Goal: Task Accomplishment & Management: Complete application form

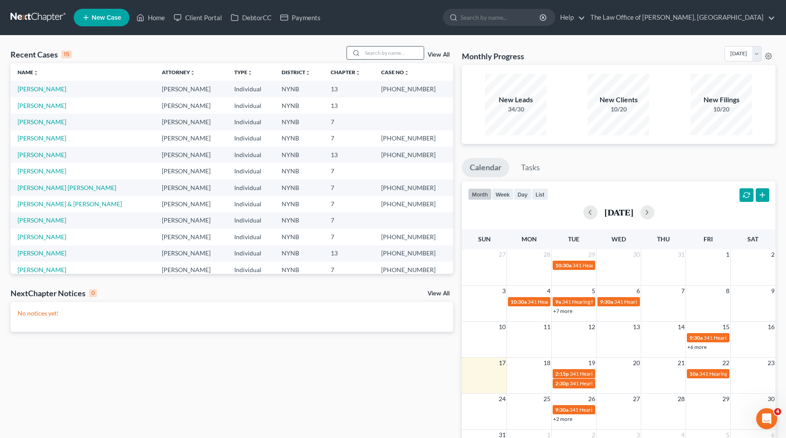
click at [377, 54] on input "search" at bounding box center [392, 53] width 61 height 13
type input "nelson"
click at [377, 54] on input "nelson" at bounding box center [392, 53] width 61 height 13
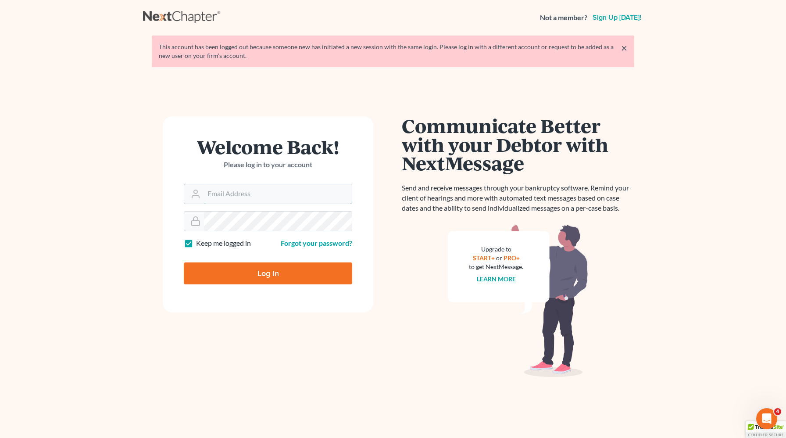
type input "christiaan@mvnlaw.com"
click at [278, 274] on input "Log In" at bounding box center [268, 273] width 169 height 22
type input "Thinking..."
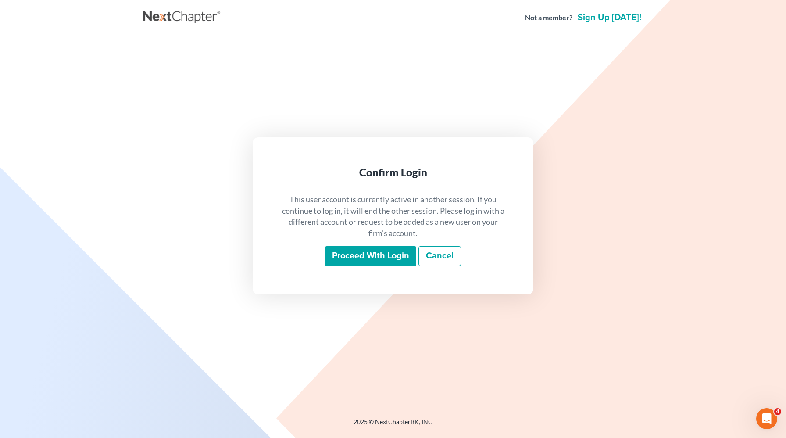
click at [350, 252] on input "Proceed with login" at bounding box center [370, 256] width 91 height 20
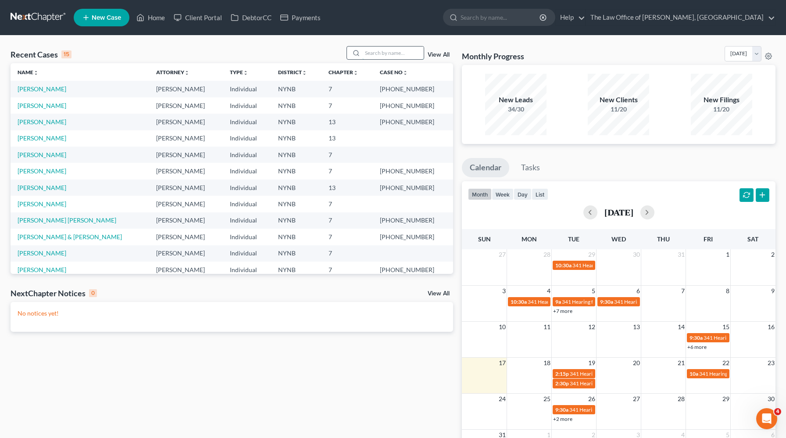
click at [393, 52] on input "search" at bounding box center [392, 53] width 61 height 13
type input "nelson"
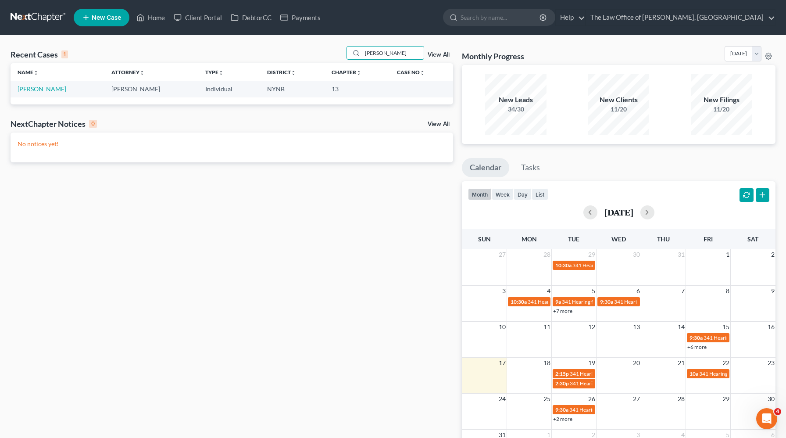
click at [43, 92] on link "Nelson, Alan" at bounding box center [42, 88] width 49 height 7
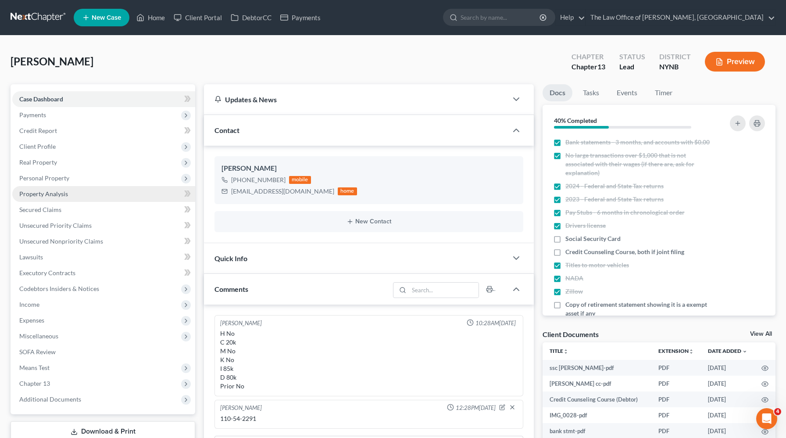
click at [61, 191] on span "Property Analysis" at bounding box center [43, 193] width 49 height 7
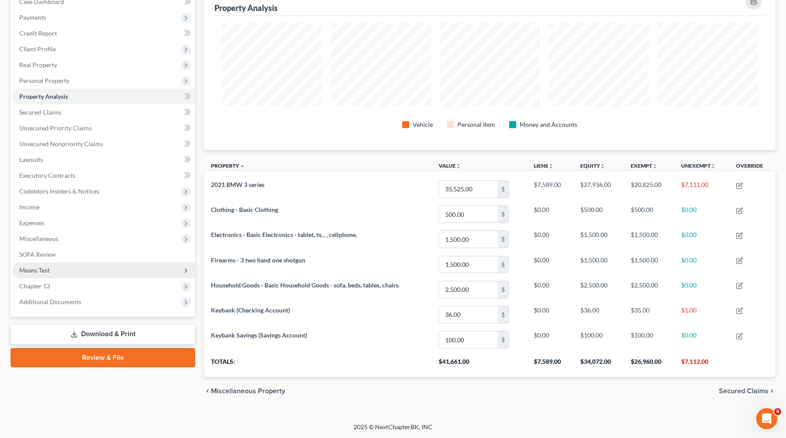
click at [90, 273] on span "Means Test" at bounding box center [103, 270] width 183 height 16
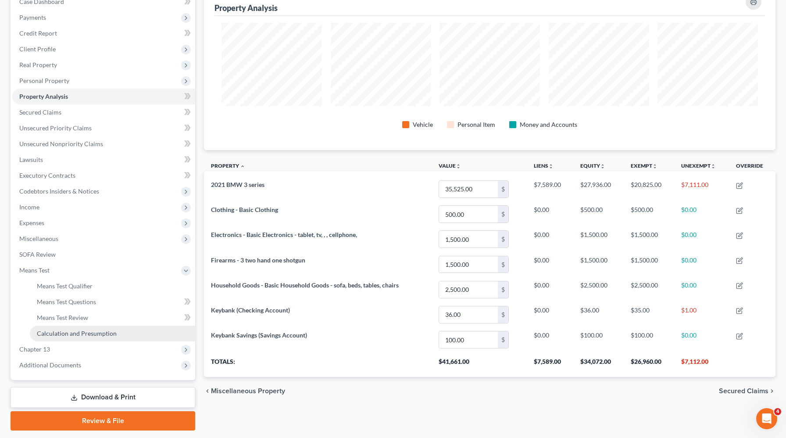
click at [88, 332] on span "Calculation and Presumption" at bounding box center [77, 333] width 80 height 7
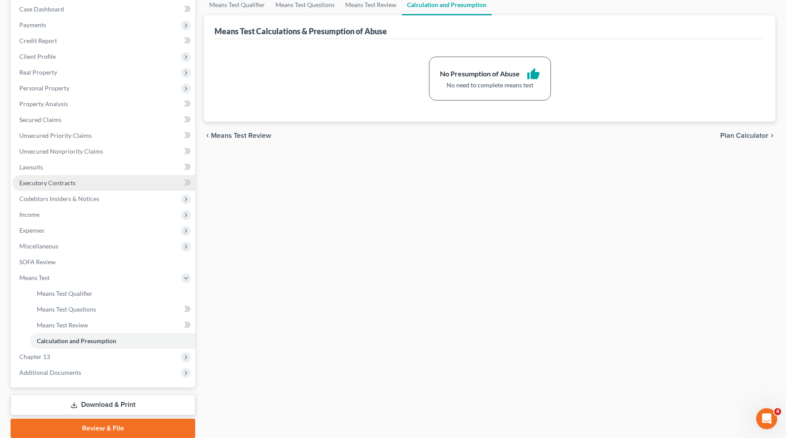
scroll to position [122, 0]
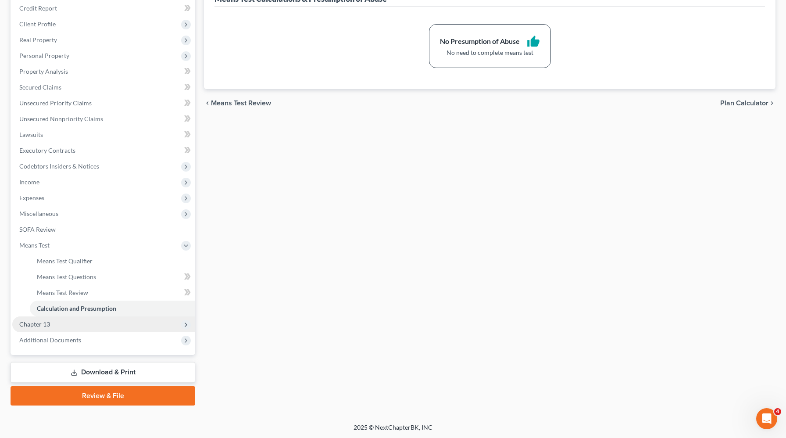
click at [83, 324] on span "Chapter 13" at bounding box center [103, 324] width 183 height 16
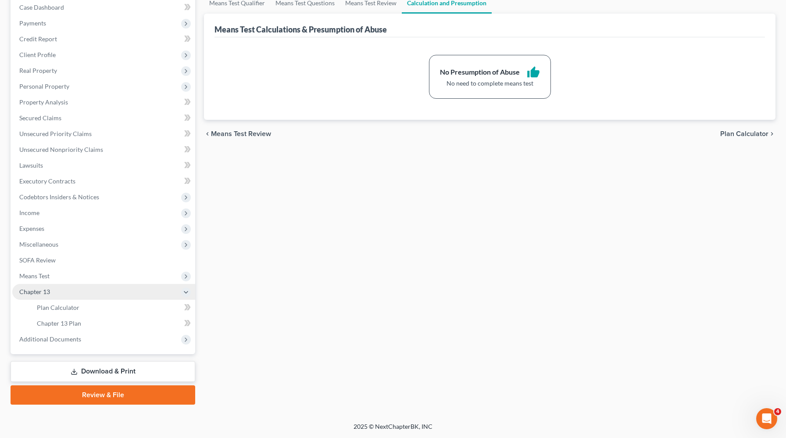
scroll to position [91, 0]
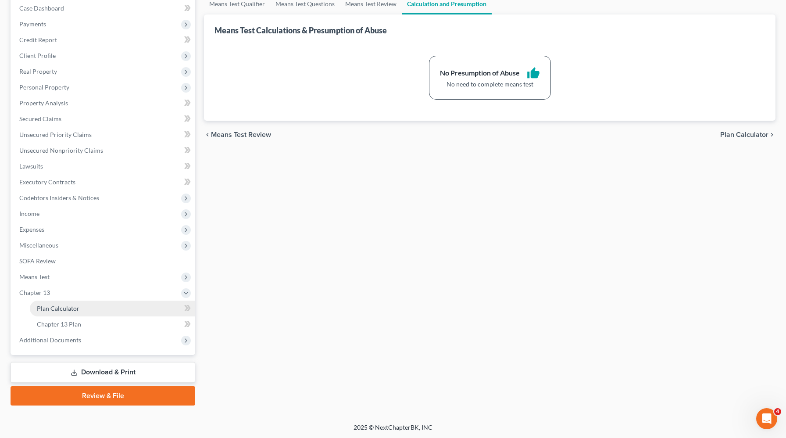
click at [91, 312] on link "Plan Calculator" at bounding box center [112, 309] width 165 height 16
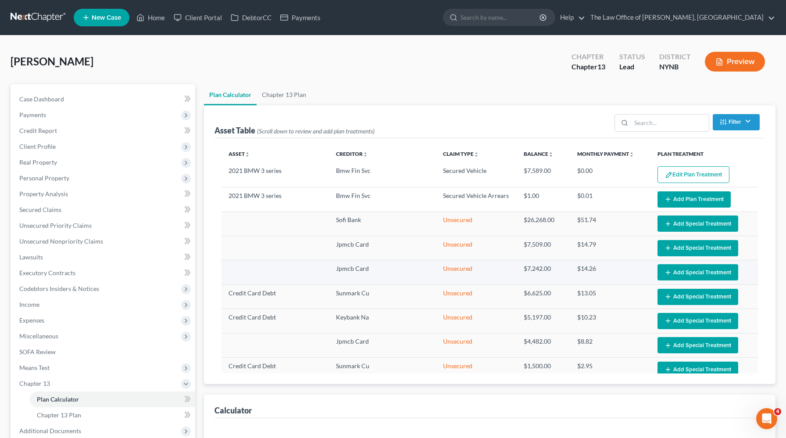
select select "59"
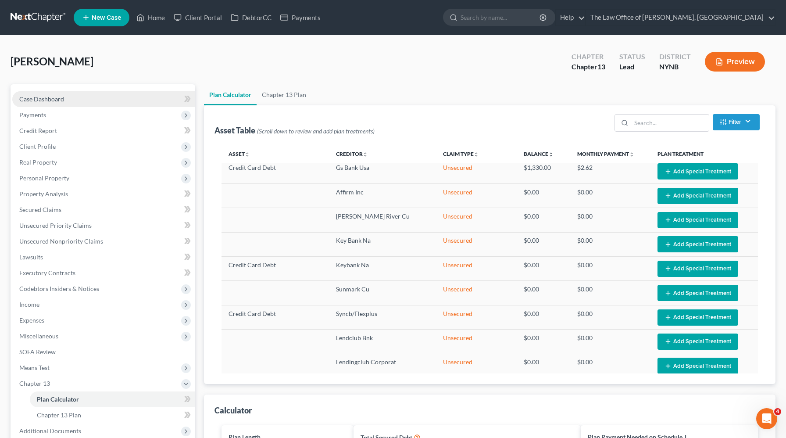
click at [106, 104] on link "Case Dashboard" at bounding box center [103, 99] width 183 height 16
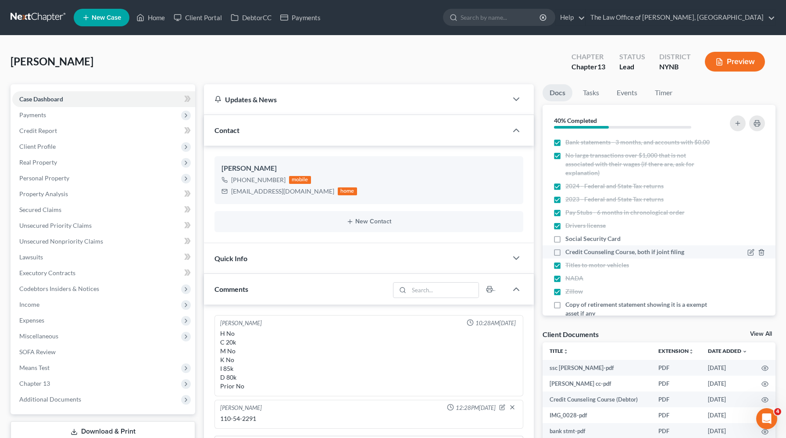
click at [566, 256] on label "Credit Counseling Course, both if joint filing" at bounding box center [625, 251] width 119 height 9
click at [569, 253] on input "Credit Counseling Course, both if joint filing" at bounding box center [572, 250] width 6 height 6
checkbox input "true"
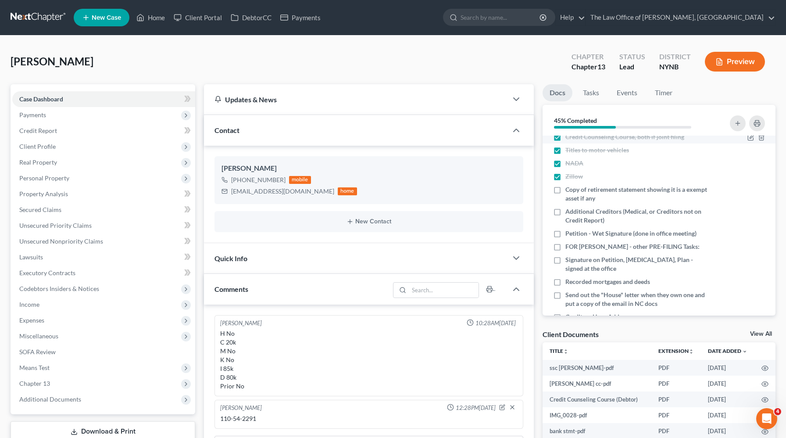
scroll to position [118, 0]
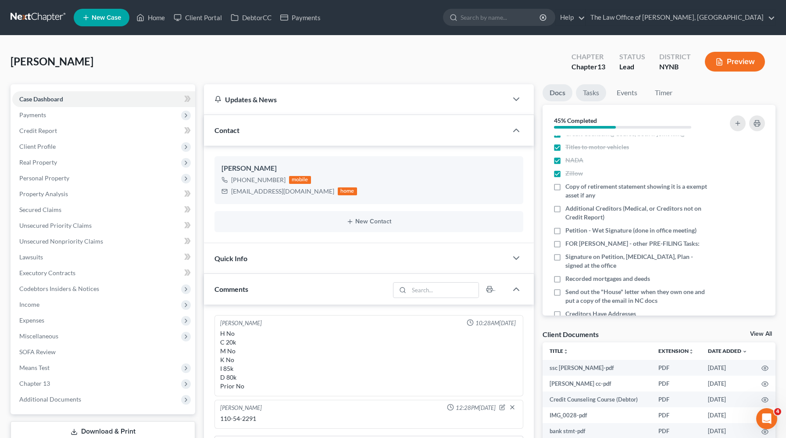
click at [591, 95] on link "Tasks" at bounding box center [591, 92] width 30 height 17
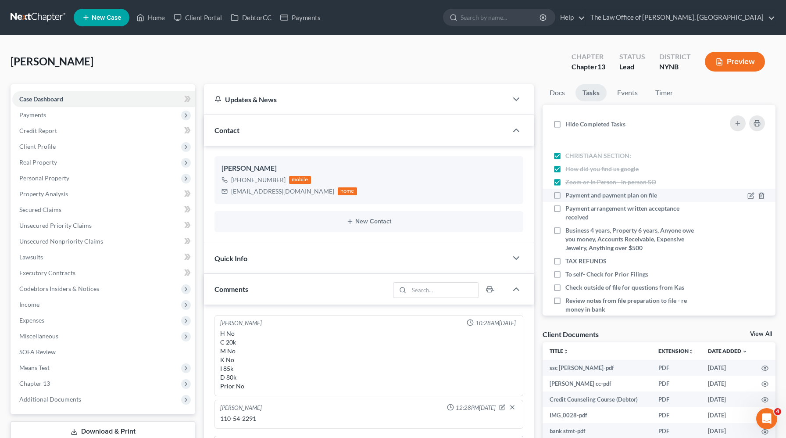
click at [566, 194] on label "Payment and payment plan on file" at bounding box center [615, 195] width 99 height 9
click at [569, 194] on input "Payment and payment plan on file" at bounding box center [572, 194] width 6 height 6
checkbox input "true"
click at [566, 208] on label "Payment arrangement written acceptance received" at bounding box center [633, 213] width 134 height 18
click at [569, 208] on input "Payment arrangement written acceptance received" at bounding box center [572, 207] width 6 height 6
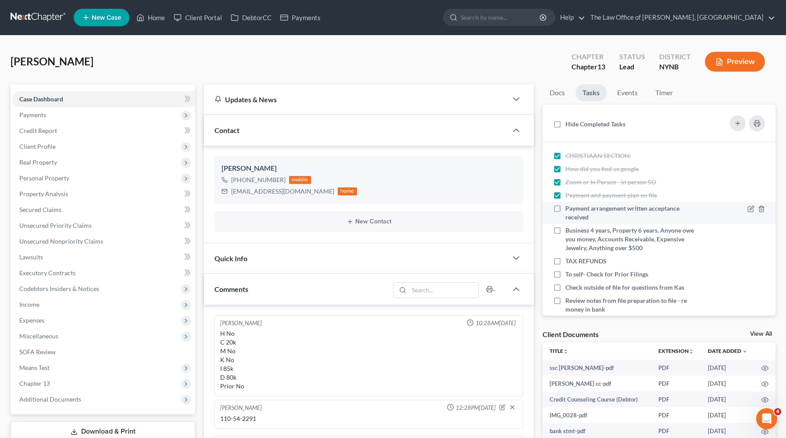
checkbox input "true"
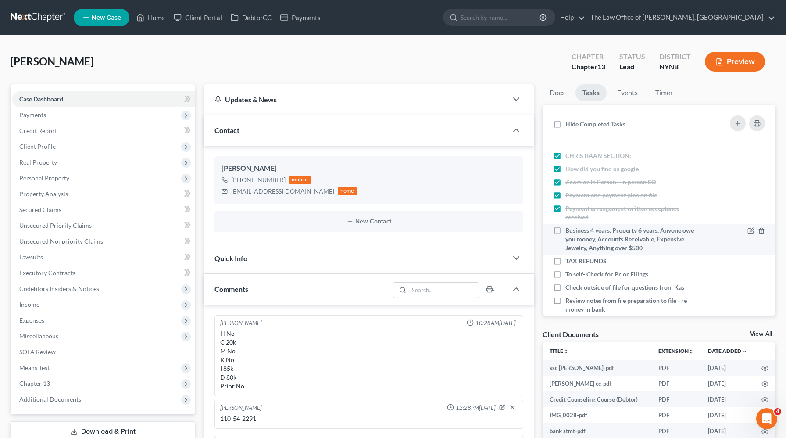
click at [566, 232] on label "Business 4 years, Property 6 years, Anyone owe you money, Accounts Receivable, …" at bounding box center [633, 239] width 134 height 26
click at [569, 232] on input "Business 4 years, Property 6 years, Anyone owe you money, Accounts Receivable, …" at bounding box center [572, 229] width 6 height 6
checkbox input "true"
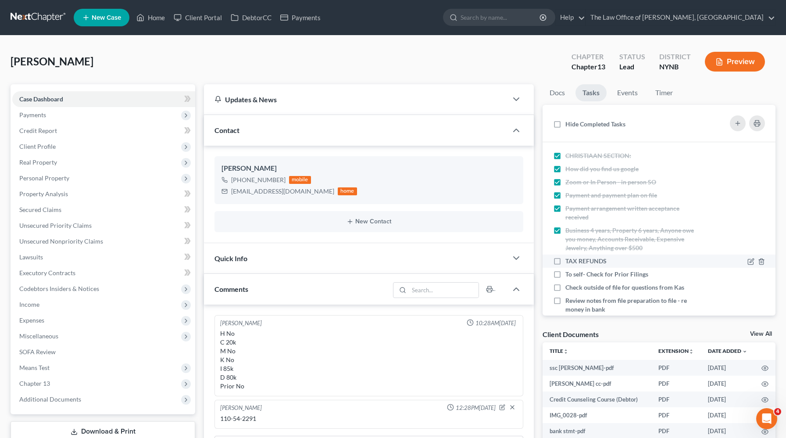
click at [566, 257] on label "TAX REFUNDS" at bounding box center [590, 261] width 48 height 9
click at [569, 257] on input "TAX REFUNDS" at bounding box center [572, 260] width 6 height 6
checkbox input "true"
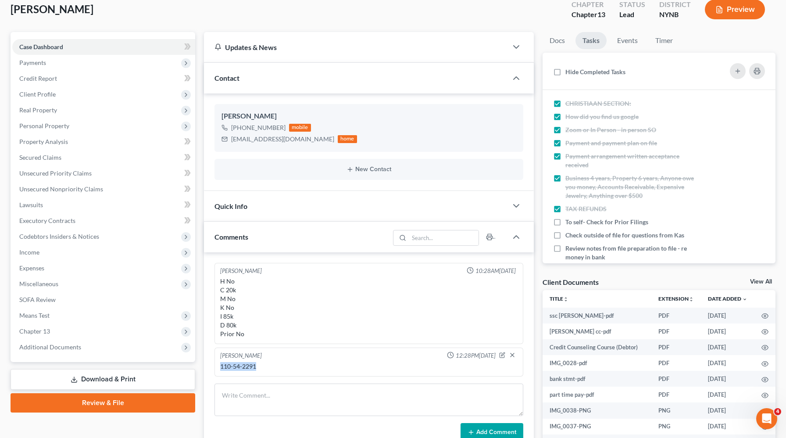
drag, startPoint x: 261, startPoint y: 366, endPoint x: 208, endPoint y: 365, distance: 53.6
click at [208, 365] on div "Christiaan Van Niekerk 10:28AM, 08/08/2025 H No C 20k M No K No I 85k D 80k Pri…" at bounding box center [369, 352] width 330 height 200
copy div "110-54-2291"
click at [750, 222] on icon at bounding box center [751, 222] width 7 height 7
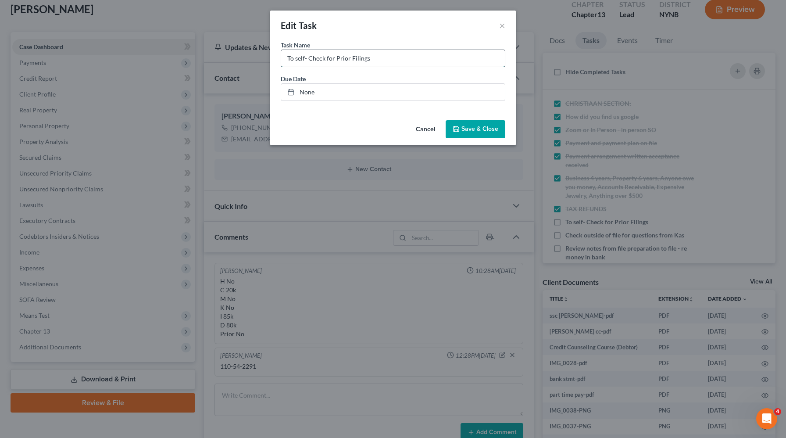
click at [427, 63] on input "To self- Check for Prior Filings" at bounding box center [393, 58] width 224 height 17
type input "To self- Check for Prior Filings 89 ch 7"
click at [481, 126] on span "Save & Close" at bounding box center [480, 129] width 37 height 7
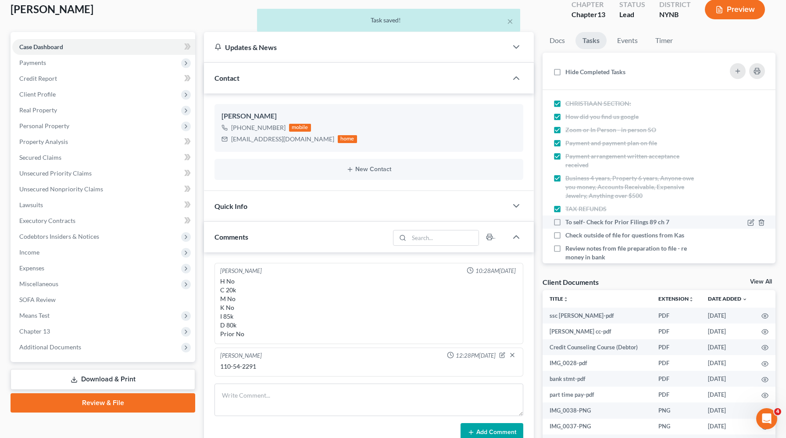
click at [566, 218] on label "To self- Check for Prior Filings 89 ch 7" at bounding box center [621, 222] width 111 height 9
click at [569, 218] on input "To self- Check for Prior Filings 89 ch 7" at bounding box center [572, 221] width 6 height 6
checkbox input "true"
click at [566, 234] on label "Check outside of file for questions from Kas" at bounding box center [629, 235] width 126 height 9
click at [569, 234] on input "Check outside of file for questions from Kas" at bounding box center [572, 234] width 6 height 6
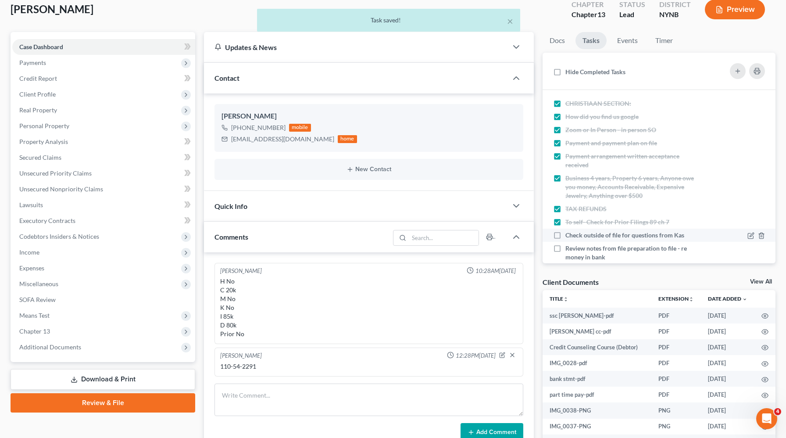
checkbox input "true"
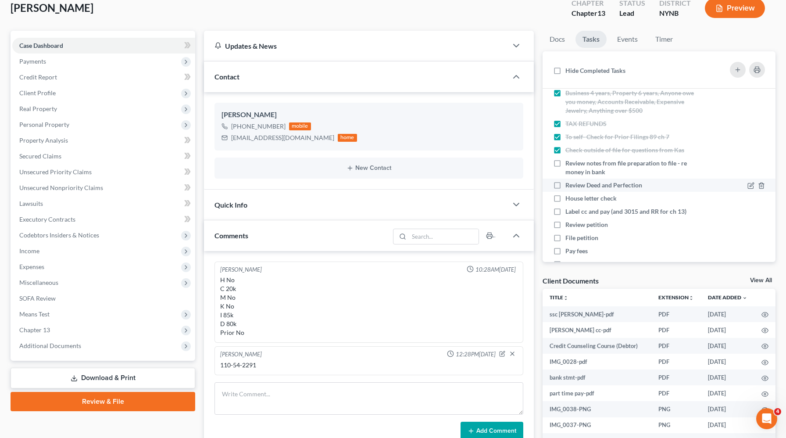
scroll to position [86, 0]
click at [566, 161] on label "Review notes from file preparation to file - re money in bank" at bounding box center [633, 166] width 134 height 18
click at [569, 161] on input "Review notes from file preparation to file - re money in bank" at bounding box center [572, 160] width 6 height 6
checkbox input "true"
click at [566, 186] on label "Review Deed and Perfection" at bounding box center [608, 183] width 84 height 9
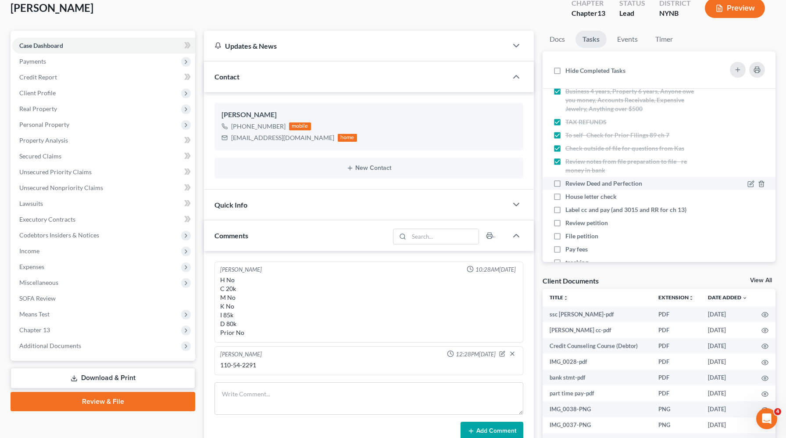
click at [569, 185] on input "Review Deed and Perfection" at bounding box center [572, 182] width 6 height 6
checkbox input "true"
click at [566, 198] on label "House letter check" at bounding box center [595, 196] width 58 height 9
click at [569, 198] on input "House letter check" at bounding box center [572, 195] width 6 height 6
checkbox input "true"
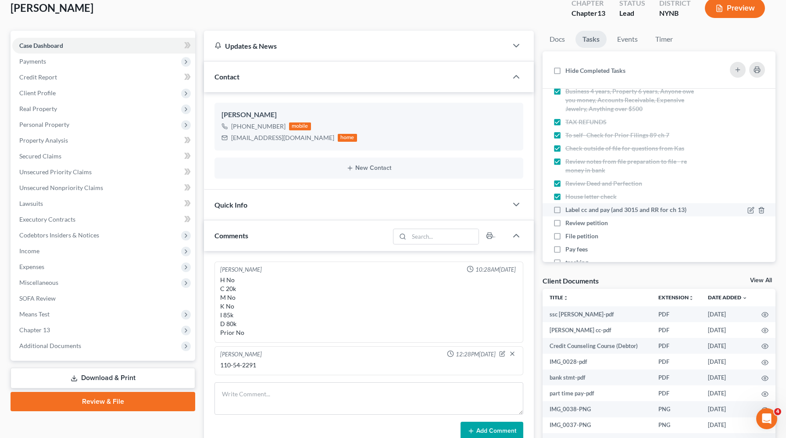
click at [566, 207] on label "Label cc and pay (and 3015 and RR for ch 13)" at bounding box center [630, 209] width 128 height 9
click at [569, 207] on input "Label cc and pay (and 3015 and RR for ch 13)" at bounding box center [572, 208] width 6 height 6
checkbox input "true"
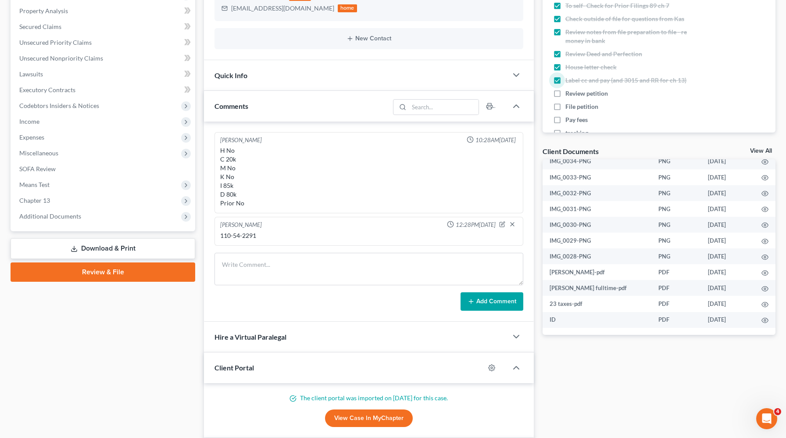
scroll to position [185, 0]
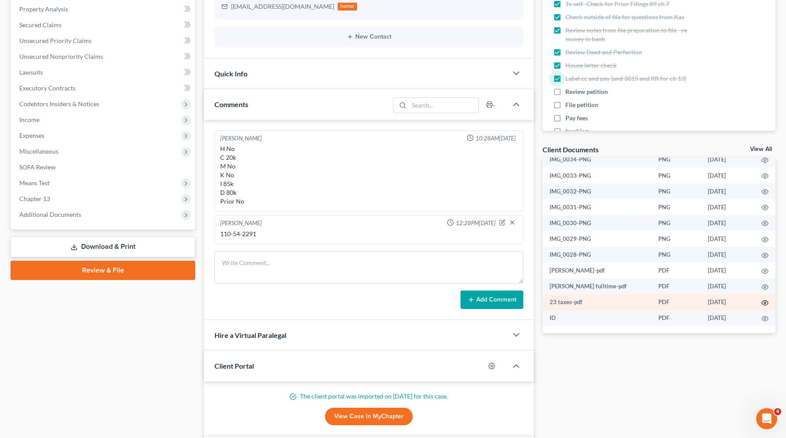
click at [764, 304] on icon "button" at bounding box center [765, 302] width 7 height 7
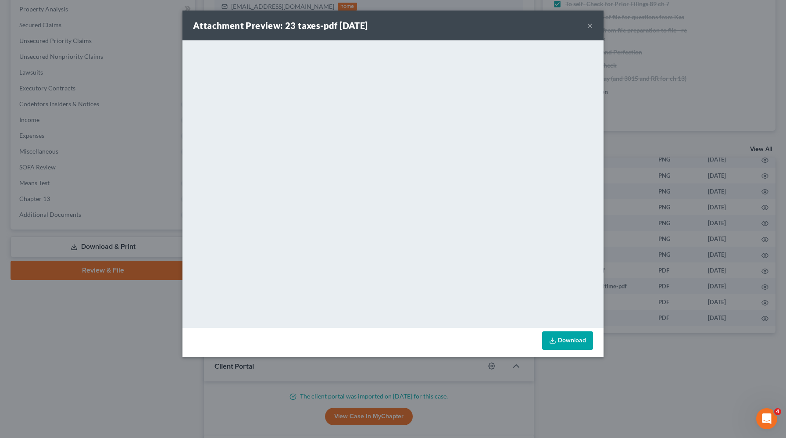
click at [638, 100] on div "Attachment Preview: 23 taxes-pdf 08/12/2025 × <object ng-attr-data='https://nex…" at bounding box center [393, 219] width 786 height 438
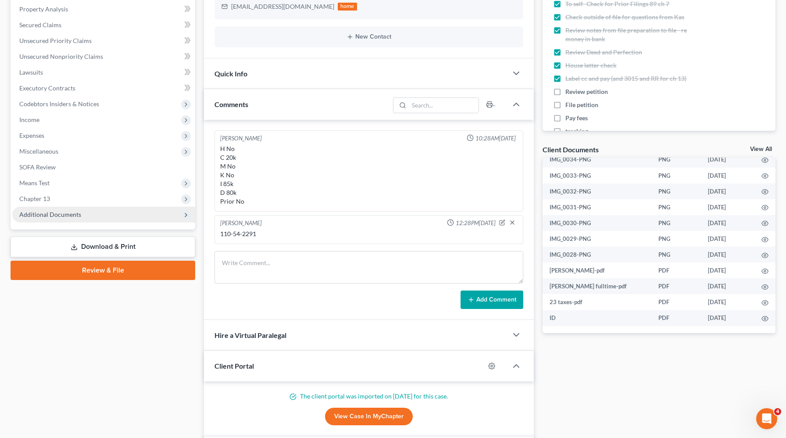
click at [89, 220] on span "Additional Documents" at bounding box center [103, 215] width 183 height 16
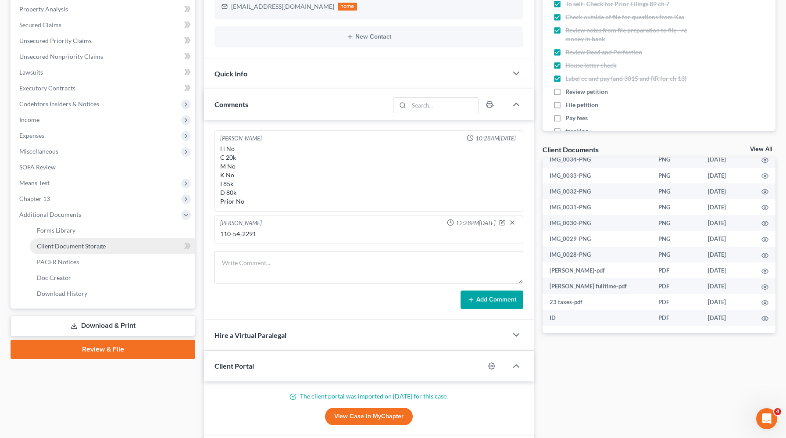
click at [82, 241] on link "Client Document Storage" at bounding box center [112, 246] width 165 height 16
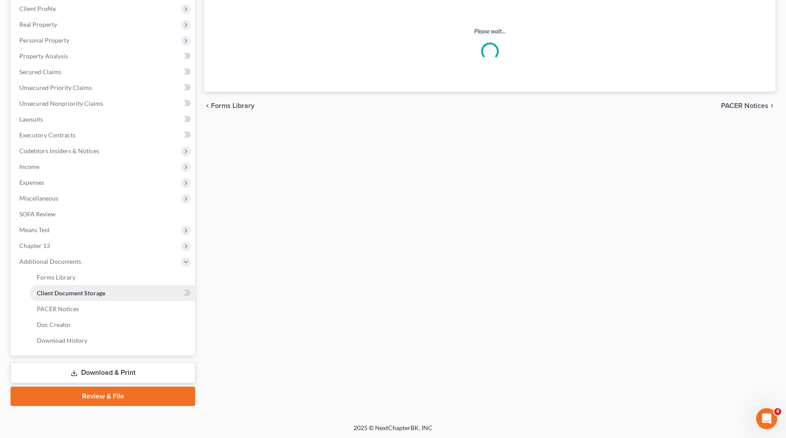
scroll to position [127, 0]
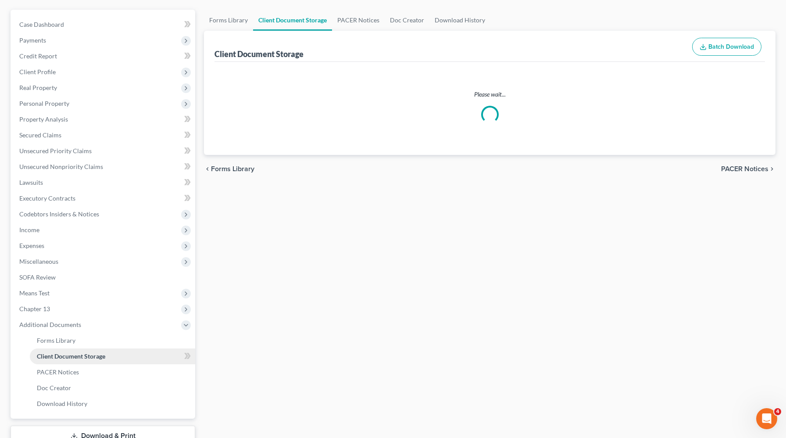
select select "1"
select select "5"
select select "2"
select select "6"
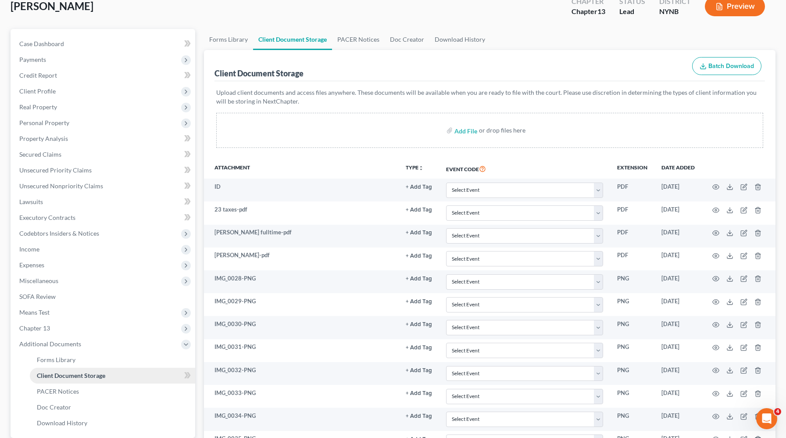
scroll to position [53, 0]
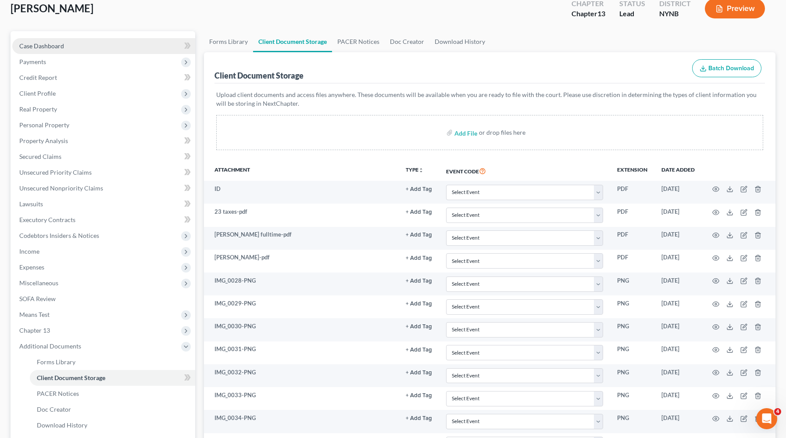
click at [89, 44] on link "Case Dashboard" at bounding box center [103, 46] width 183 height 16
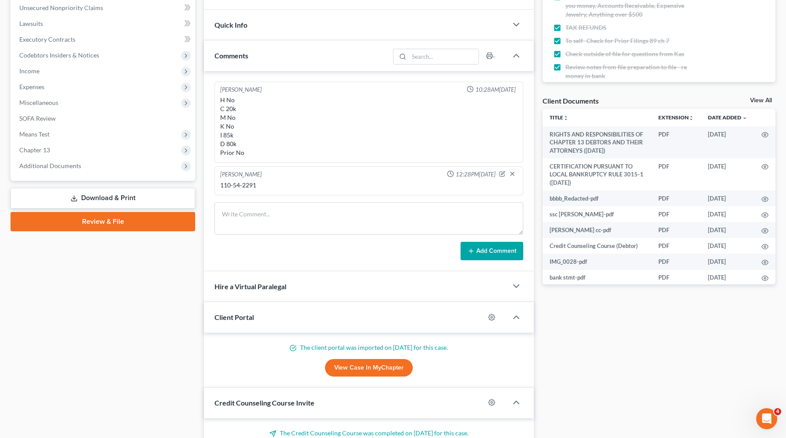
scroll to position [244, 0]
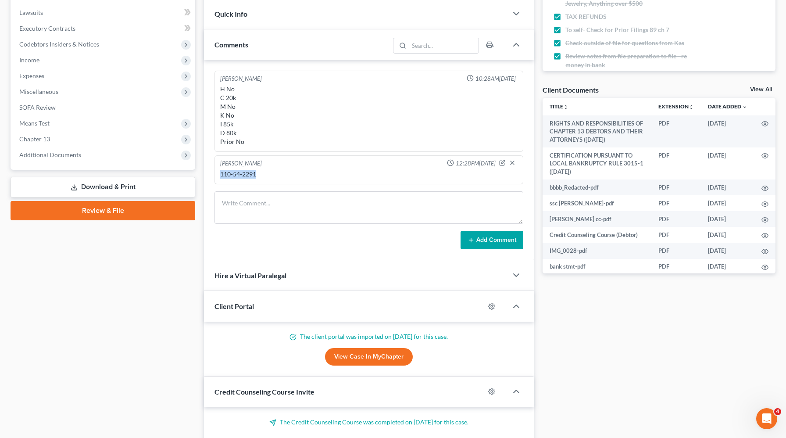
drag, startPoint x: 263, startPoint y: 173, endPoint x: 208, endPoint y: 171, distance: 55.3
click at [208, 171] on div "Christiaan Van Niekerk 10:28AM, 08/08/2025 H No C 20k M No K No I 85k D 80k Pri…" at bounding box center [369, 160] width 330 height 200
copy div "110-54-2291"
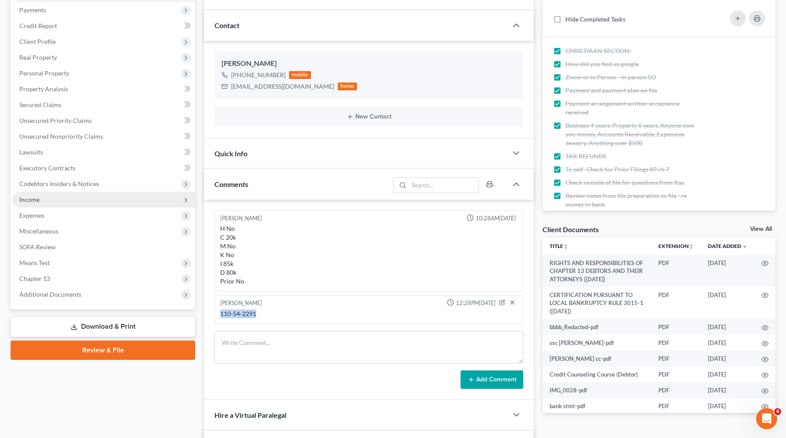
scroll to position [96, 0]
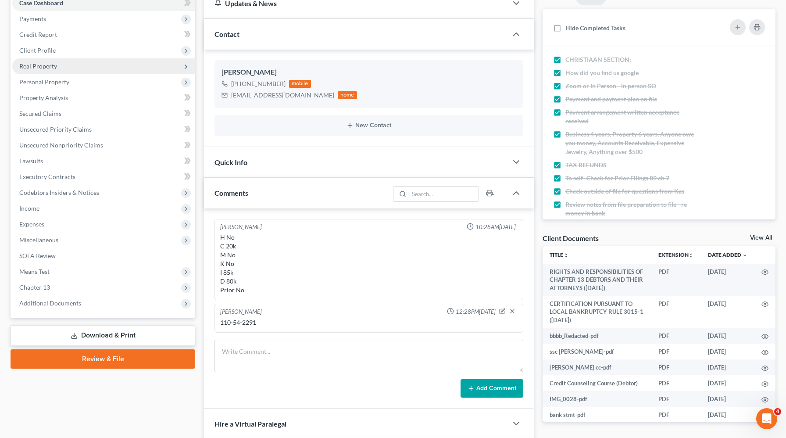
click at [67, 65] on span "Real Property" at bounding box center [103, 66] width 183 height 16
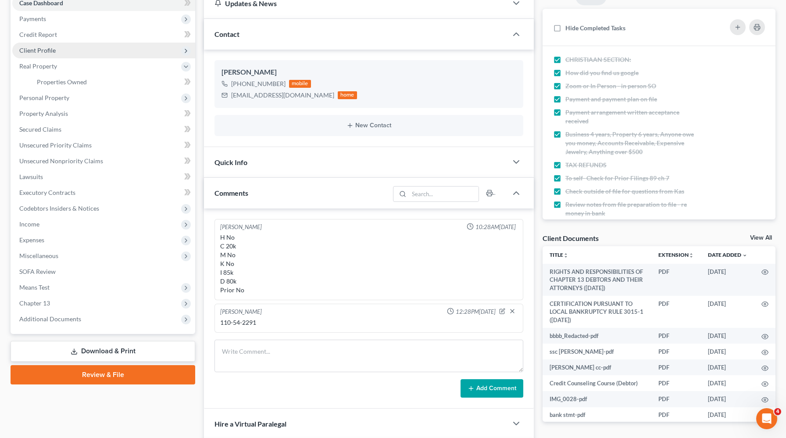
click at [54, 54] on span "Client Profile" at bounding box center [103, 51] width 183 height 16
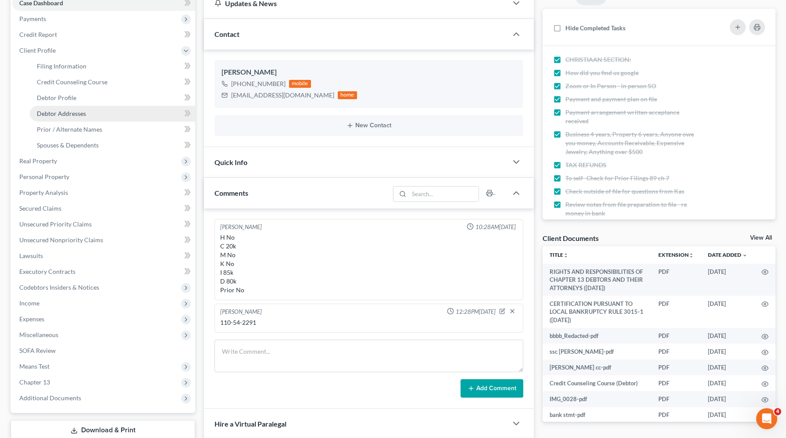
click at [63, 115] on span "Debtor Addresses" at bounding box center [61, 113] width 49 height 7
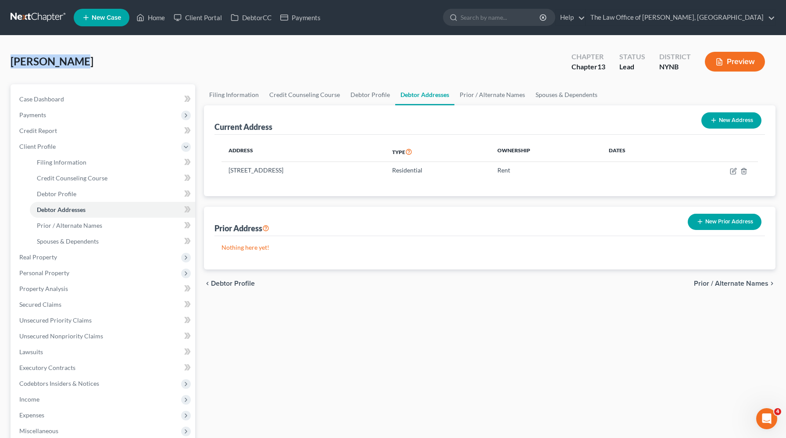
drag, startPoint x: 81, startPoint y: 71, endPoint x: 13, endPoint y: 59, distance: 69.1
click at [13, 59] on div "Nelson, Alan Upgraded Chapter Chapter 13 Status Lead District NYNB Preview" at bounding box center [393, 65] width 765 height 38
copy span "[PERSON_NAME]"
click at [65, 292] on link "Property Analysis" at bounding box center [103, 289] width 183 height 16
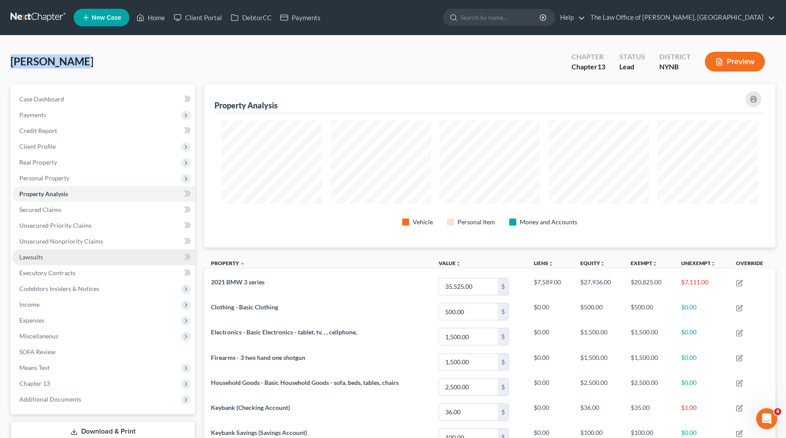
scroll to position [163, 572]
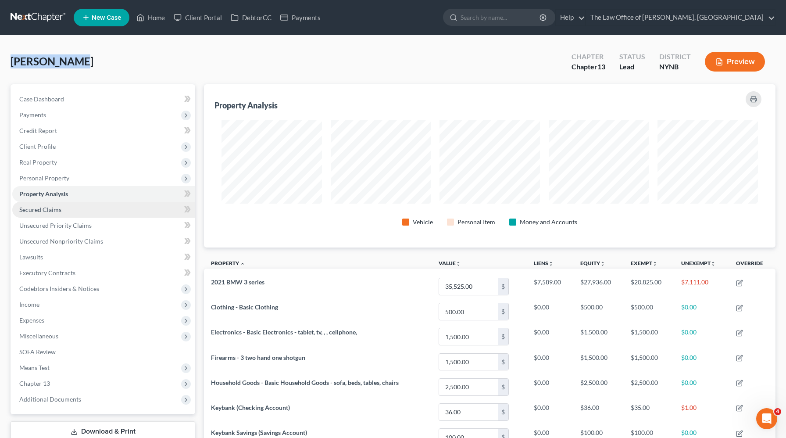
click at [53, 216] on link "Secured Claims" at bounding box center [103, 210] width 183 height 16
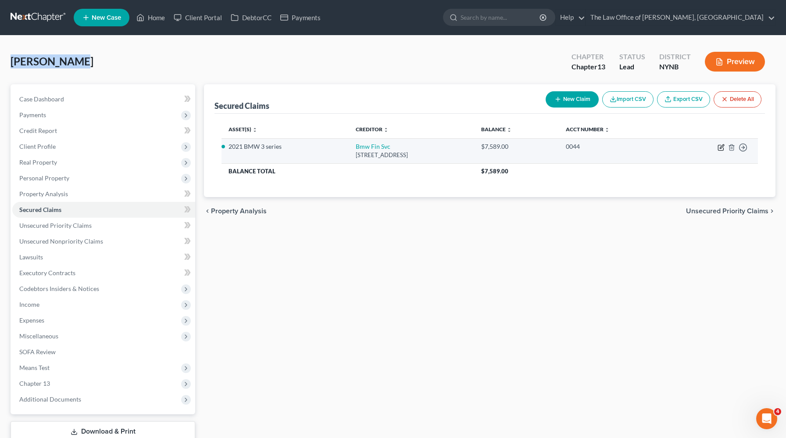
click at [721, 149] on icon "button" at bounding box center [721, 147] width 7 height 7
select select "36"
select select "2"
select select "0"
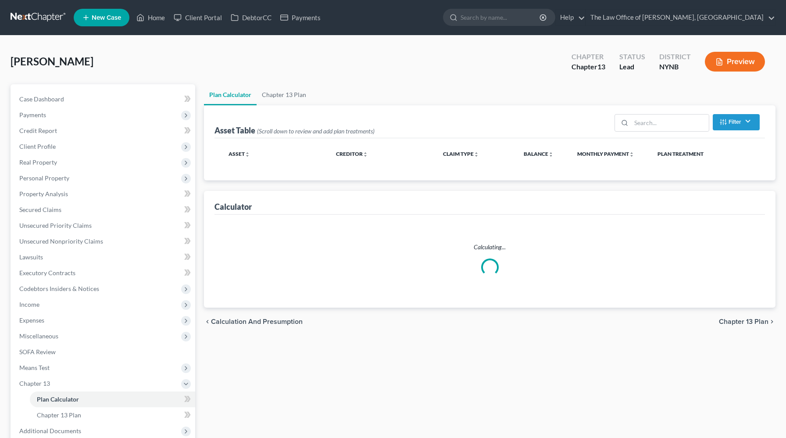
select select "59"
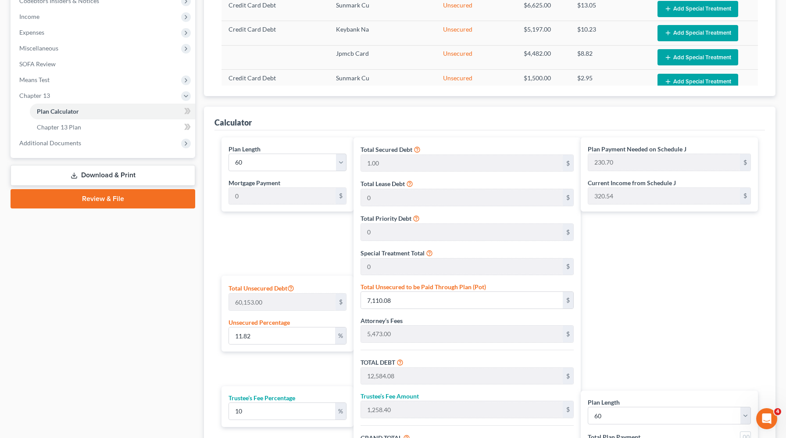
scroll to position [301, 0]
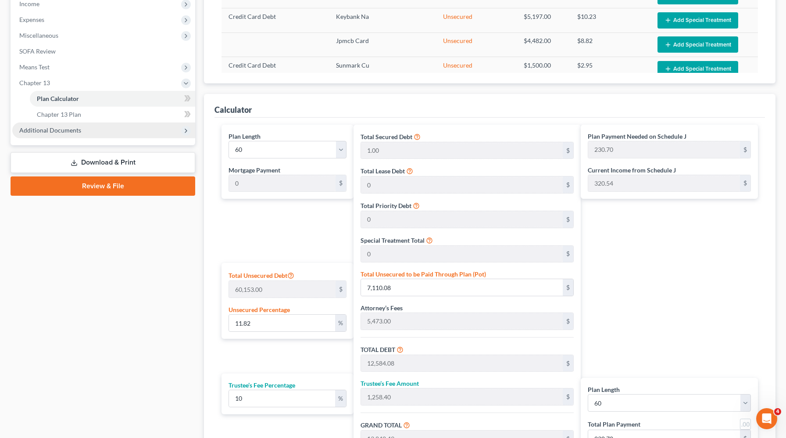
click at [140, 133] on span "Additional Documents" at bounding box center [103, 130] width 183 height 16
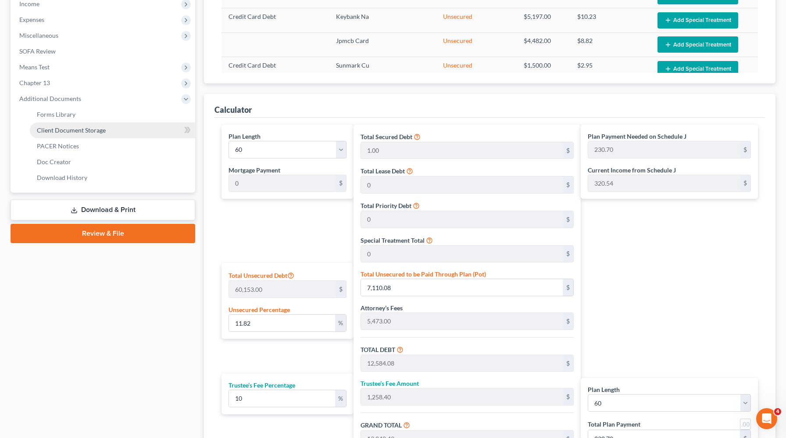
click at [140, 129] on link "Client Document Storage" at bounding box center [112, 130] width 165 height 16
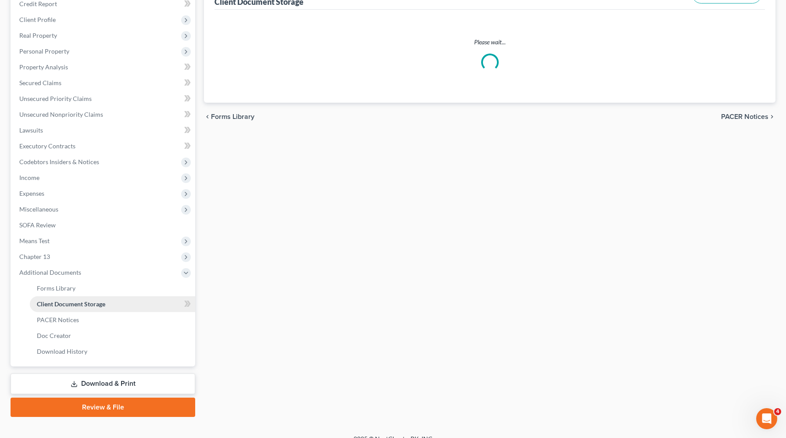
scroll to position [84, 0]
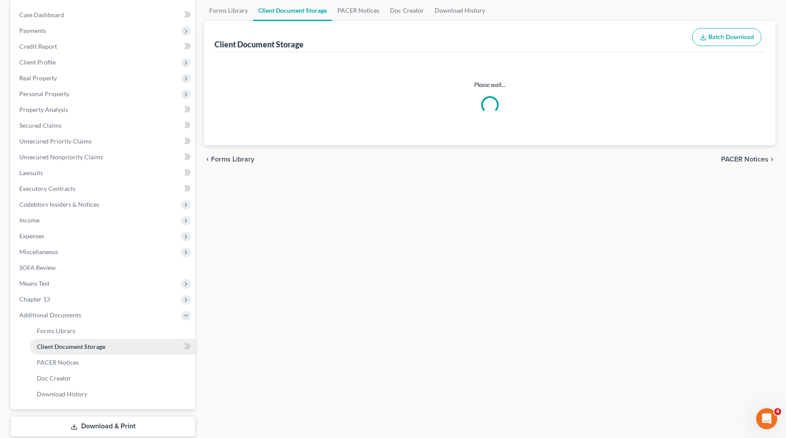
select select "1"
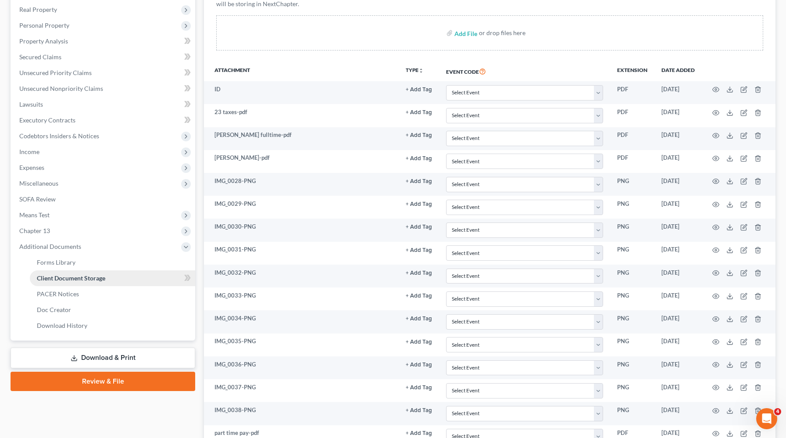
scroll to position [154, 0]
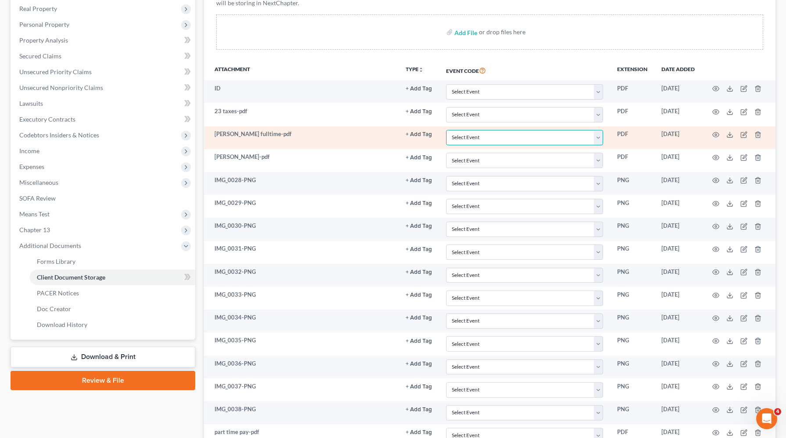
click at [516, 135] on select "Select Event Application to Have the Filing Fee Waived Certificate of Credit Co…" at bounding box center [524, 137] width 157 height 15
select select "5"
click at [446, 130] on select "Select Event Application to Have the Filing Fee Waived Certificate of Credit Co…" at bounding box center [524, 137] width 157 height 15
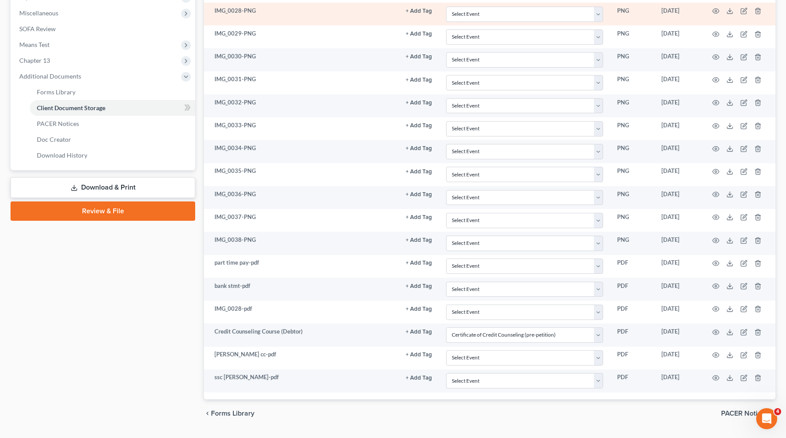
scroll to position [346, 0]
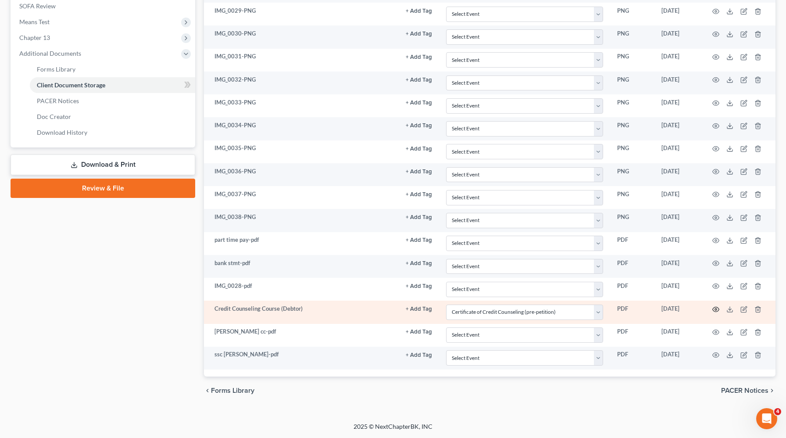
click at [716, 310] on circle "button" at bounding box center [716, 309] width 2 height 2
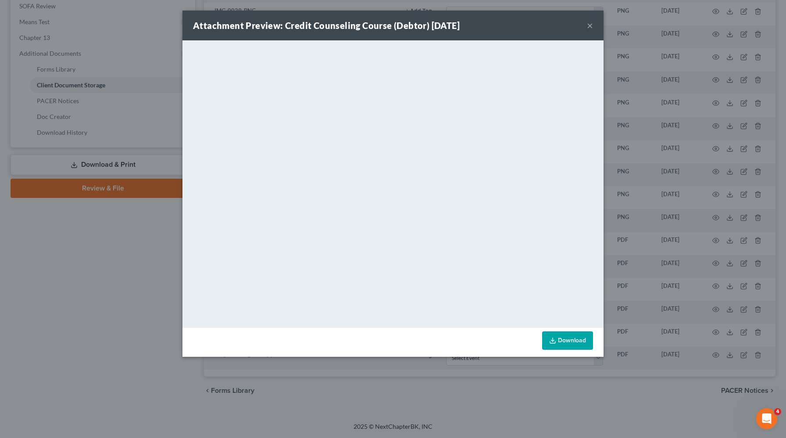
click at [591, 23] on button "×" at bounding box center [590, 25] width 6 height 11
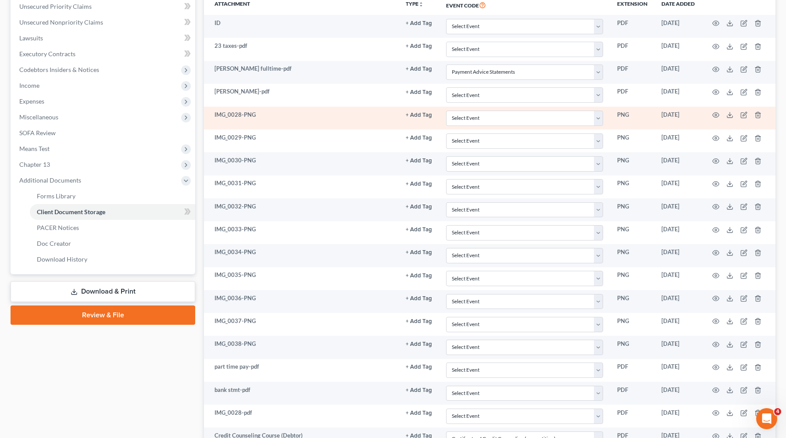
scroll to position [218, 0]
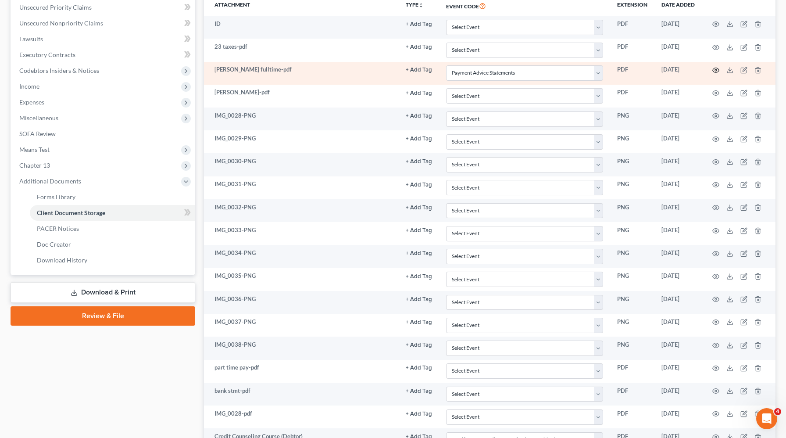
click at [716, 69] on icon "button" at bounding box center [716, 70] width 7 height 7
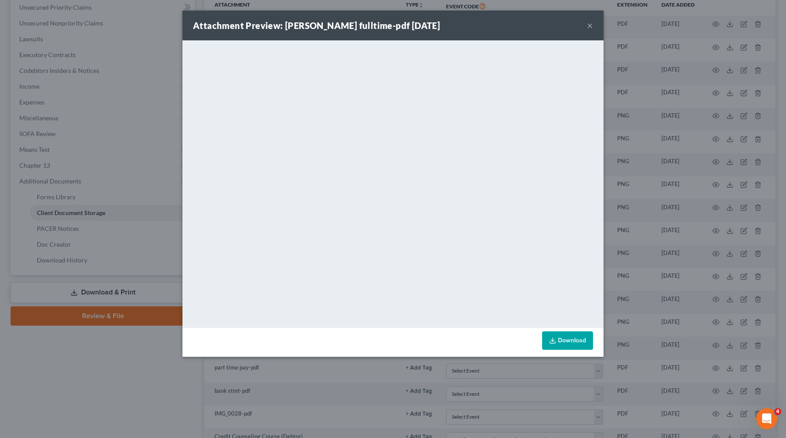
click at [592, 25] on button "×" at bounding box center [590, 25] width 6 height 11
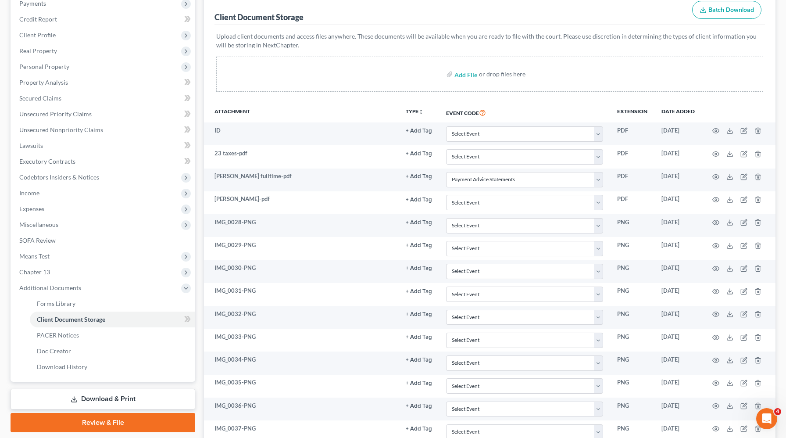
scroll to position [109, 0]
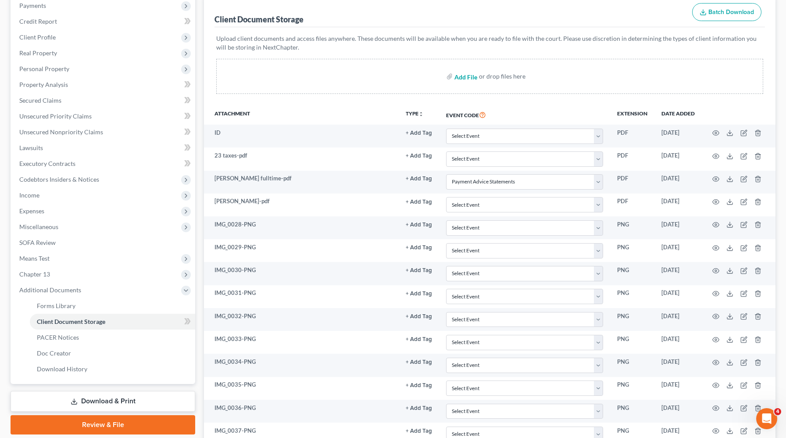
click at [463, 76] on input "file" at bounding box center [465, 76] width 21 height 16
type input "C:\fakepath\bbbb_Redacted.pdf"
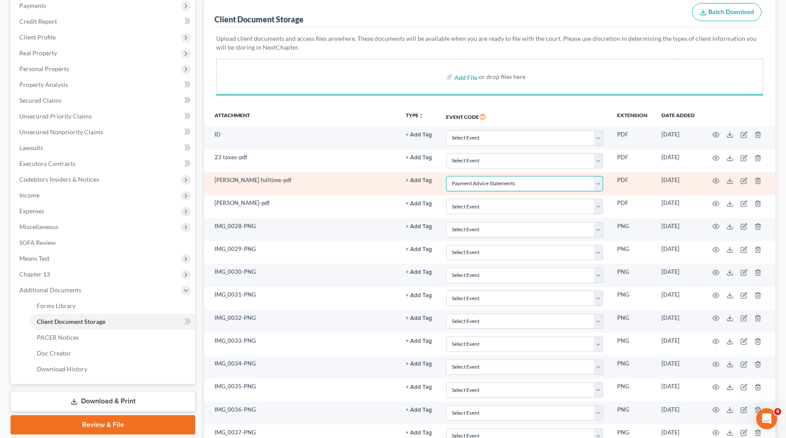
click at [501, 182] on select "Select Event Application to Have the Filing Fee Waived Certificate of Credit Co…" at bounding box center [524, 183] width 157 height 15
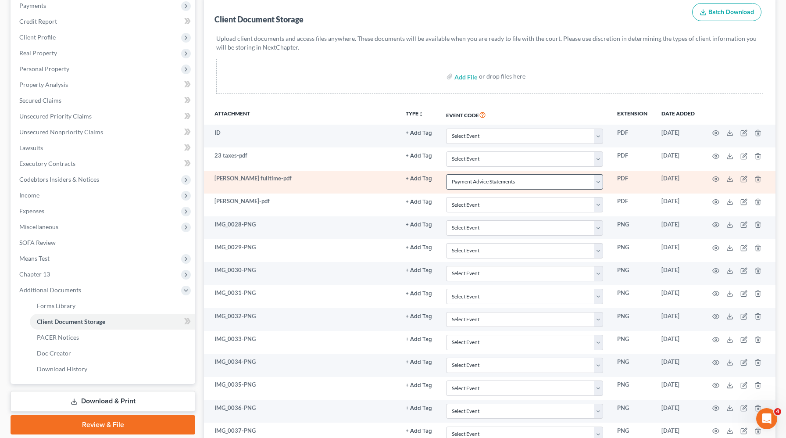
select select "5"
select select "1"
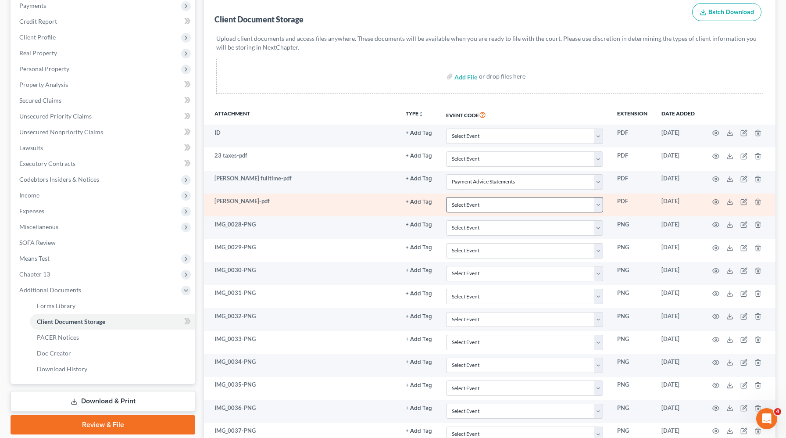
select select
click at [446, 174] on select "Select Event Application to Have the Filing Fee Waived Certificate of Credit Co…" at bounding box center [524, 181] width 157 height 15
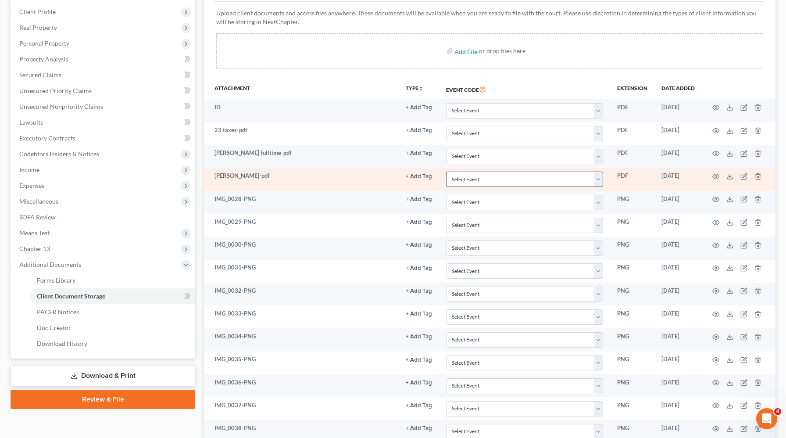
scroll to position [369, 0]
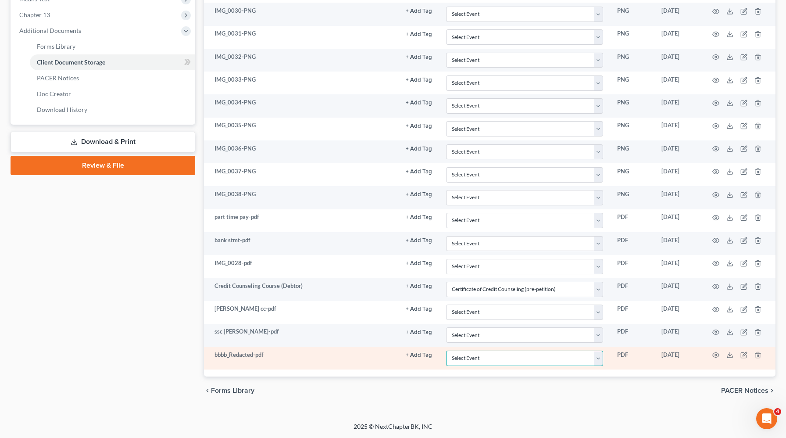
click at [485, 357] on select "Select Event Application to Have the Filing Fee Waived Certificate of Credit Co…" at bounding box center [524, 358] width 157 height 15
select select "5"
click at [446, 351] on select "Select Event Application to Have the Filing Fee Waived Certificate of Credit Co…" at bounding box center [524, 358] width 157 height 15
click at [716, 355] on icon "button" at bounding box center [716, 354] width 7 height 7
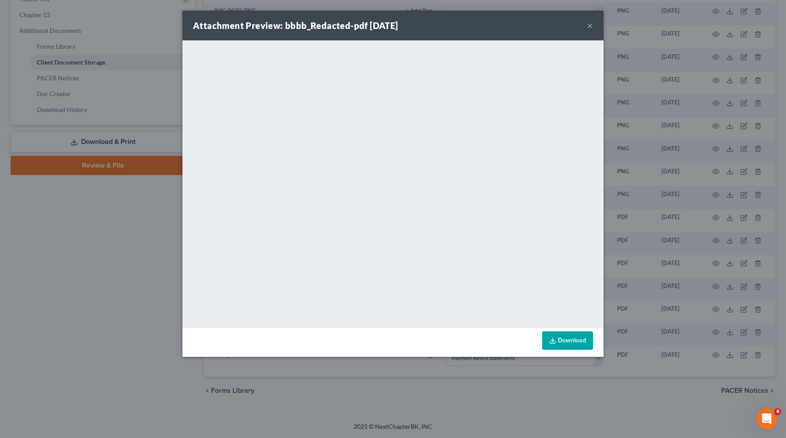
click at [592, 27] on button "×" at bounding box center [590, 25] width 6 height 11
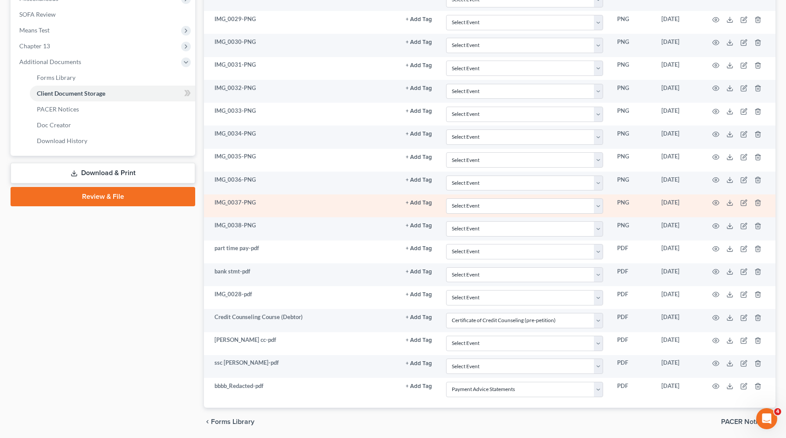
scroll to position [295, 0]
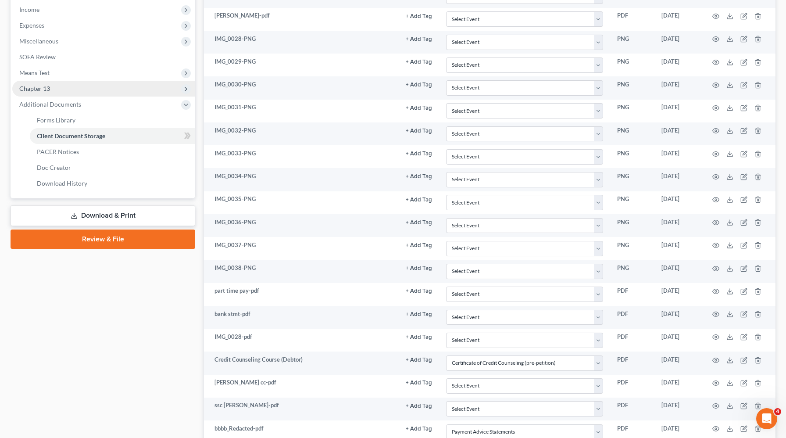
click at [51, 88] on span "Chapter 13" at bounding box center [103, 89] width 183 height 16
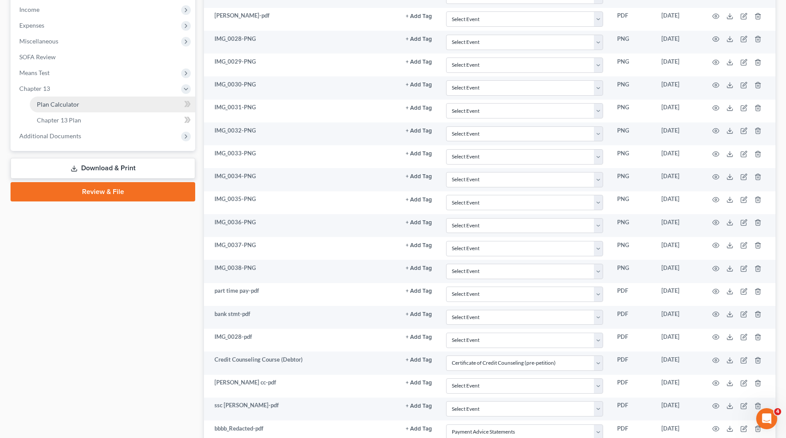
click at [67, 105] on span "Plan Calculator" at bounding box center [58, 103] width 43 height 7
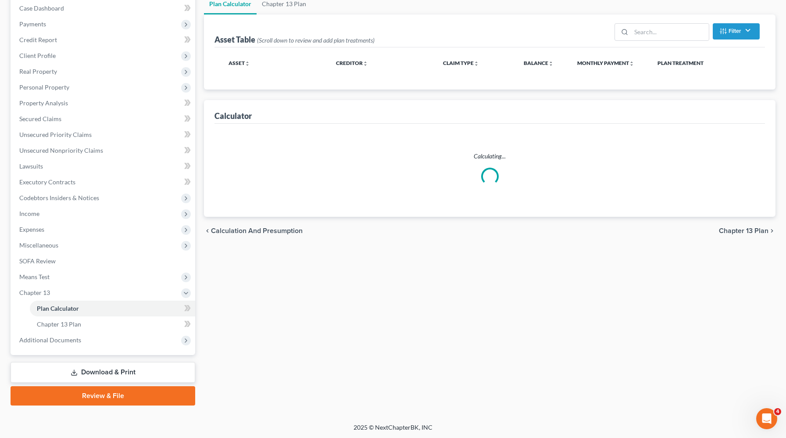
scroll to position [26, 0]
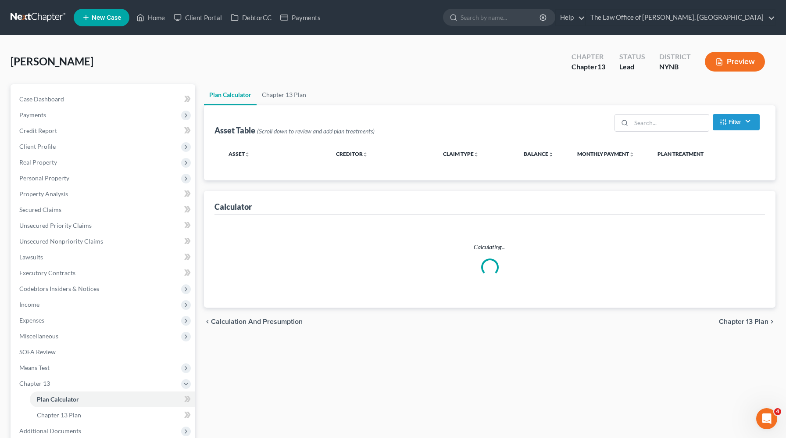
select select "59"
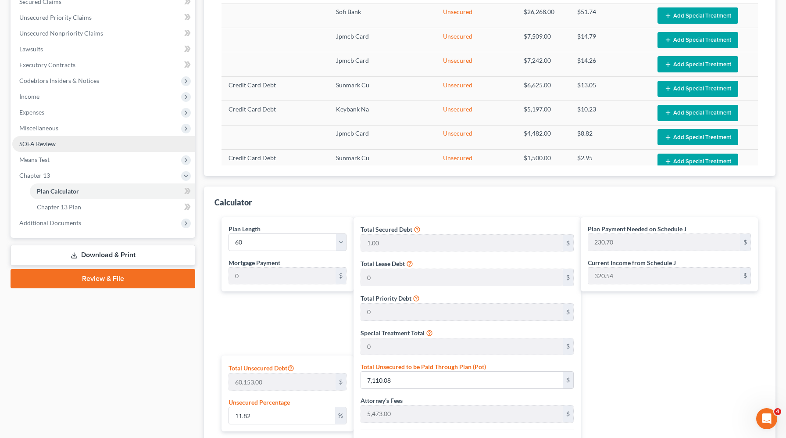
scroll to position [237, 0]
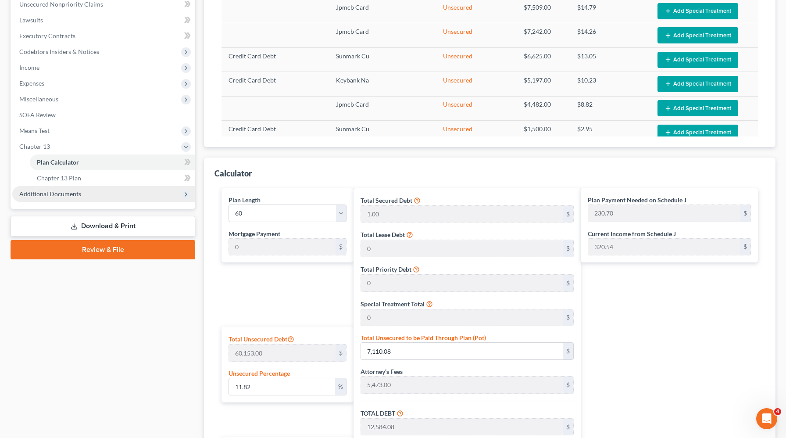
click at [74, 194] on span "Additional Documents" at bounding box center [50, 193] width 62 height 7
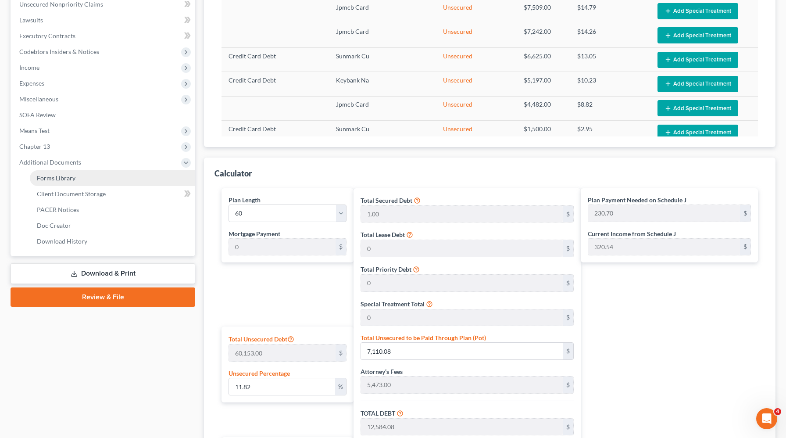
click at [74, 179] on link "Forms Library" at bounding box center [112, 178] width 165 height 16
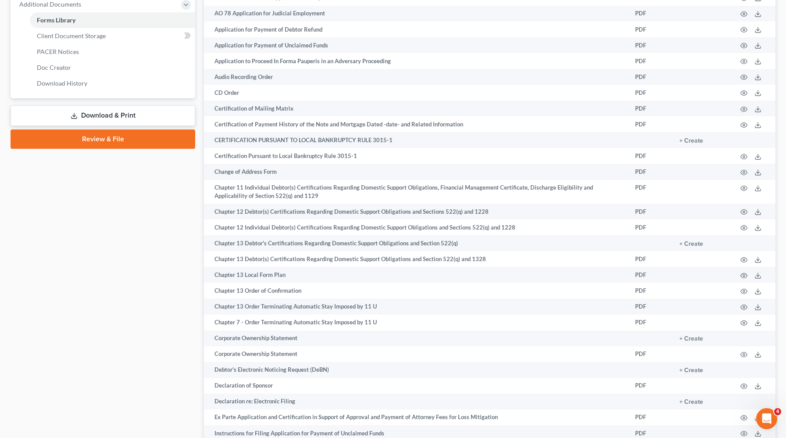
scroll to position [394, 0]
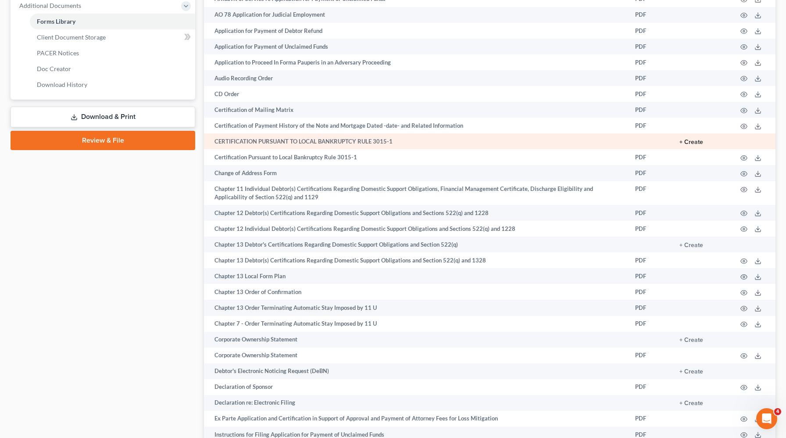
click at [698, 142] on button "+ Create" at bounding box center [692, 142] width 24 height 6
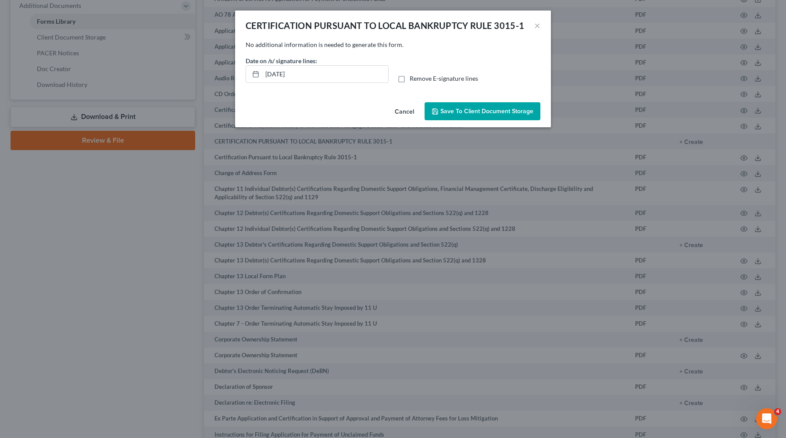
click at [522, 119] on button "Save to Client Document Storage" at bounding box center [483, 111] width 116 height 18
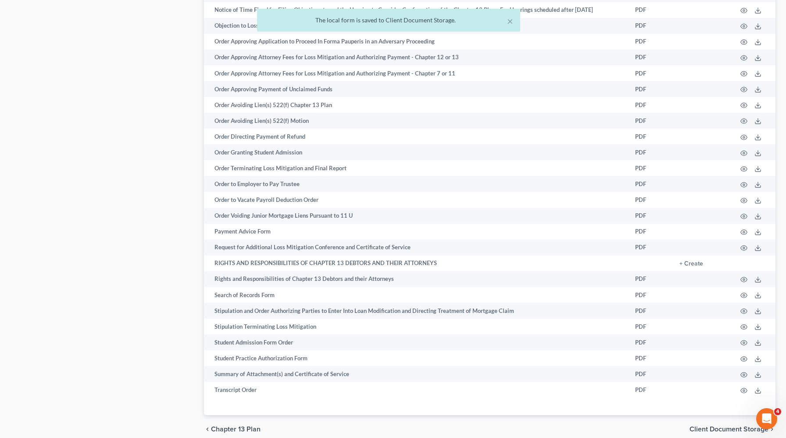
scroll to position [1183, 0]
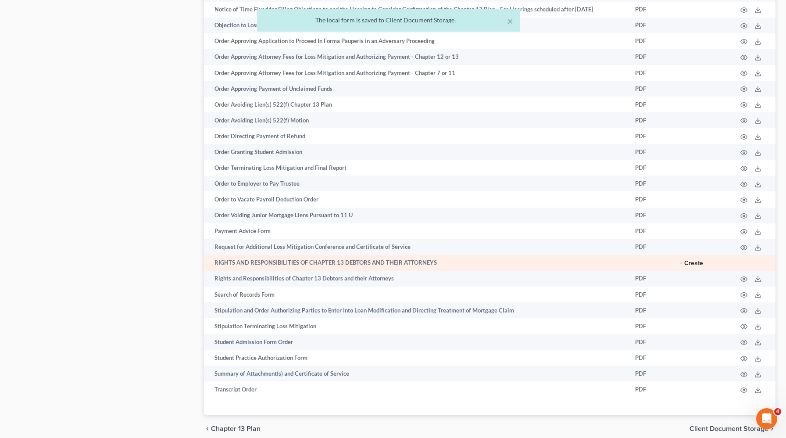
click at [688, 263] on button "+ Create" at bounding box center [692, 263] width 24 height 6
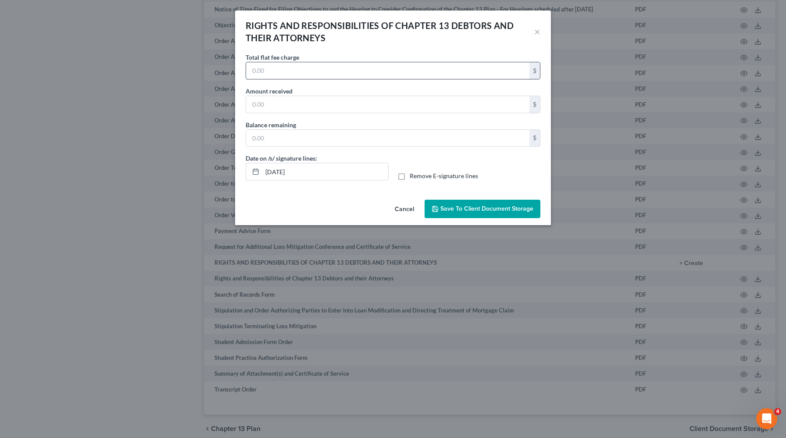
click at [326, 74] on input "text" at bounding box center [387, 70] width 283 height 17
type input "5,500"
click at [275, 101] on input "text" at bounding box center [387, 104] width 283 height 17
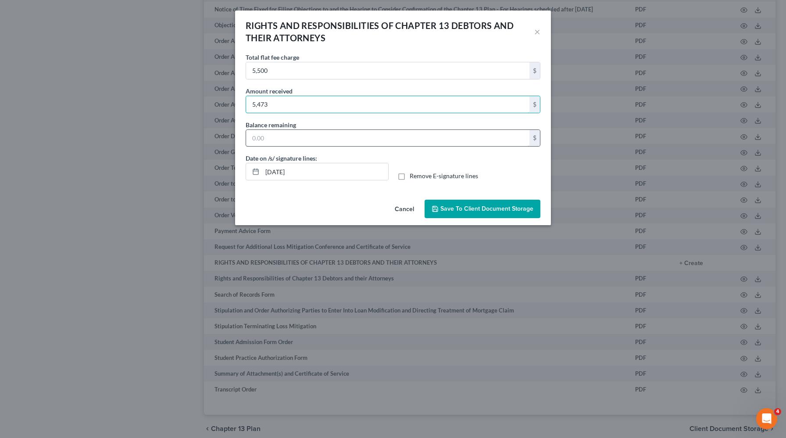
type input "5,473"
click at [265, 137] on input "text" at bounding box center [387, 138] width 283 height 17
type input "5,473"
type input "27"
click at [446, 209] on span "Save to Client Document Storage" at bounding box center [487, 208] width 93 height 7
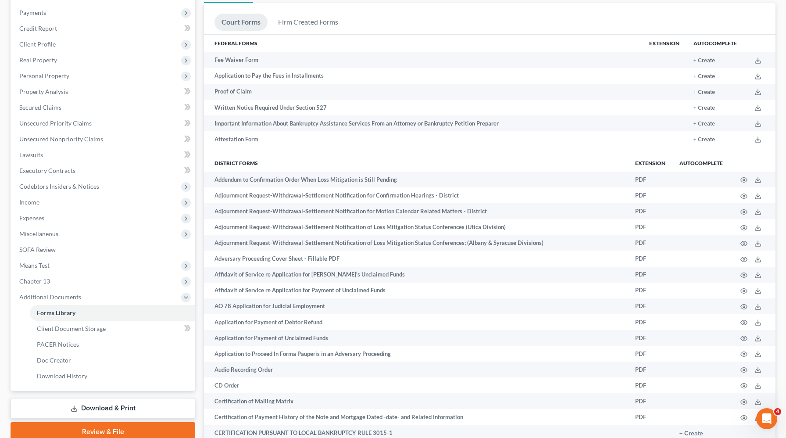
scroll to position [0, 0]
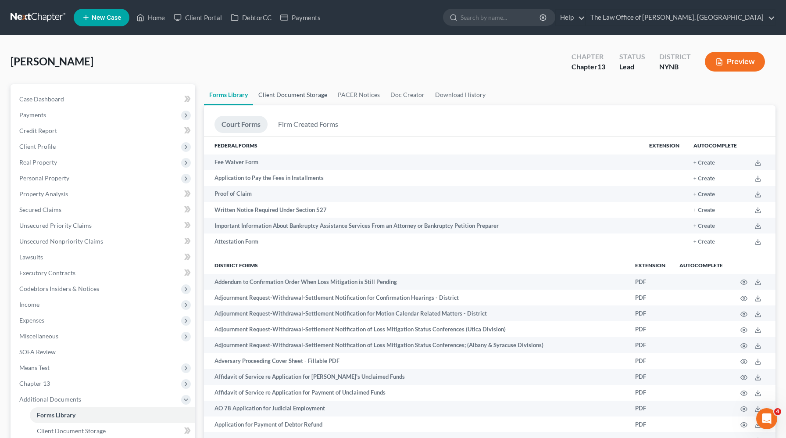
click at [311, 97] on link "Client Document Storage" at bounding box center [292, 94] width 79 height 21
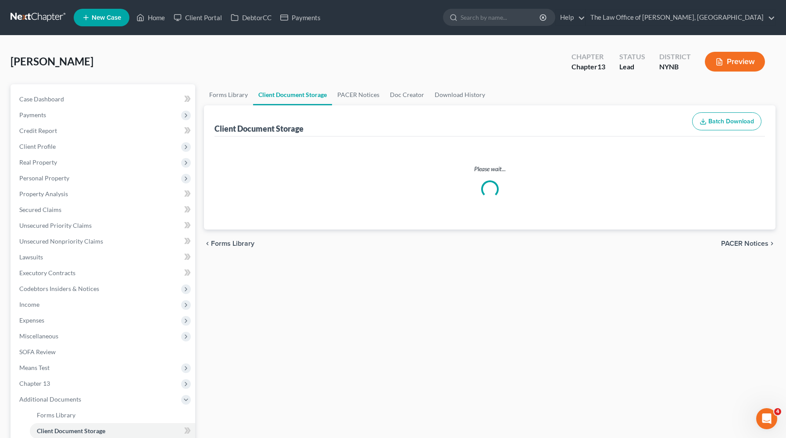
select select "1"
select select "5"
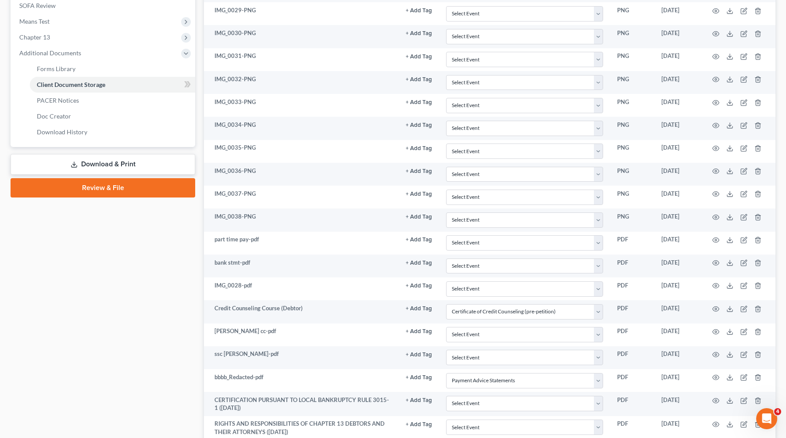
scroll to position [416, 0]
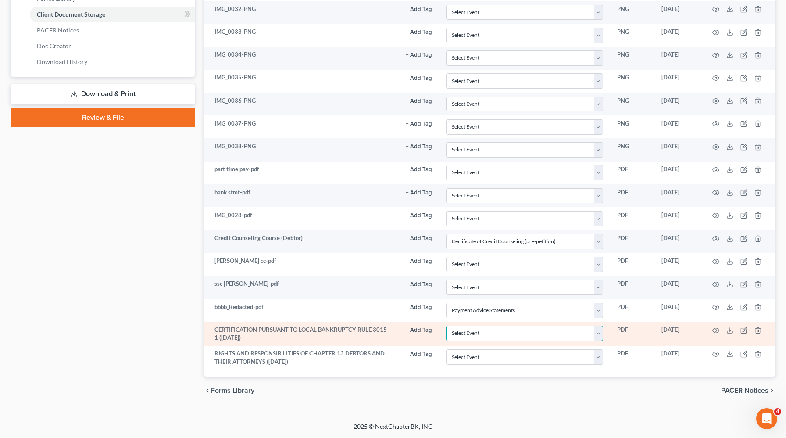
click at [488, 330] on select "Select Event Application to Have the Filing Fee Waived Certificate of Credit Co…" at bounding box center [524, 333] width 157 height 15
select select "2"
click at [446, 326] on select "Select Event Application to Have the Filing Fee Waived Certificate of Credit Co…" at bounding box center [524, 333] width 157 height 15
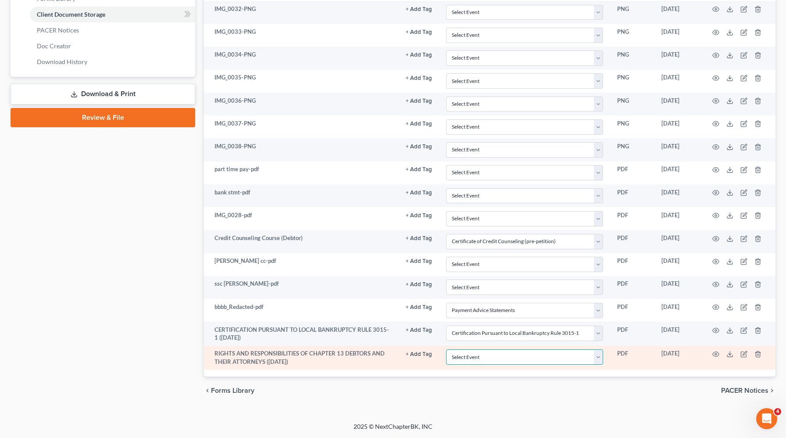
click at [497, 360] on select "Select Event Application to Have the Filing Fee Waived Certificate of Credit Co…" at bounding box center [524, 356] width 157 height 15
select select "6"
click at [446, 349] on select "Select Event Application to Have the Filing Fee Waived Certificate of Credit Co…" at bounding box center [524, 356] width 157 height 15
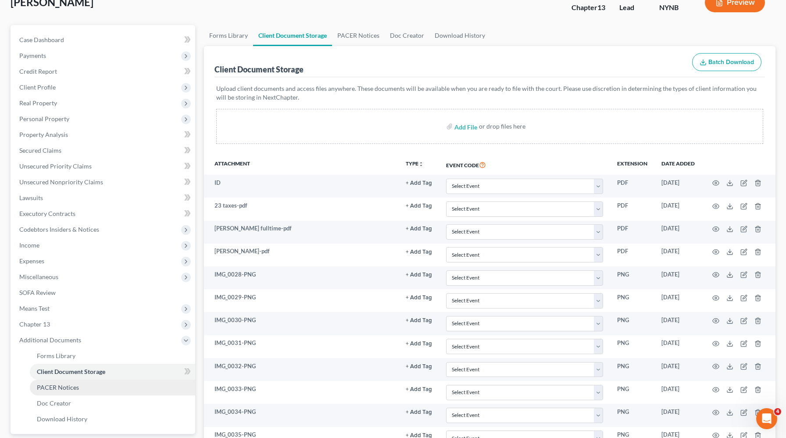
scroll to position [0, 0]
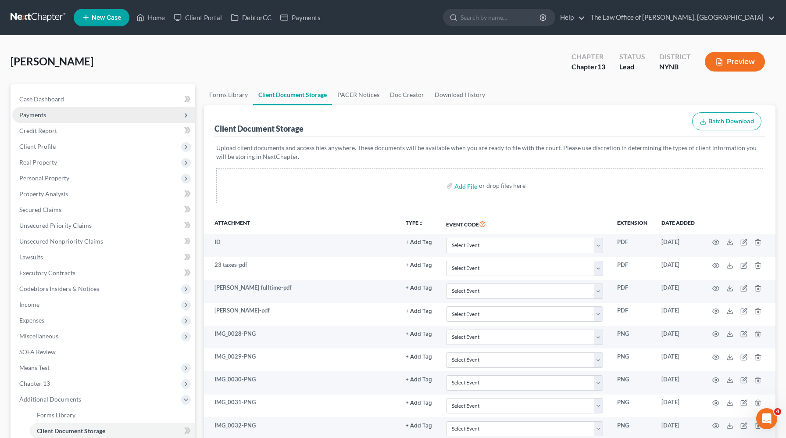
click at [95, 116] on span "Payments" at bounding box center [103, 115] width 183 height 16
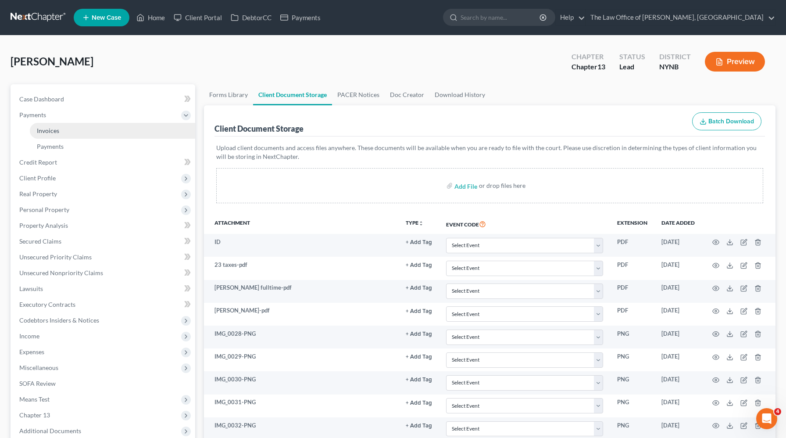
click at [86, 129] on link "Invoices" at bounding box center [112, 131] width 165 height 16
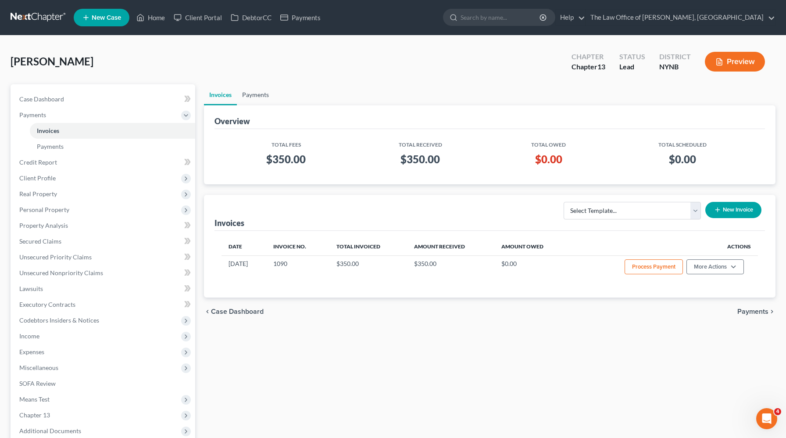
click at [267, 94] on link "Payments" at bounding box center [255, 94] width 37 height 21
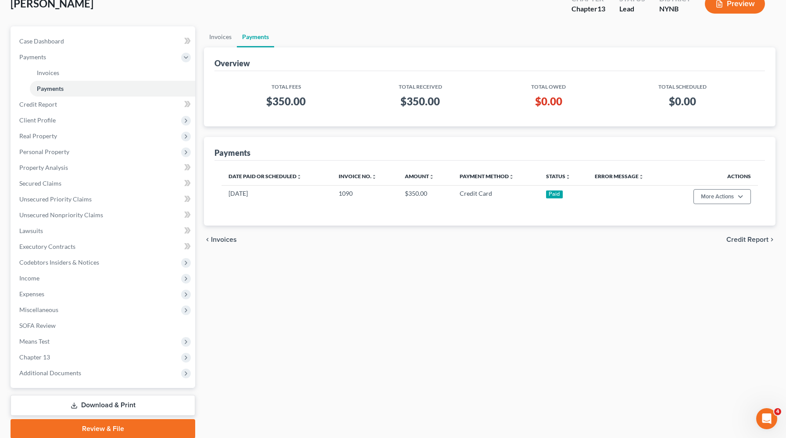
scroll to position [91, 0]
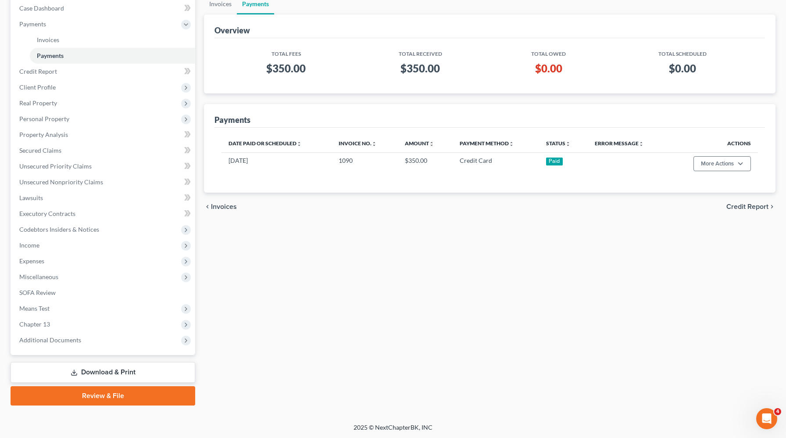
click at [70, 394] on link "Review & File" at bounding box center [103, 395] width 185 height 19
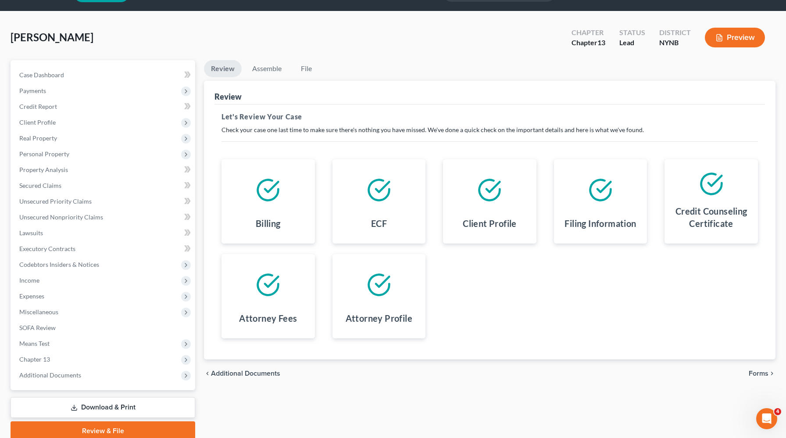
scroll to position [59, 0]
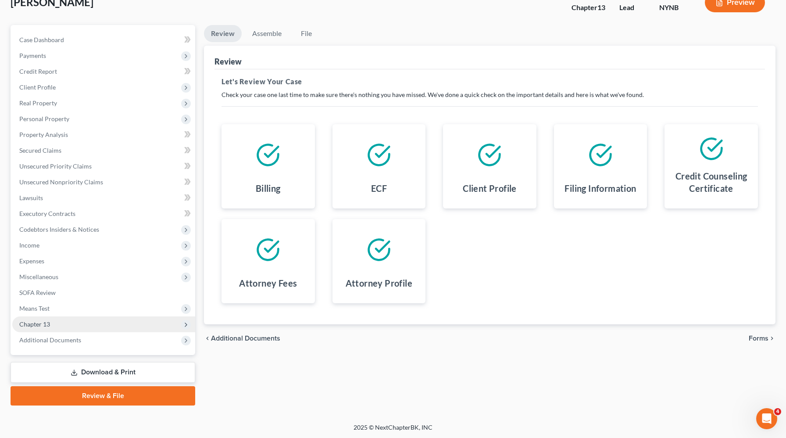
click at [53, 323] on span "Chapter 13" at bounding box center [103, 324] width 183 height 16
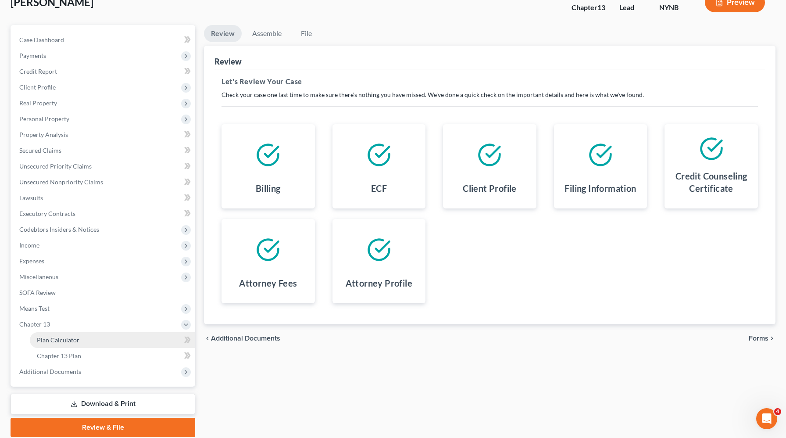
click at [51, 337] on span "Plan Calculator" at bounding box center [58, 339] width 43 height 7
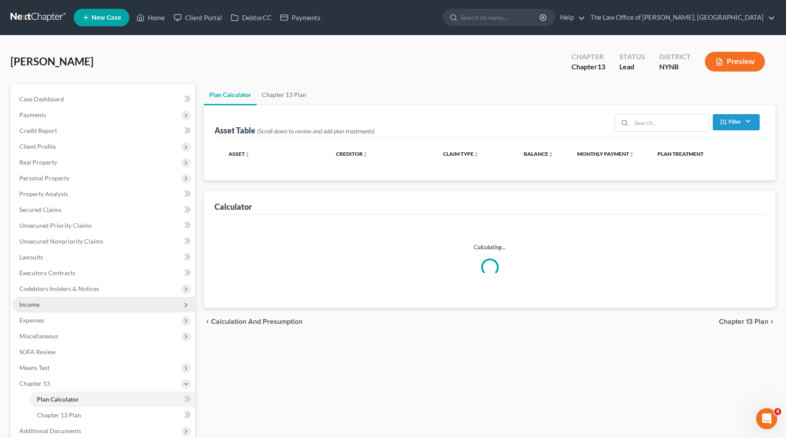
select select "59"
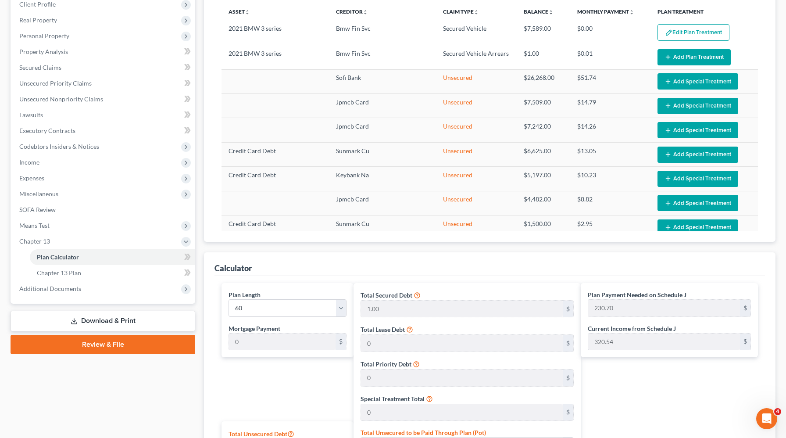
scroll to position [56, 0]
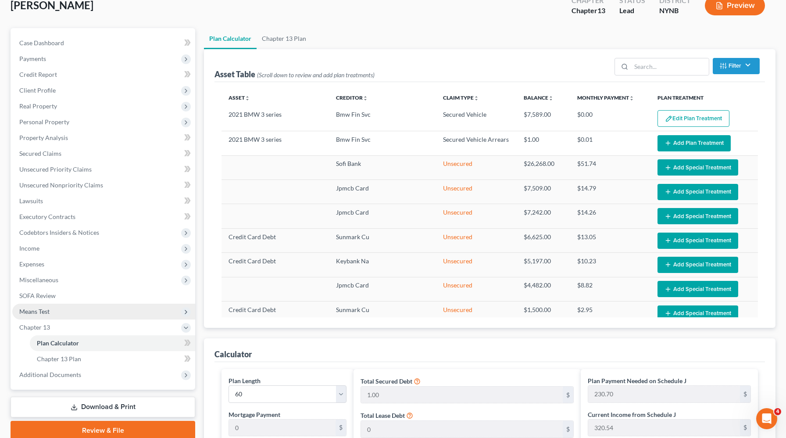
click at [51, 307] on span "Means Test" at bounding box center [103, 312] width 183 height 16
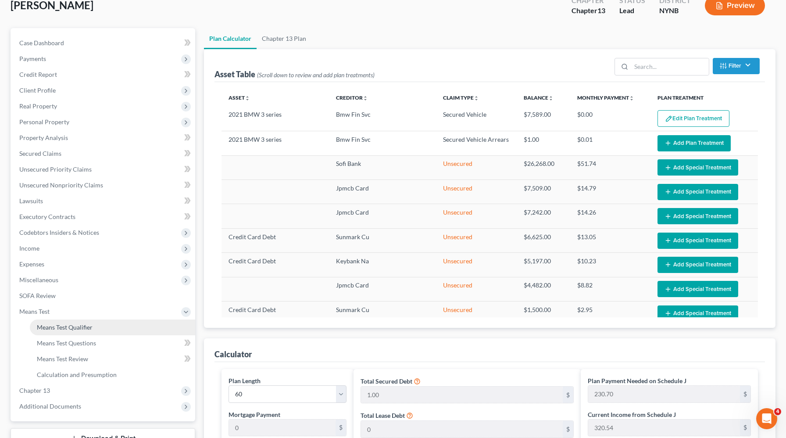
click at [66, 331] on link "Means Test Qualifier" at bounding box center [112, 327] width 165 height 16
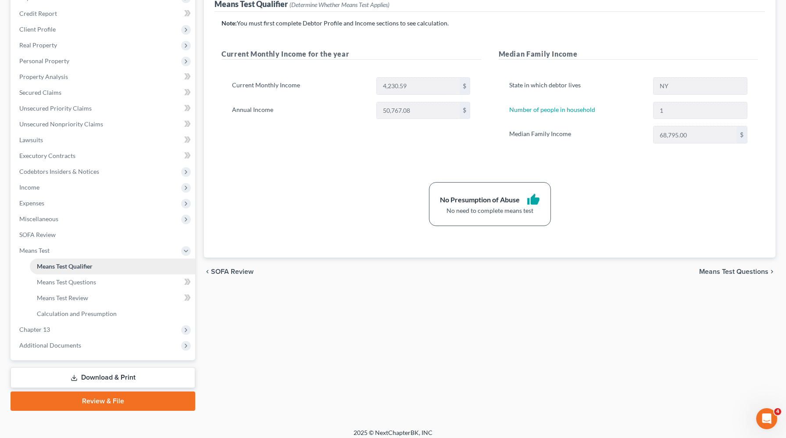
scroll to position [122, 0]
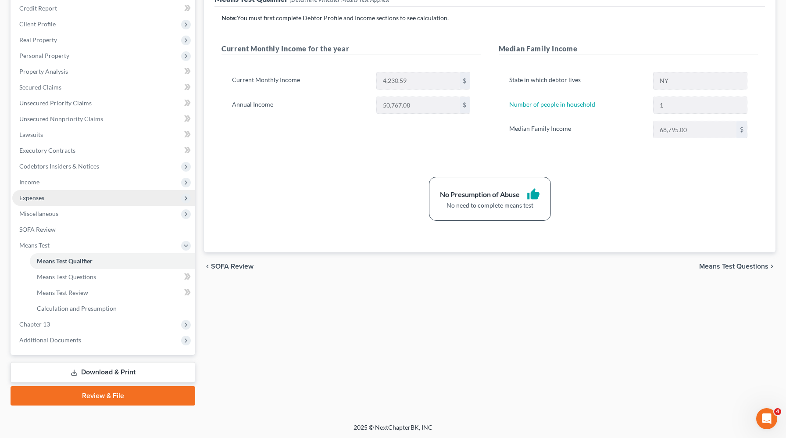
click at [64, 195] on span "Expenses" at bounding box center [103, 198] width 183 height 16
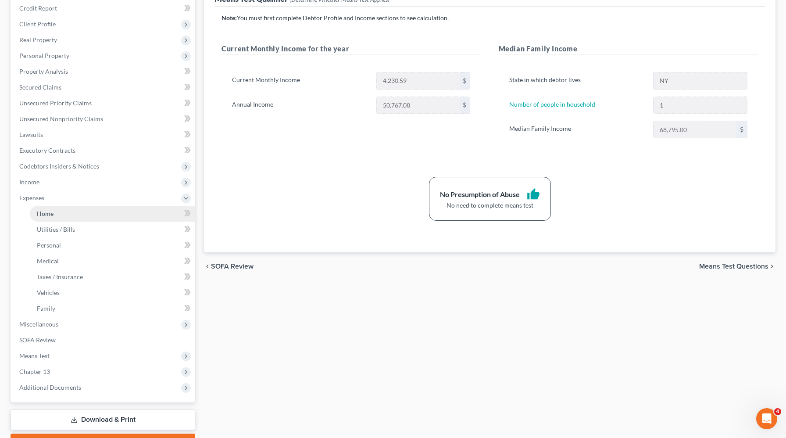
click at [63, 211] on link "Home" at bounding box center [112, 214] width 165 height 16
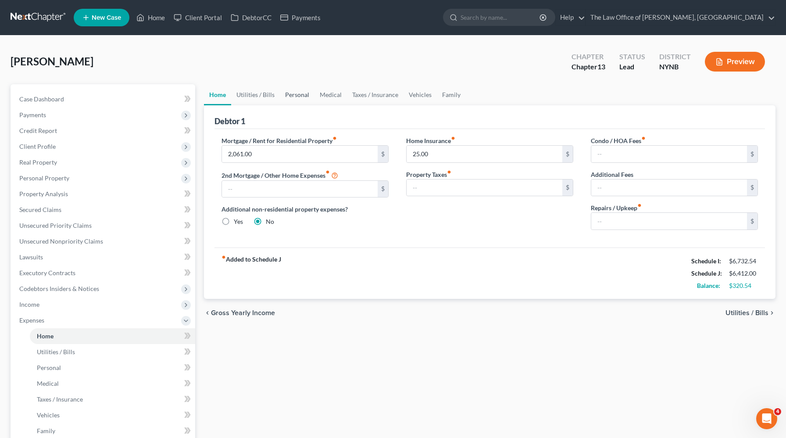
click at [301, 94] on link "Personal" at bounding box center [297, 94] width 35 height 21
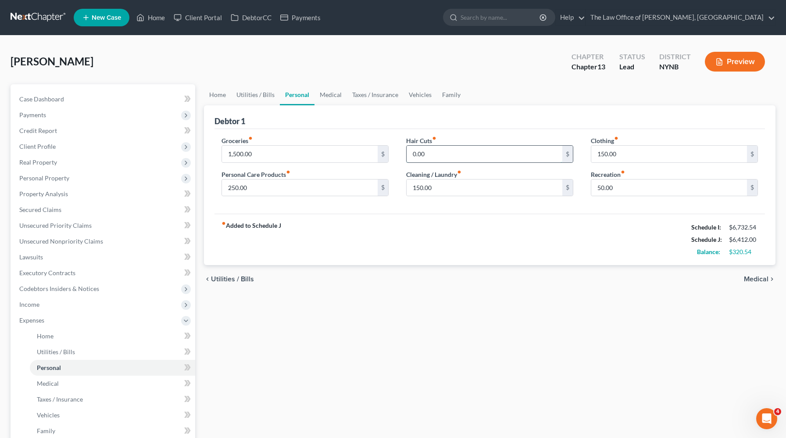
click at [426, 154] on input "0.00" at bounding box center [485, 154] width 156 height 17
click at [386, 225] on div "fiber_manual_record Added to Schedule J Schedule I: $6,732.54 Schedule J: $6,46…" at bounding box center [490, 239] width 551 height 51
click at [100, 244] on link "Unsecured Nonpriority Claims" at bounding box center [103, 241] width 183 height 16
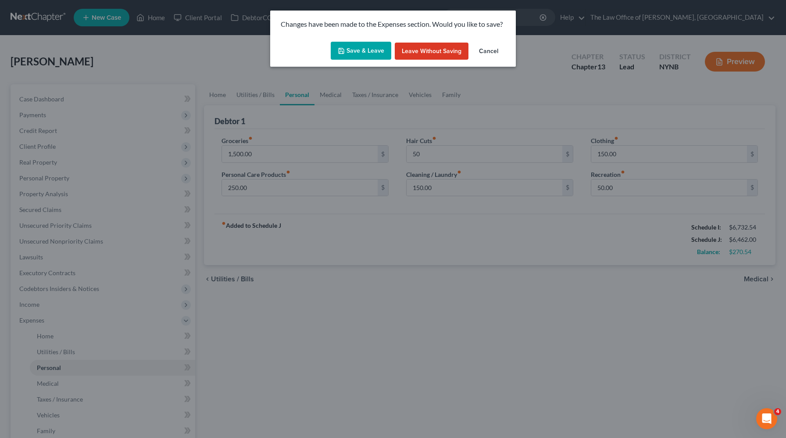
click at [375, 46] on button "Save & Leave" at bounding box center [361, 51] width 61 height 18
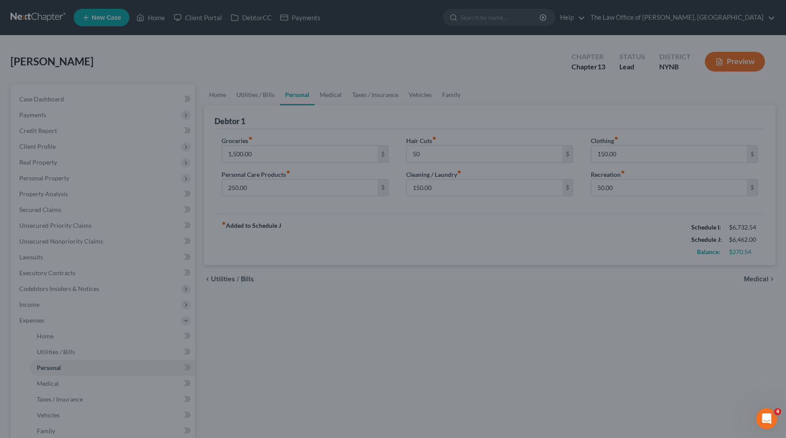
type input "50.00"
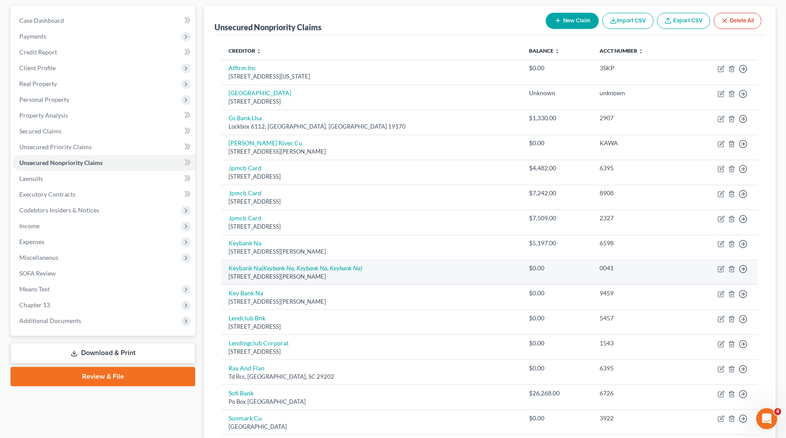
scroll to position [80, 0]
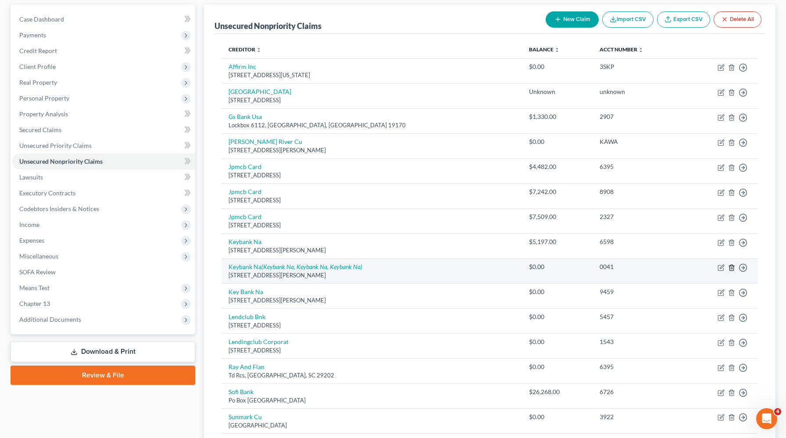
click at [732, 266] on icon "button" at bounding box center [731, 267] width 7 height 7
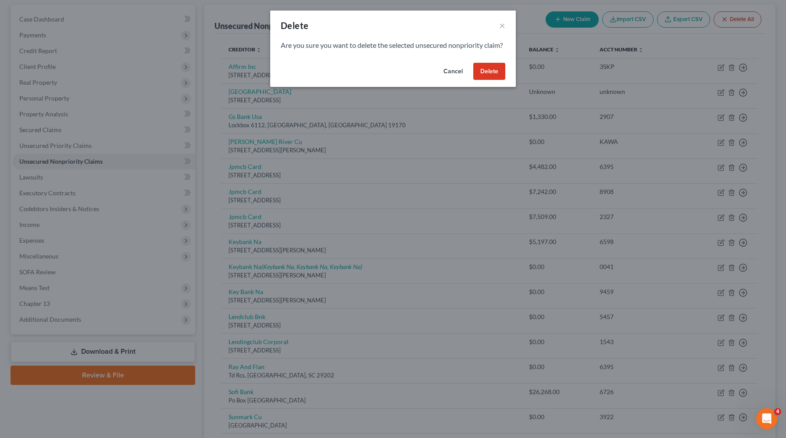
click at [496, 78] on button "Delete" at bounding box center [489, 72] width 32 height 18
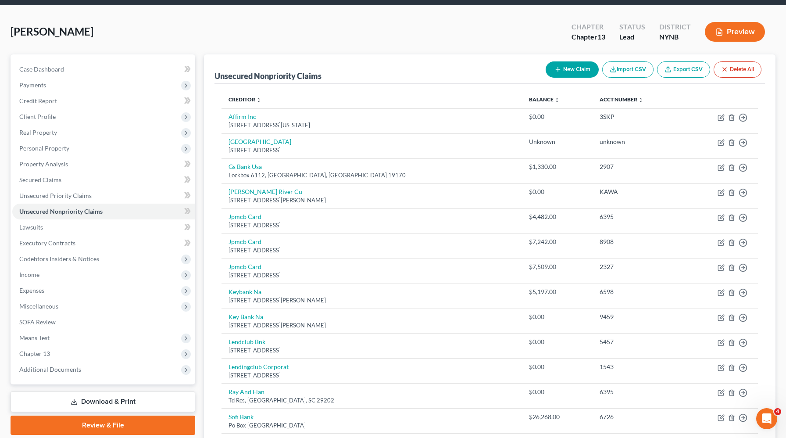
scroll to position [0, 0]
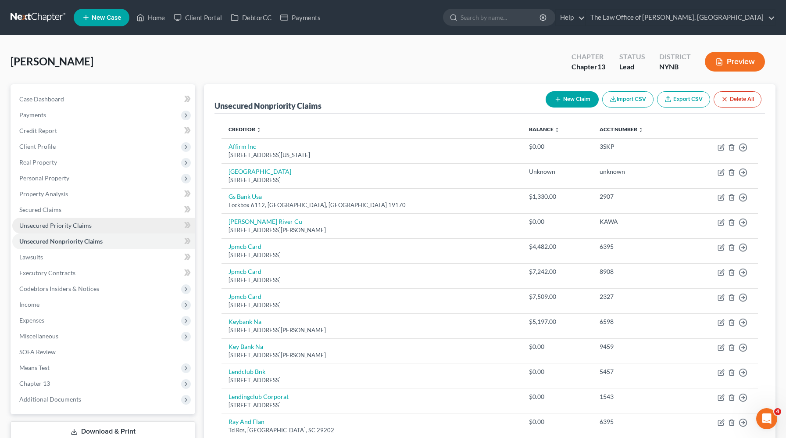
click at [55, 222] on span "Unsecured Priority Claims" at bounding box center [55, 225] width 72 height 7
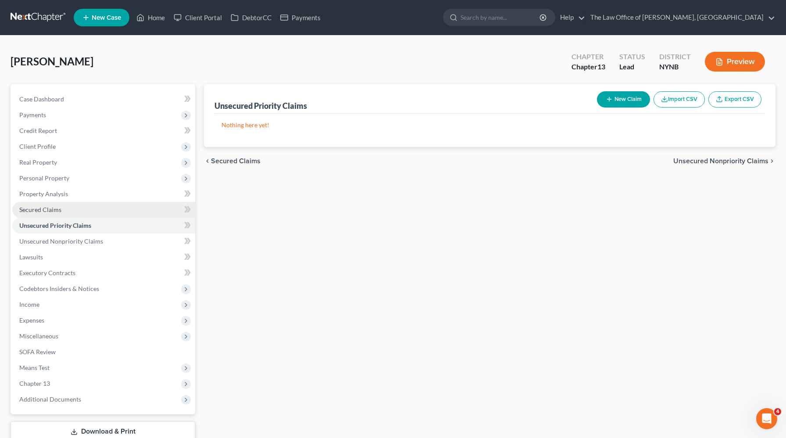
click at [54, 212] on span "Secured Claims" at bounding box center [40, 209] width 42 height 7
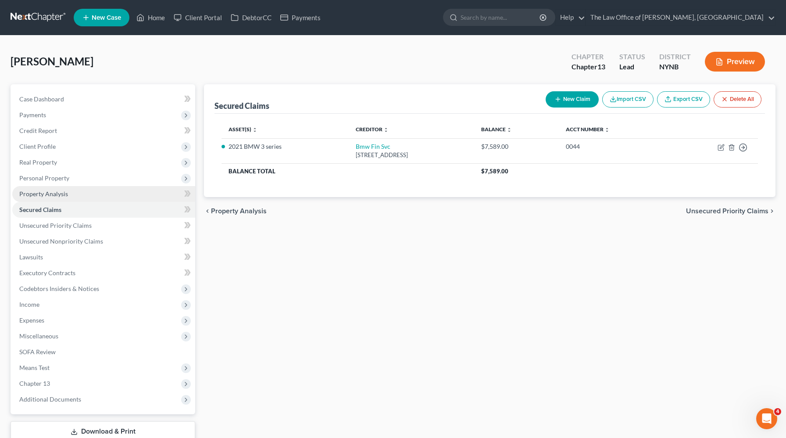
click at [112, 188] on link "Property Analysis" at bounding box center [103, 194] width 183 height 16
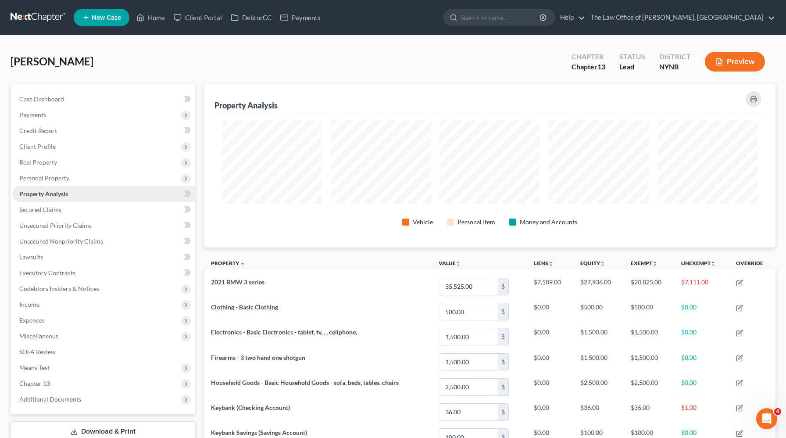
scroll to position [163, 572]
click at [66, 183] on span "Personal Property" at bounding box center [103, 178] width 183 height 16
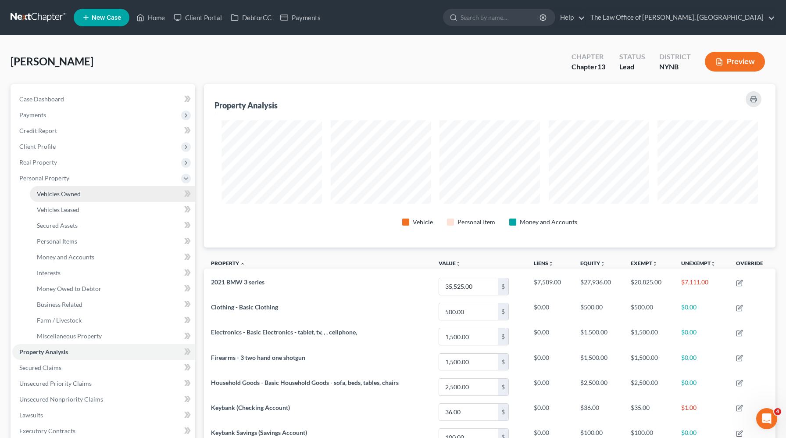
click at [72, 198] on link "Vehicles Owned" at bounding box center [112, 194] width 165 height 16
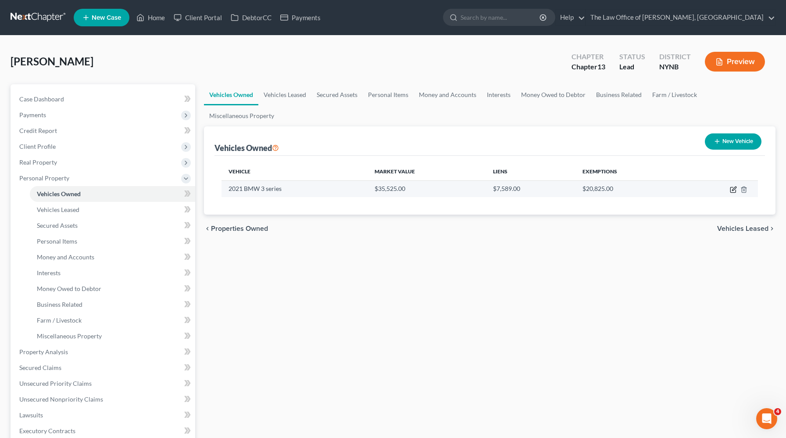
click at [735, 186] on icon "button" at bounding box center [733, 189] width 7 height 7
select select "0"
select select "5"
select select "2"
select select "0"
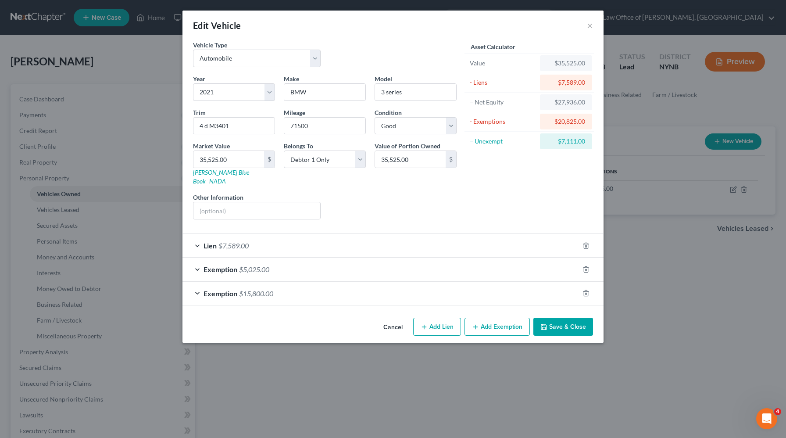
click at [560, 320] on button "Save & Close" at bounding box center [564, 327] width 60 height 18
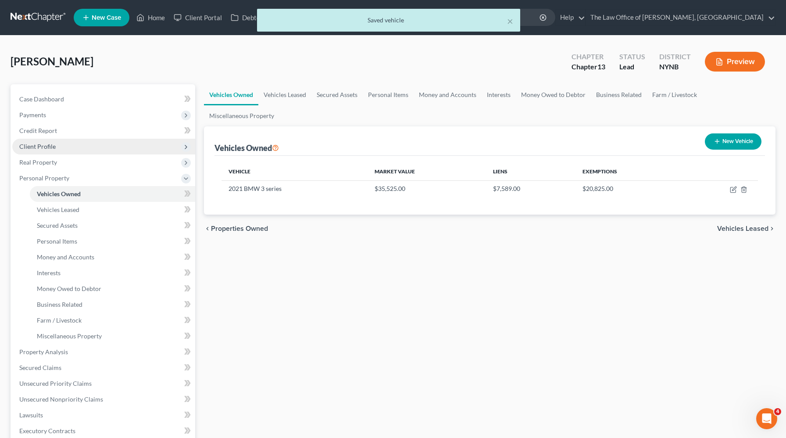
click at [65, 145] on span "Client Profile" at bounding box center [103, 147] width 183 height 16
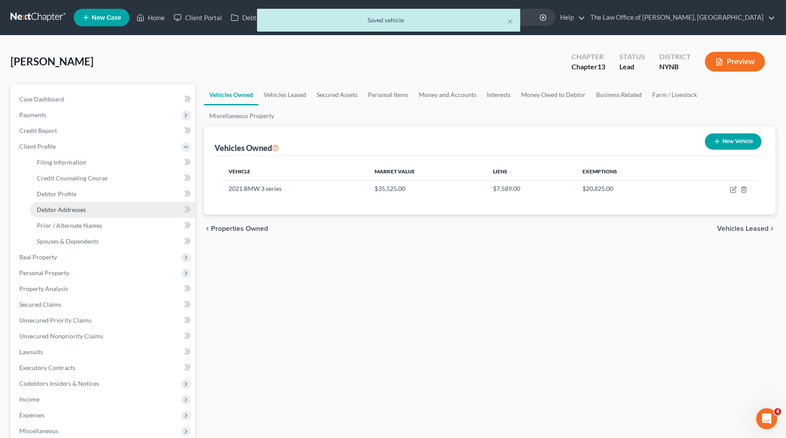
click at [79, 206] on span "Debtor Addresses" at bounding box center [61, 209] width 49 height 7
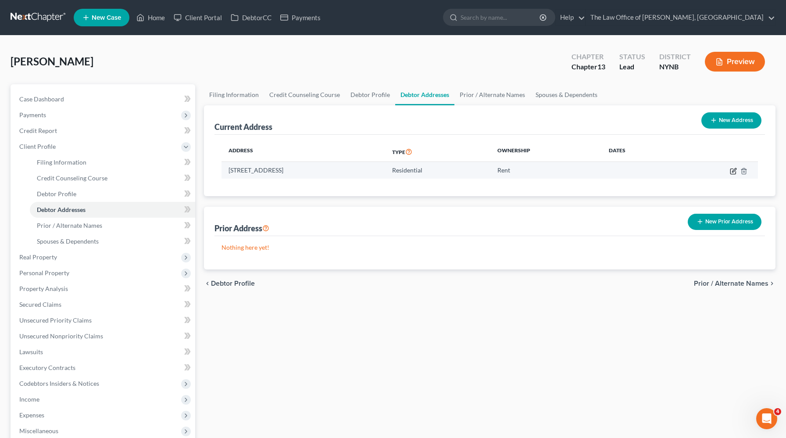
click at [734, 172] on icon "button" at bounding box center [733, 171] width 7 height 7
select select "35"
select select "44"
select select "0"
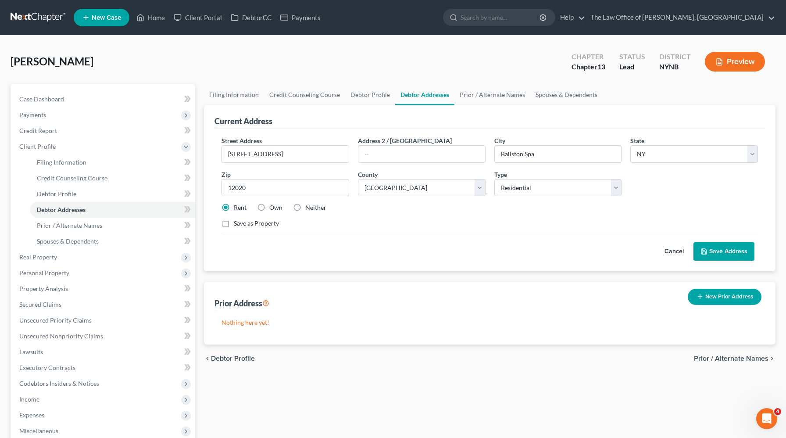
click at [741, 63] on button "Preview" at bounding box center [735, 62] width 60 height 20
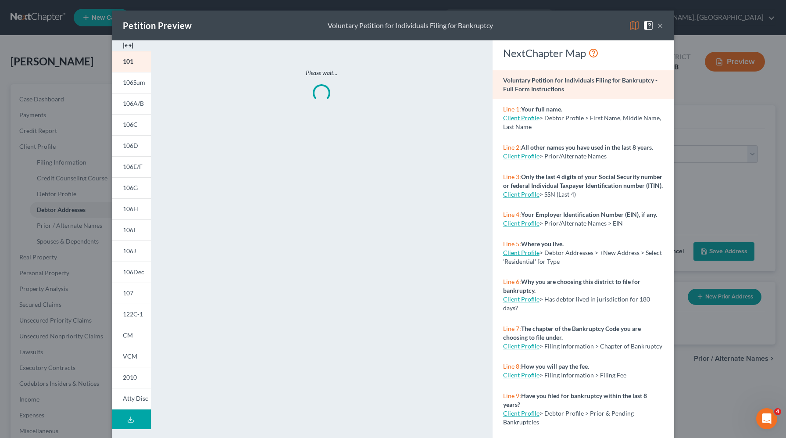
click at [128, 44] on img at bounding box center [128, 45] width 11 height 11
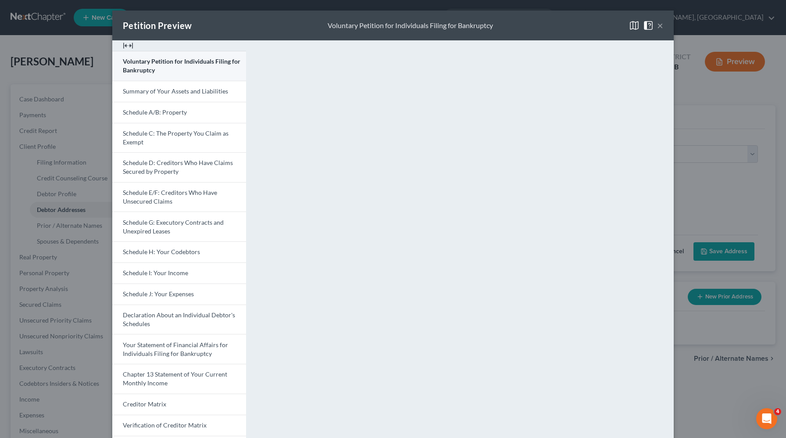
click at [161, 64] on span "Voluntary Petition for Individuals Filing for Bankruptcy" at bounding box center [182, 65] width 118 height 16
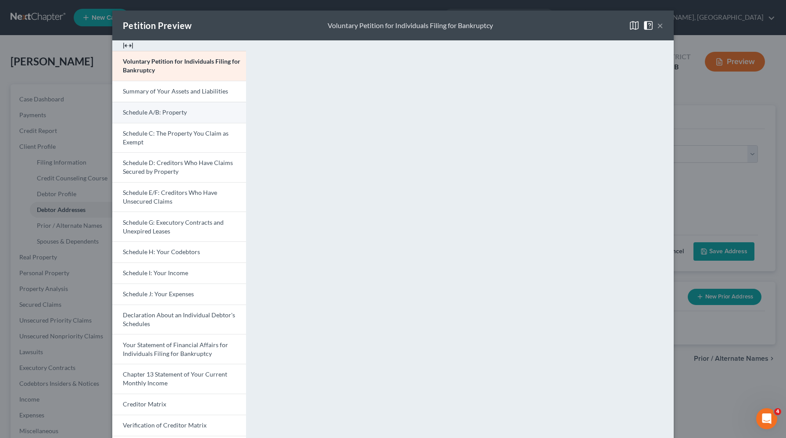
click at [166, 114] on span "Schedule A/B: Property" at bounding box center [155, 111] width 64 height 7
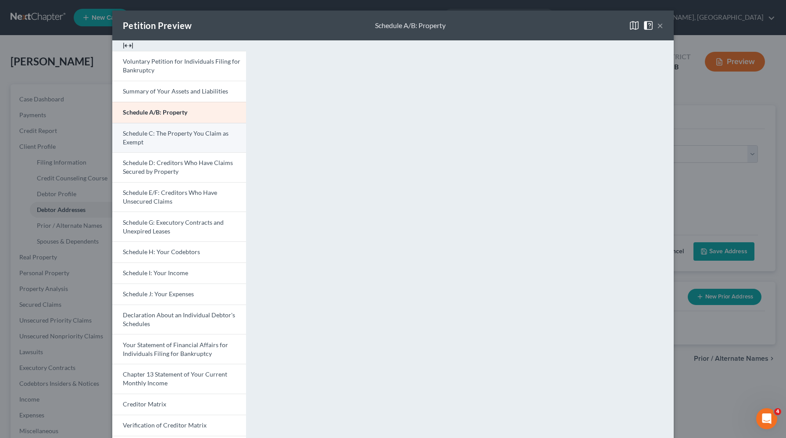
click at [175, 146] on link "Schedule C: The Property You Claim as Exempt" at bounding box center [179, 138] width 134 height 30
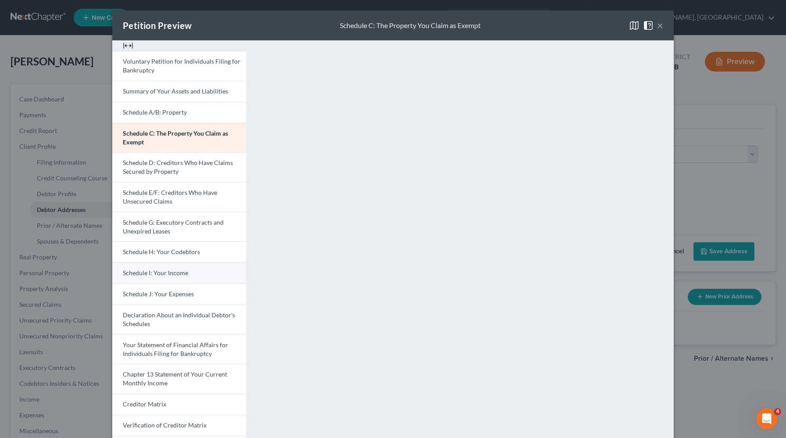
click at [164, 273] on span "Schedule I: Your Income" at bounding box center [155, 272] width 65 height 7
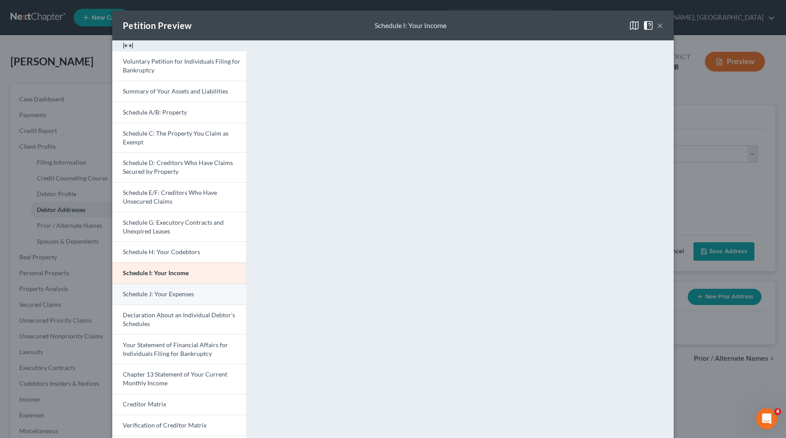
click at [195, 299] on link "Schedule J: Your Expenses" at bounding box center [179, 293] width 134 height 21
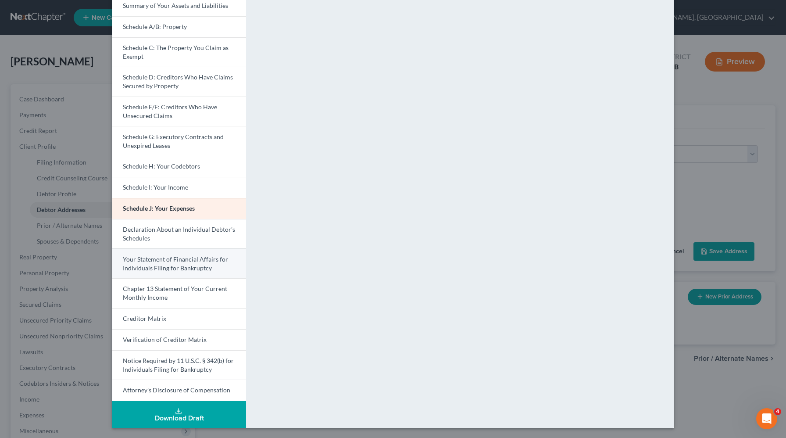
click at [183, 266] on span "Your Statement of Financial Affairs for Individuals Filing for Bankruptcy" at bounding box center [175, 263] width 105 height 16
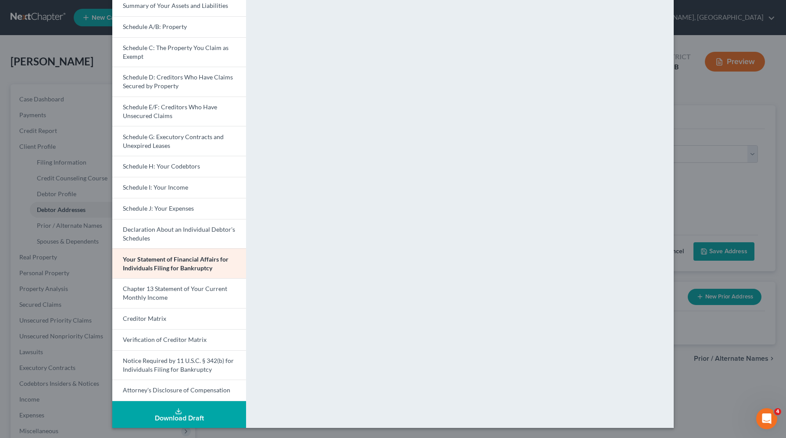
click at [67, 304] on div "Petition Preview Your Statement of Financial Affairs for Individuals Filing for…" at bounding box center [393, 219] width 786 height 438
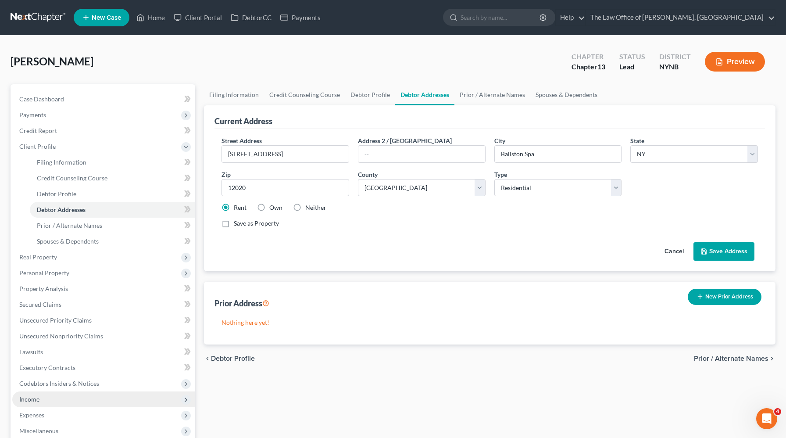
click at [31, 396] on span "Income" at bounding box center [29, 398] width 20 height 7
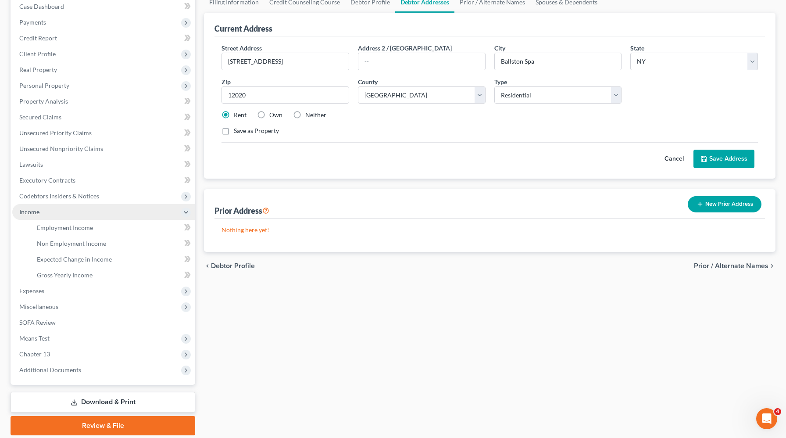
scroll to position [122, 0]
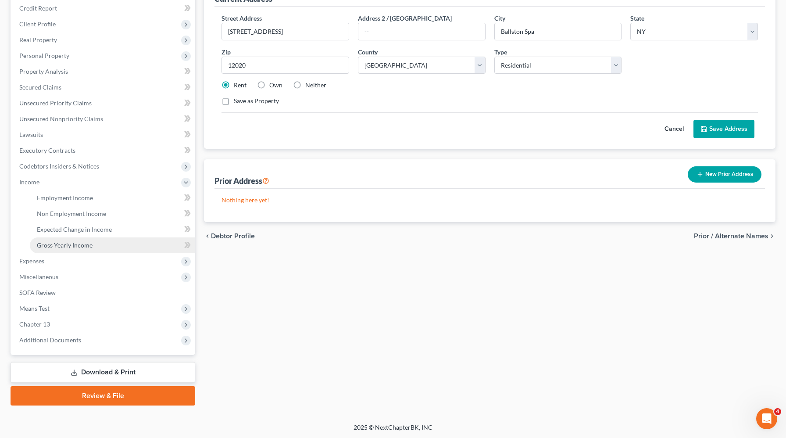
click at [84, 244] on span "Gross Yearly Income" at bounding box center [65, 244] width 56 height 7
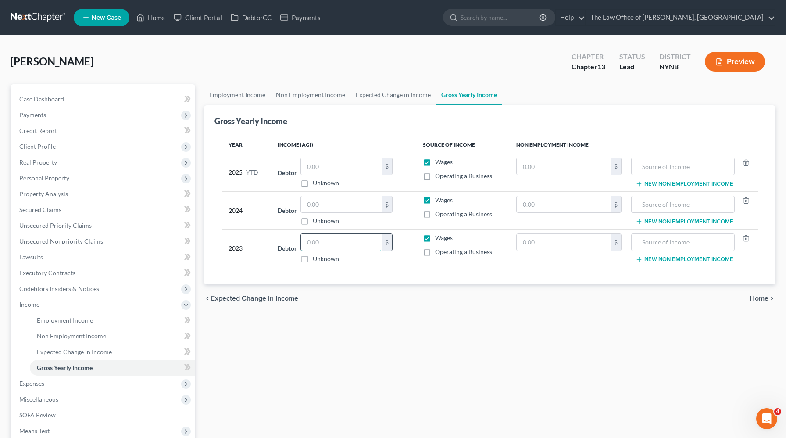
click at [341, 238] on input "text" at bounding box center [341, 242] width 81 height 17
type input "7,217"
click at [313, 220] on label "Unknown" at bounding box center [326, 220] width 26 height 9
click at [316, 220] on input "Unknown" at bounding box center [319, 219] width 6 height 6
checkbox input "true"
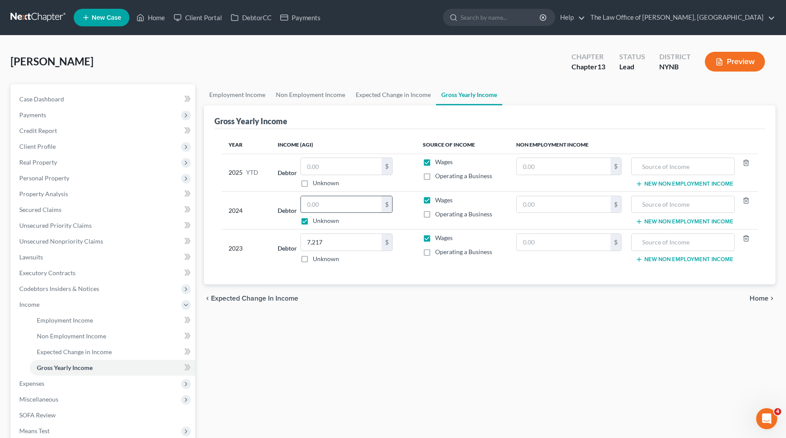
type input "0.00"
click at [312, 172] on input "text" at bounding box center [341, 166] width 81 height 17
type input "0"
click at [737, 61] on button "Preview" at bounding box center [735, 62] width 60 height 20
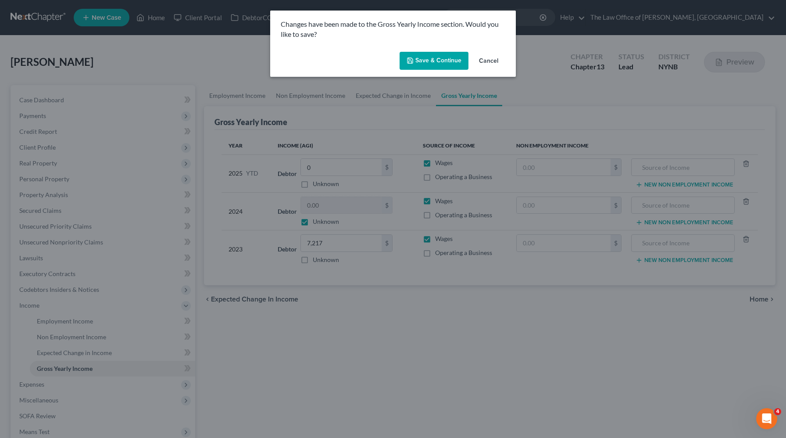
click at [448, 65] on button "Save & Continue" at bounding box center [434, 61] width 69 height 18
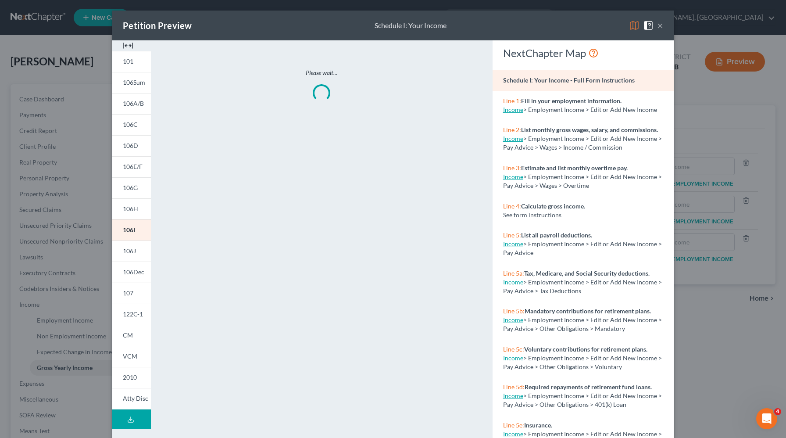
click at [130, 49] on img at bounding box center [128, 45] width 11 height 11
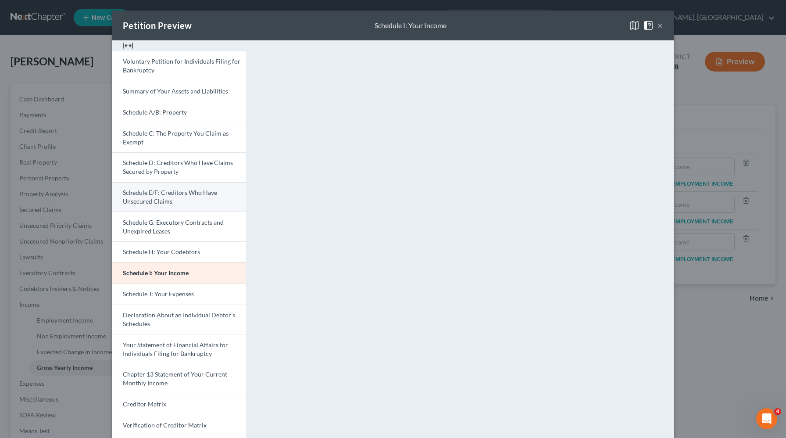
scroll to position [86, 0]
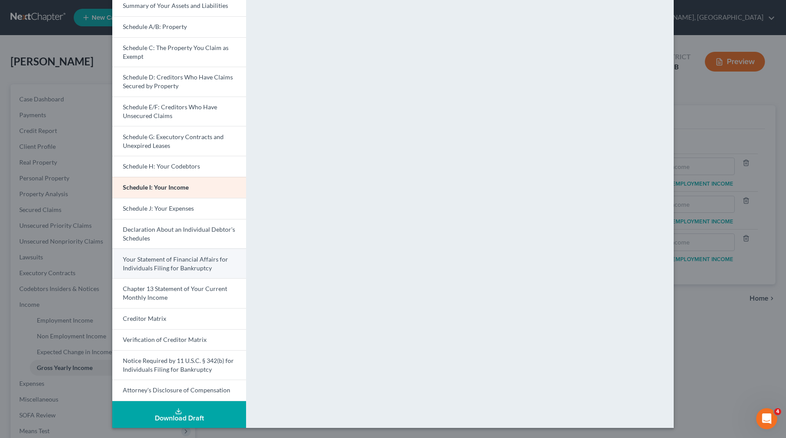
click at [161, 262] on span "Your Statement of Financial Affairs for Individuals Filing for Bankruptcy" at bounding box center [175, 263] width 105 height 16
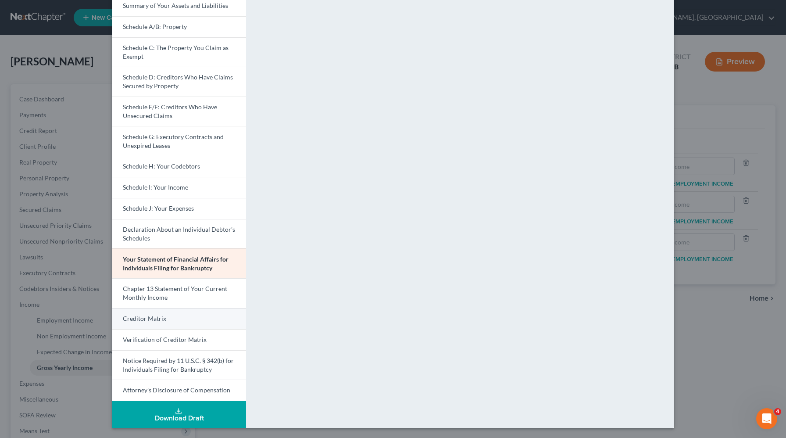
click at [182, 313] on link "Creditor Matrix" at bounding box center [179, 318] width 134 height 21
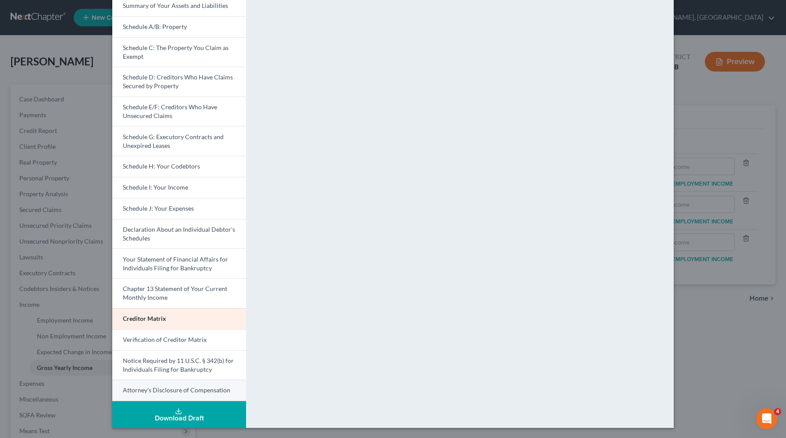
click at [162, 397] on link "Attorney's Disclosure of Compensation" at bounding box center [179, 391] width 134 height 22
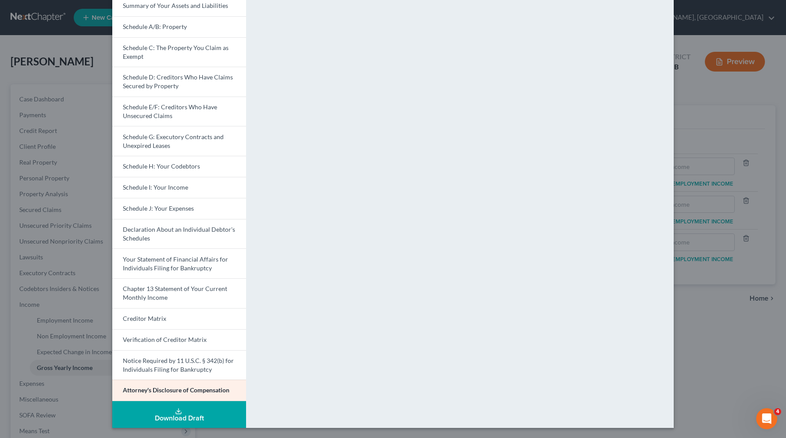
click at [16, 268] on div "Petition Preview Attorney's Disclosure of Compensation × Voluntary Petition for…" at bounding box center [393, 219] width 786 height 438
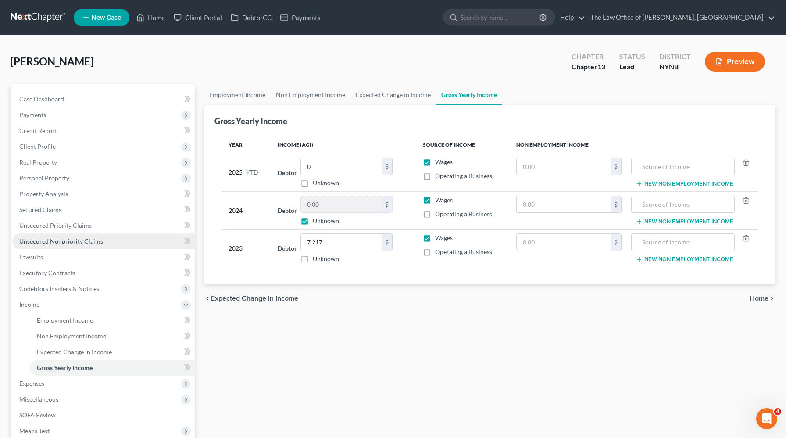
click at [73, 245] on link "Unsecured Nonpriority Claims" at bounding box center [103, 241] width 183 height 16
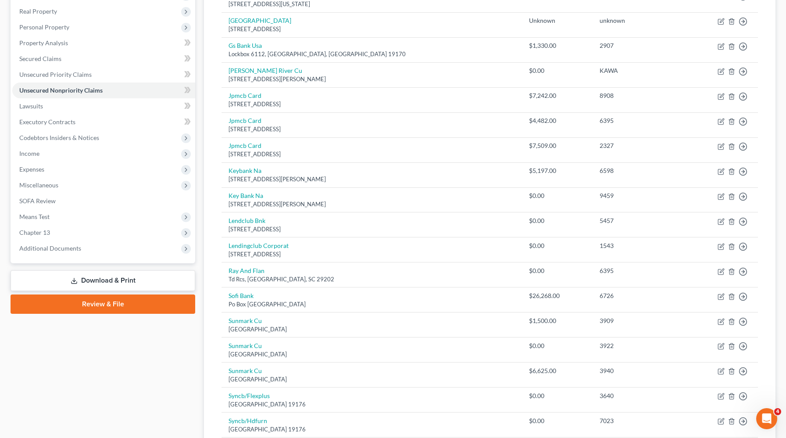
scroll to position [153, 0]
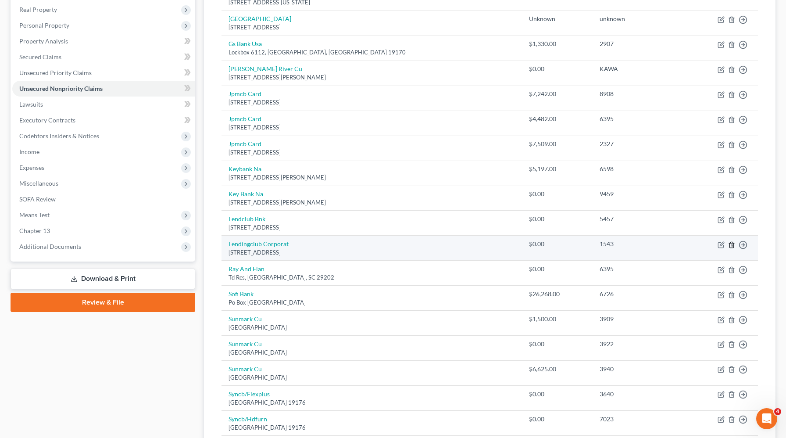
click at [731, 246] on icon "button" at bounding box center [731, 244] width 7 height 7
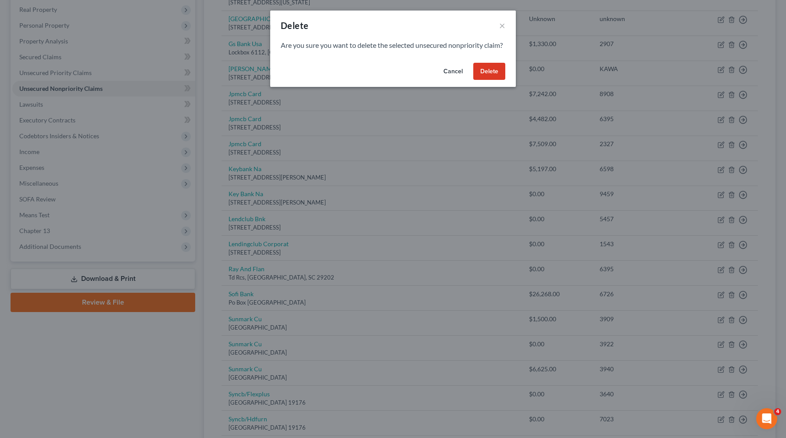
click at [491, 80] on button "Delete" at bounding box center [489, 72] width 32 height 18
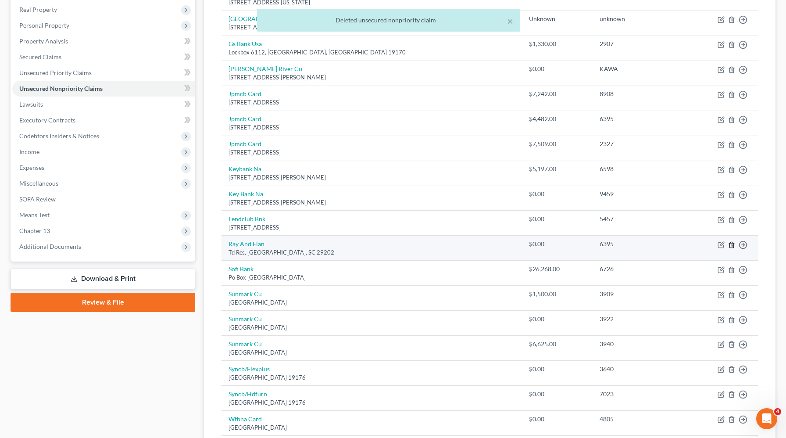
click at [732, 244] on icon "button" at bounding box center [731, 244] width 7 height 7
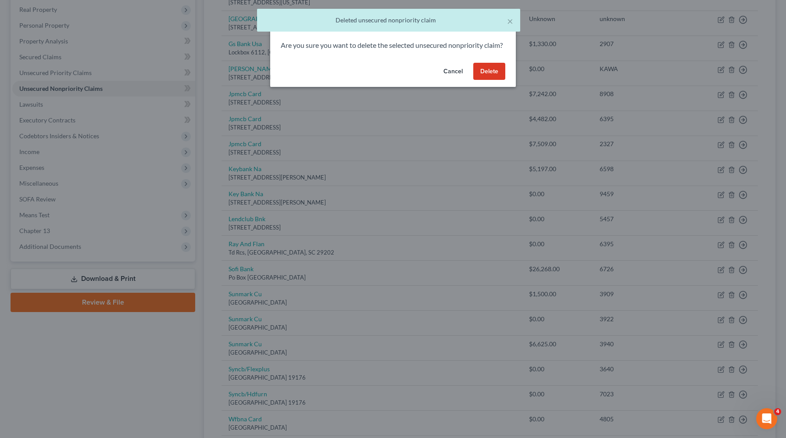
click at [491, 80] on button "Delete" at bounding box center [489, 72] width 32 height 18
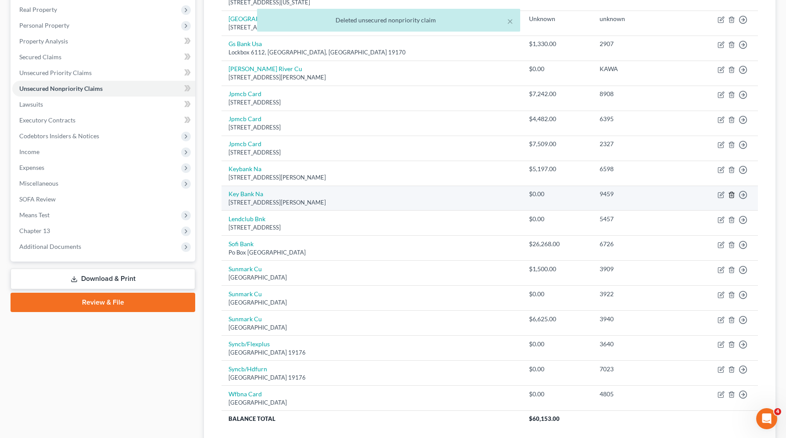
click at [732, 194] on icon "button" at bounding box center [731, 194] width 7 height 7
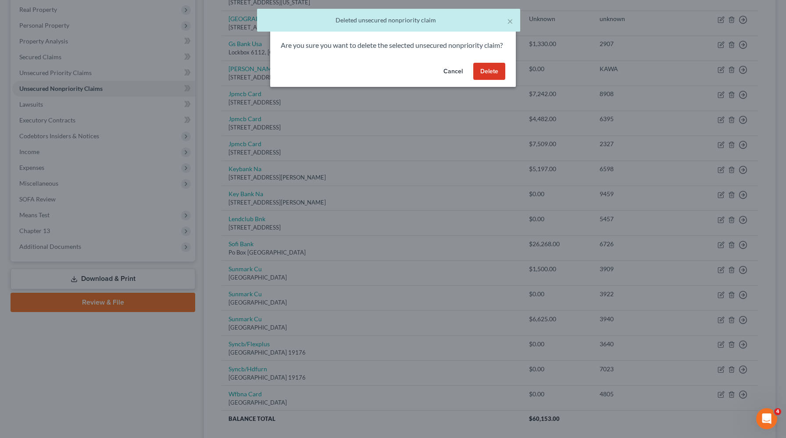
click at [492, 80] on button "Delete" at bounding box center [489, 72] width 32 height 18
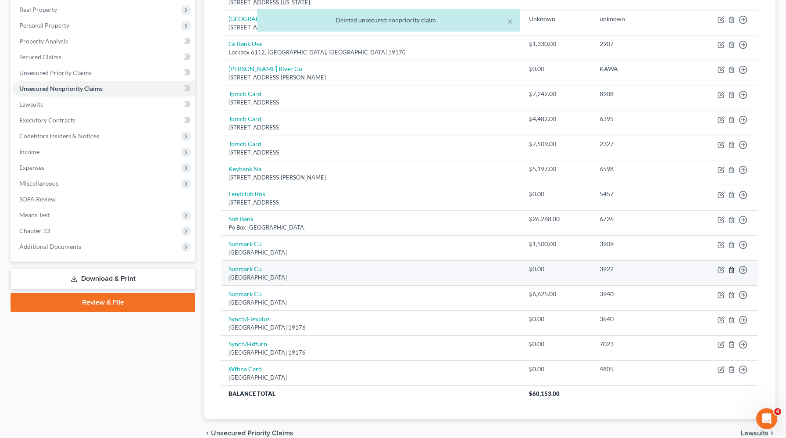
click at [732, 269] on icon "button" at bounding box center [731, 269] width 7 height 7
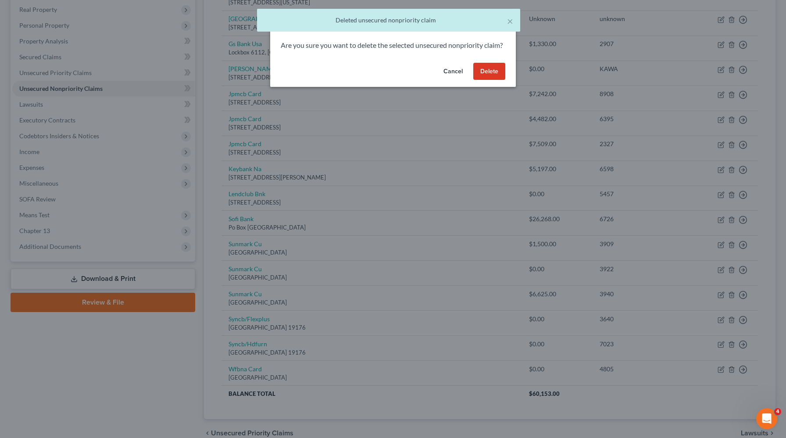
click at [488, 77] on button "Delete" at bounding box center [489, 72] width 32 height 18
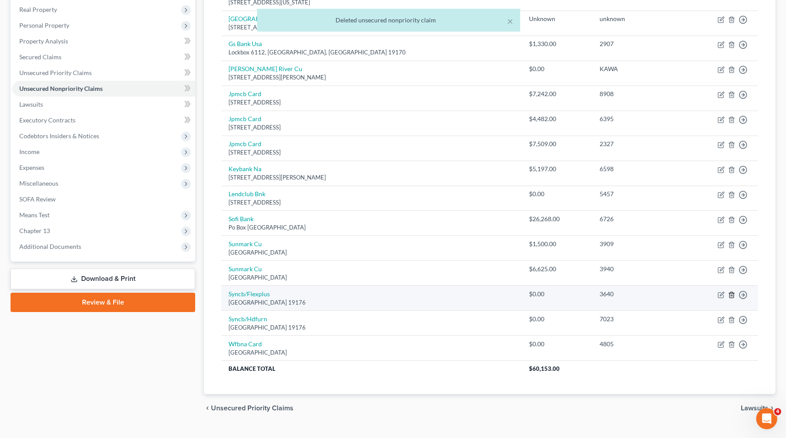
click at [733, 296] on icon "button" at bounding box center [731, 294] width 7 height 7
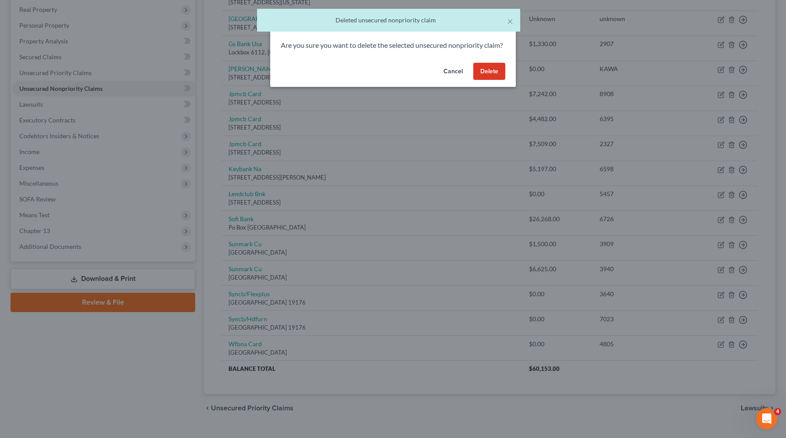
click at [495, 80] on button "Delete" at bounding box center [489, 72] width 32 height 18
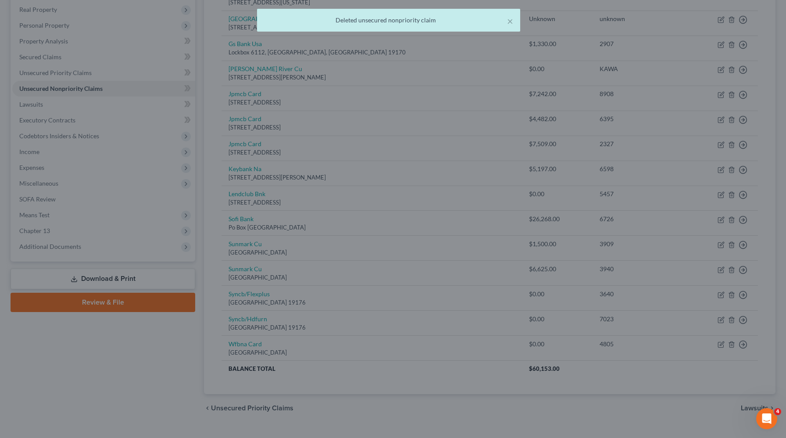
scroll to position [145, 0]
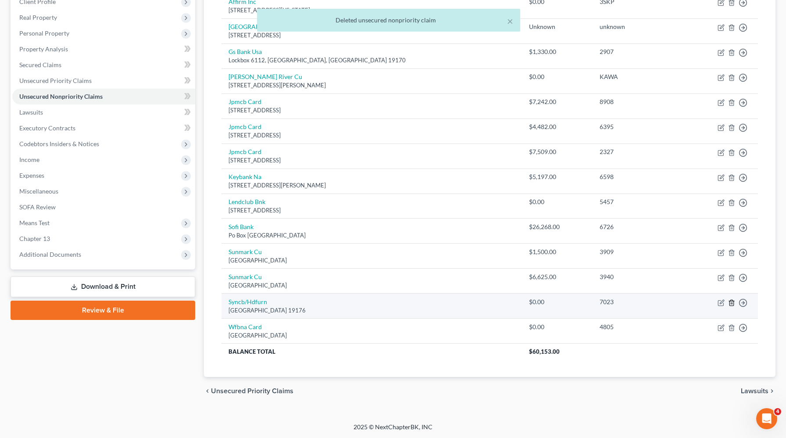
click at [734, 301] on icon "button" at bounding box center [732, 303] width 4 height 6
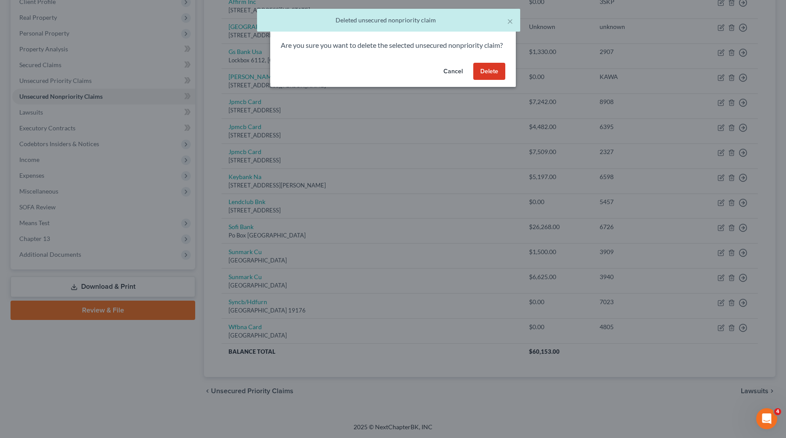
click at [490, 80] on button "Delete" at bounding box center [489, 72] width 32 height 18
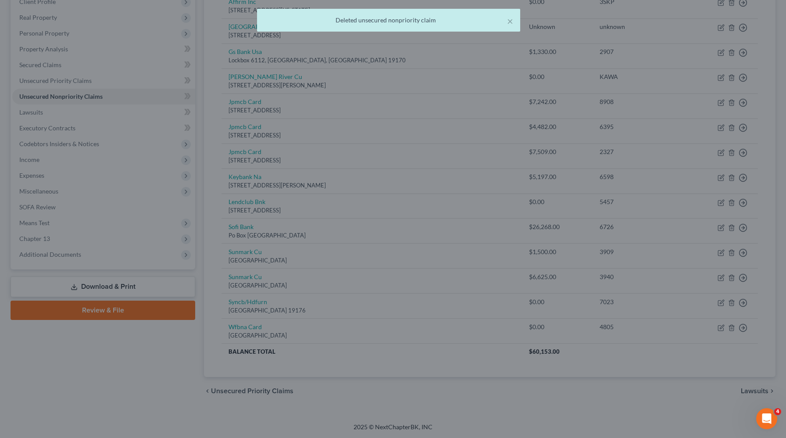
scroll to position [120, 0]
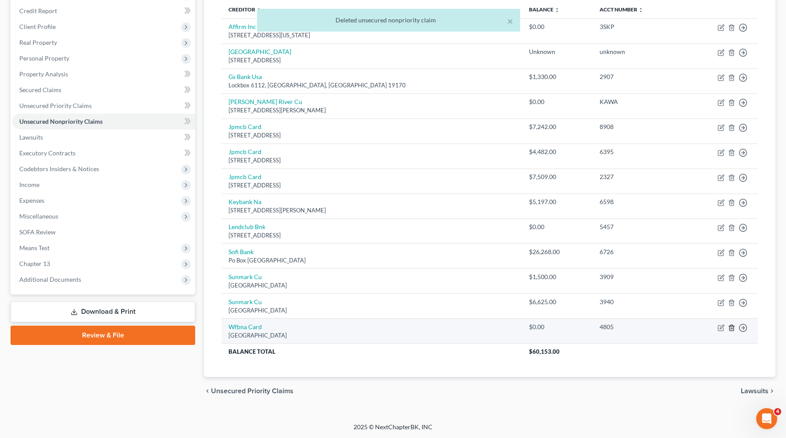
click at [730, 326] on icon "button" at bounding box center [731, 327] width 7 height 7
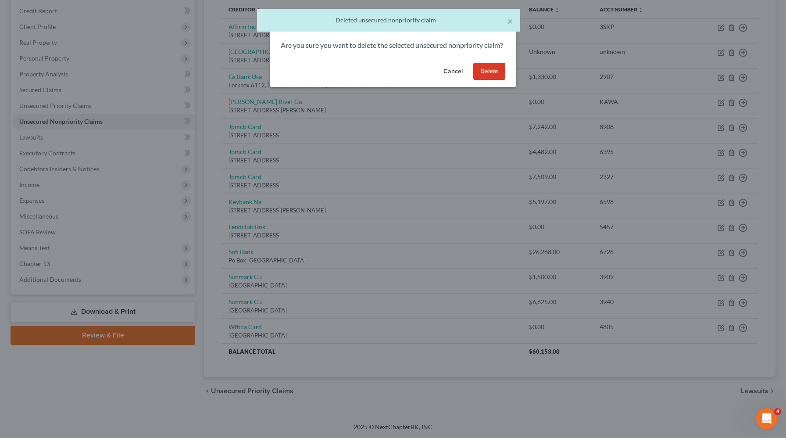
click at [491, 80] on button "Delete" at bounding box center [489, 72] width 32 height 18
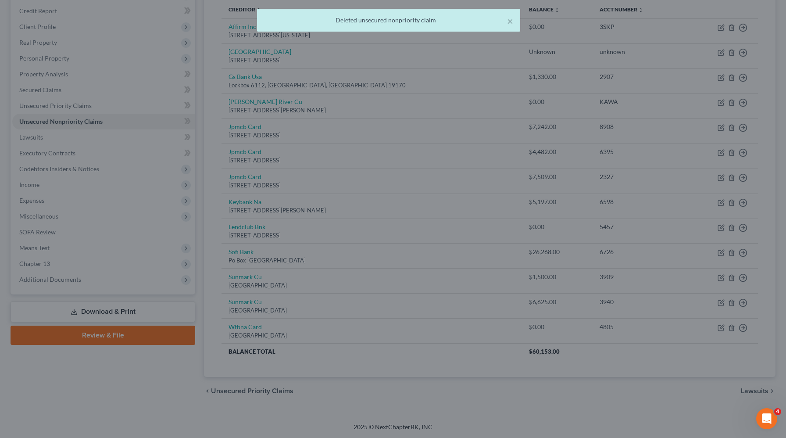
scroll to position [95, 0]
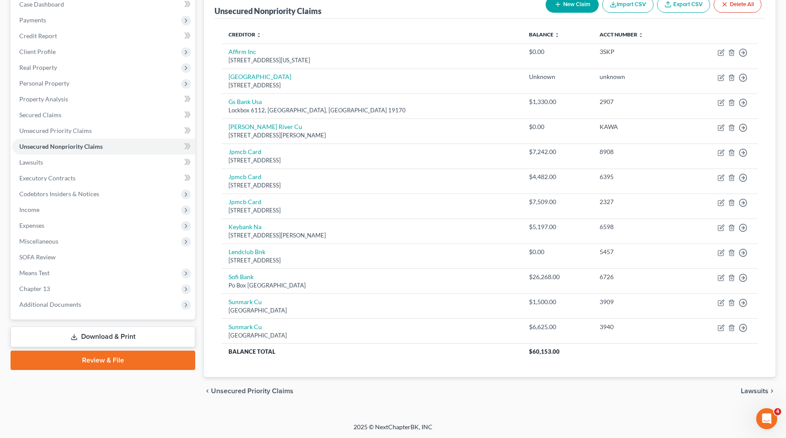
click at [115, 355] on link "Review & File" at bounding box center [103, 360] width 185 height 19
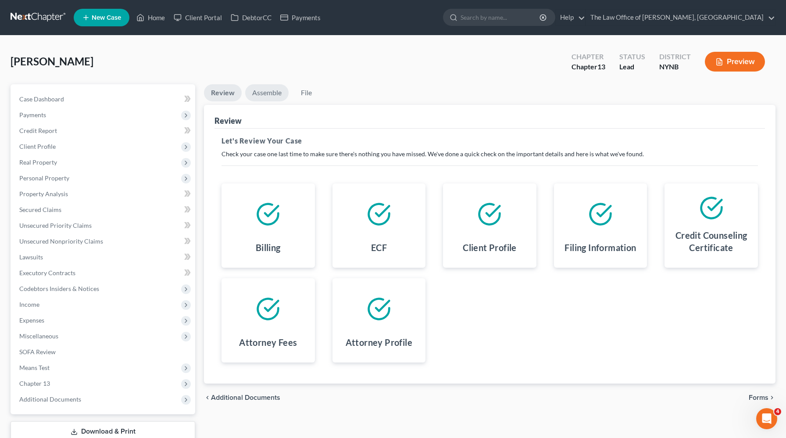
click at [268, 92] on link "Assemble" at bounding box center [266, 92] width 43 height 17
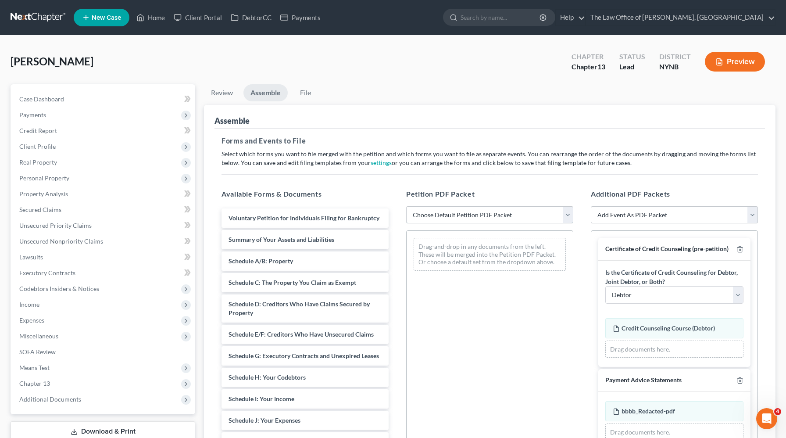
click at [444, 219] on select "Choose Default Petition PDF Packet Complete Bankruptcy Petition (all forms and …" at bounding box center [489, 215] width 167 height 18
select select "0"
click at [406, 206] on select "Choose Default Petition PDF Packet Complete Bankruptcy Petition (all forms and …" at bounding box center [489, 215] width 167 height 18
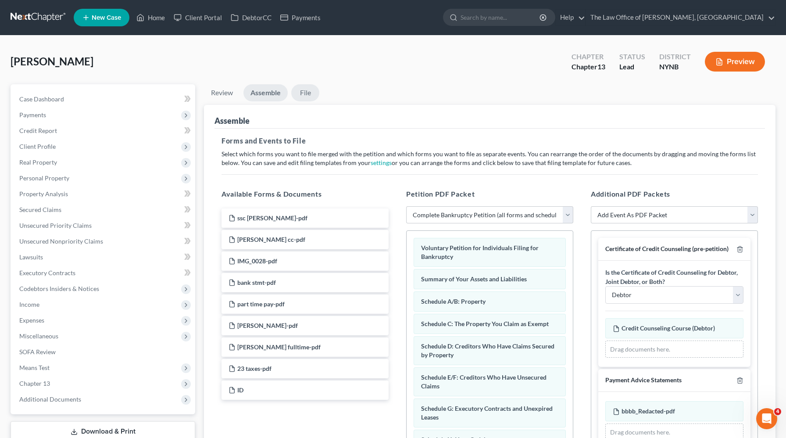
click at [311, 94] on link "File" at bounding box center [305, 92] width 28 height 17
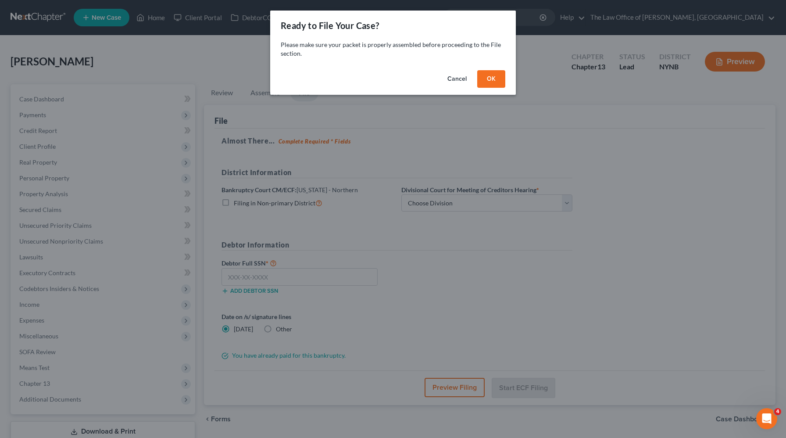
click at [489, 75] on button "OK" at bounding box center [491, 79] width 28 height 18
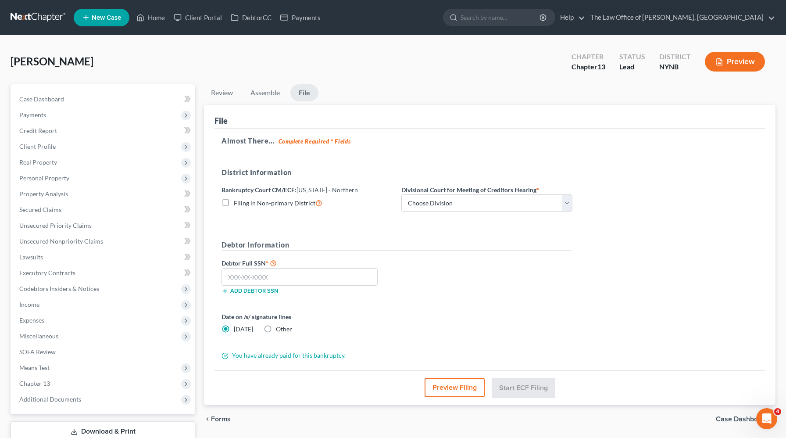
click at [428, 214] on div "District Information Bankruptcy Court CM/ECF: [US_STATE] - Northern Filing in N…" at bounding box center [397, 193] width 360 height 52
click at [431, 202] on select "Choose Division [GEOGRAPHIC_DATA] [GEOGRAPHIC_DATA] [GEOGRAPHIC_DATA] Utica" at bounding box center [487, 203] width 171 height 18
select select "0"
click at [402, 194] on select "Choose Division [GEOGRAPHIC_DATA] [GEOGRAPHIC_DATA] [GEOGRAPHIC_DATA] Utica" at bounding box center [487, 203] width 171 height 18
click at [233, 281] on input "text" at bounding box center [300, 277] width 156 height 18
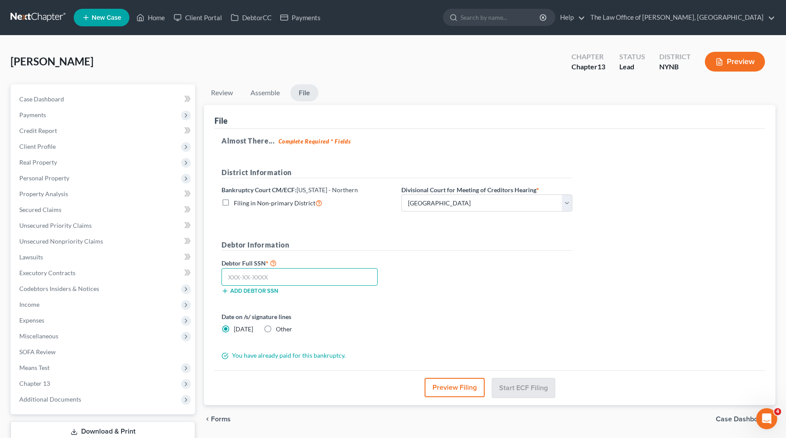
paste input "110-54-2291"
type input "110-54-2291"
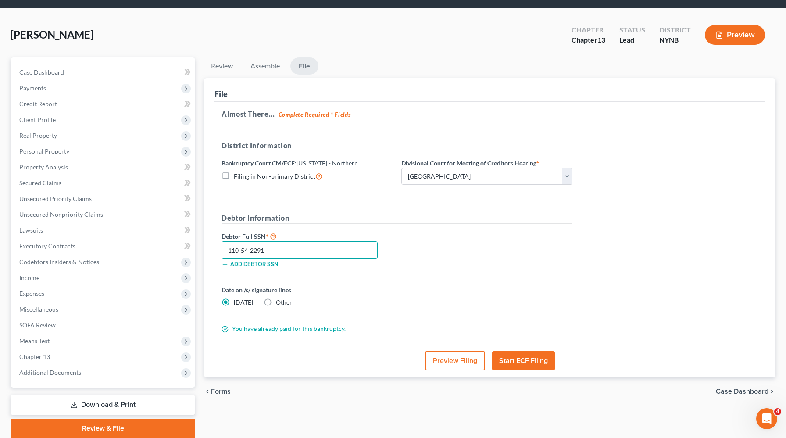
scroll to position [59, 0]
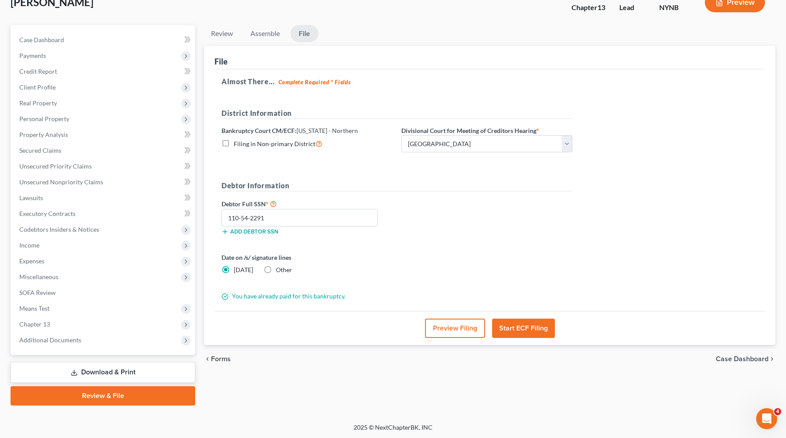
click at [520, 323] on button "Start ECF Filing" at bounding box center [523, 328] width 63 height 19
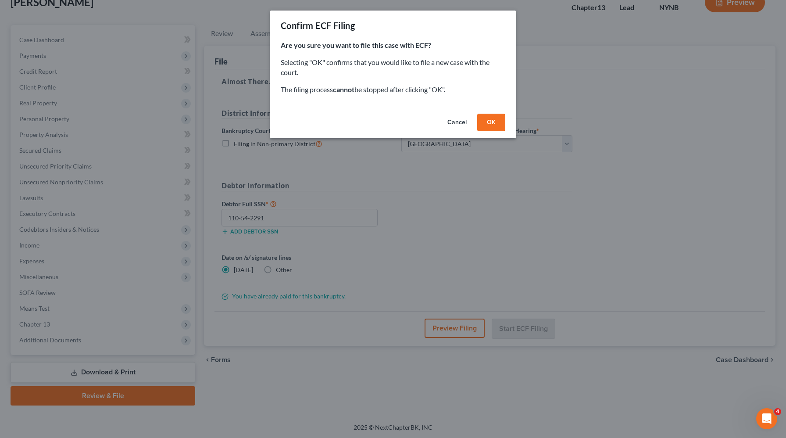
click at [487, 122] on button "OK" at bounding box center [491, 123] width 28 height 18
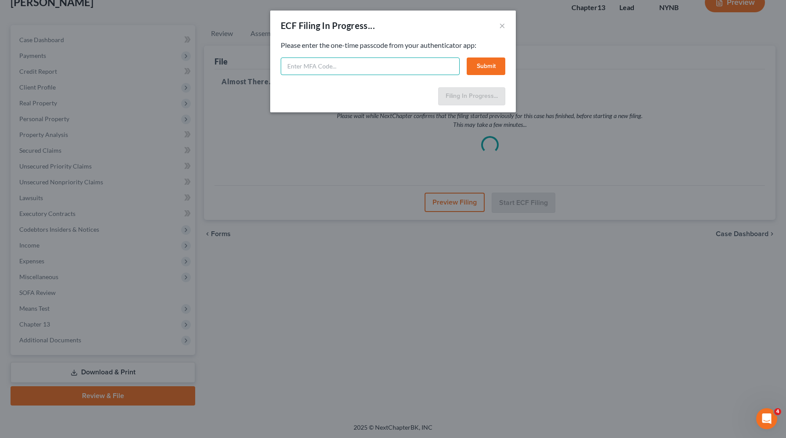
click at [325, 66] on input "text" at bounding box center [370, 66] width 179 height 18
type input "713920"
click at [476, 64] on button "Submit" at bounding box center [486, 66] width 39 height 18
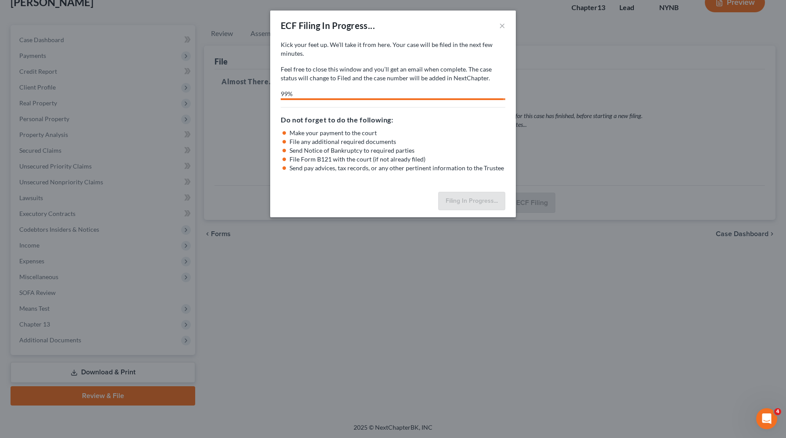
select select "0"
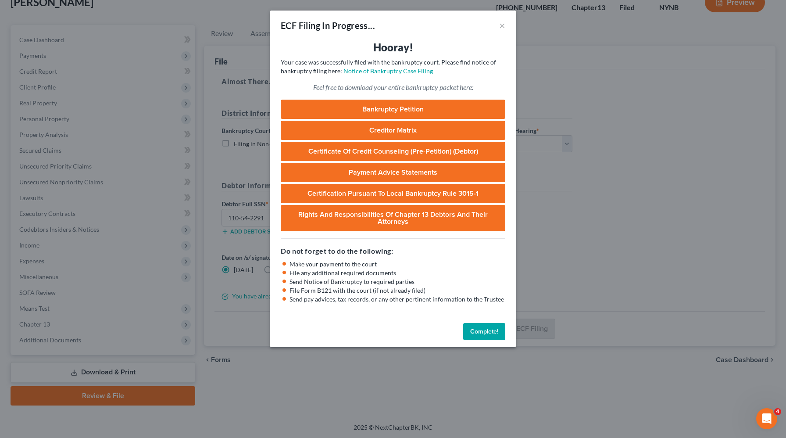
click at [479, 335] on button "Complete!" at bounding box center [484, 332] width 42 height 18
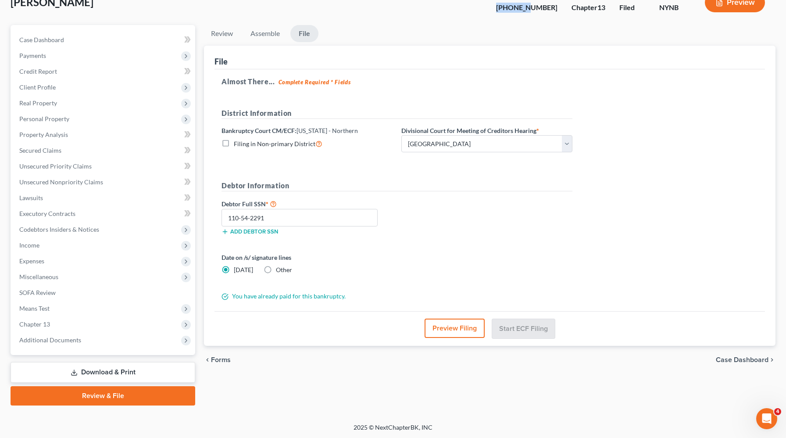
drag, startPoint x: 552, startPoint y: 9, endPoint x: 518, endPoint y: 8, distance: 33.4
click at [518, 8] on div "Case [PHONE_NUMBER]" at bounding box center [526, 3] width 75 height 26
copy div "25-10933"
click at [79, 328] on span "Chapter 13" at bounding box center [103, 324] width 183 height 16
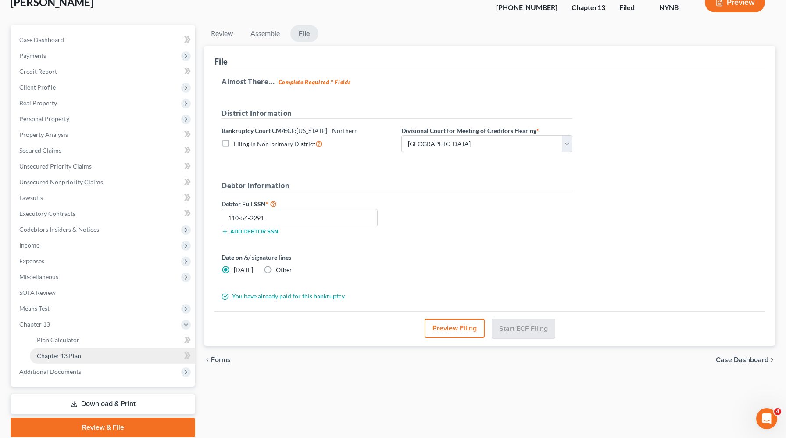
click at [73, 355] on span "Chapter 13 Plan" at bounding box center [59, 355] width 44 height 7
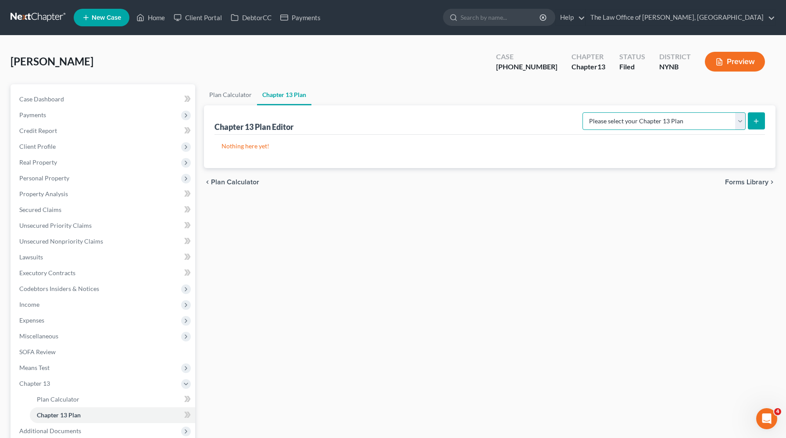
click at [706, 121] on select "Please select your Chapter 13 Plan National Form Plan - Official Form 113 [US_S…" at bounding box center [664, 121] width 163 height 18
select select "2"
click at [592, 112] on select "Please select your Chapter 13 Plan National Form Plan - Official Form 113 [US_S…" at bounding box center [664, 121] width 163 height 18
click at [761, 117] on button "submit" at bounding box center [756, 120] width 17 height 17
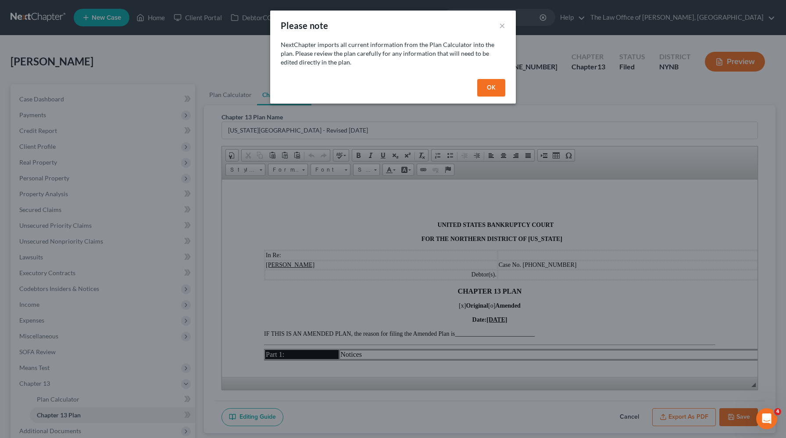
click at [498, 79] on div "OK" at bounding box center [393, 89] width 246 height 28
click at [496, 88] on button "OK" at bounding box center [491, 88] width 28 height 18
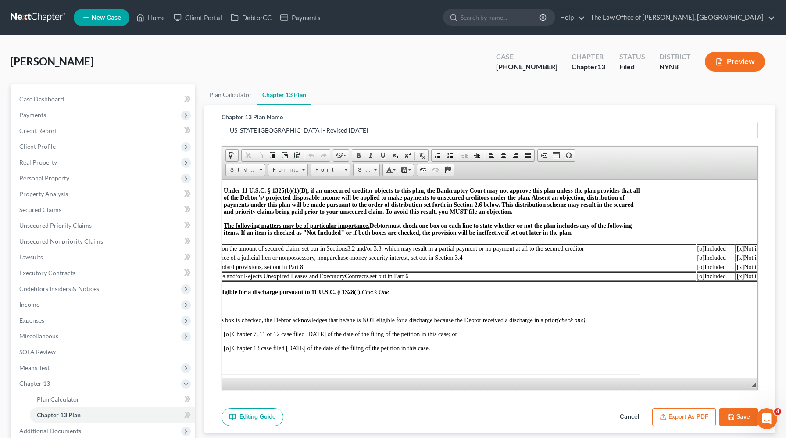
scroll to position [273, 0]
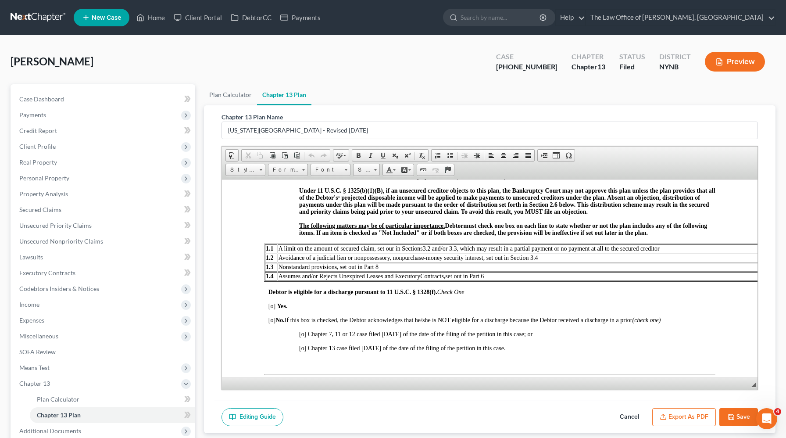
click at [274, 307] on span "[o]" at bounding box center [272, 305] width 7 height 7
click at [286, 304] on strong "Yes." at bounding box center [282, 305] width 11 height 7
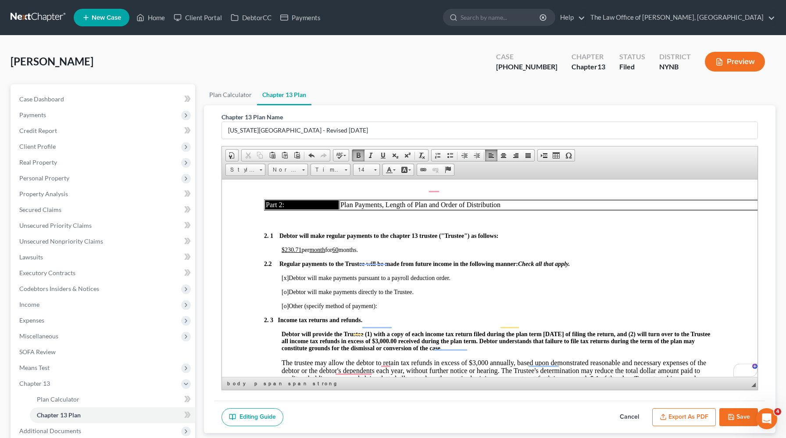
scroll to position [603, 0]
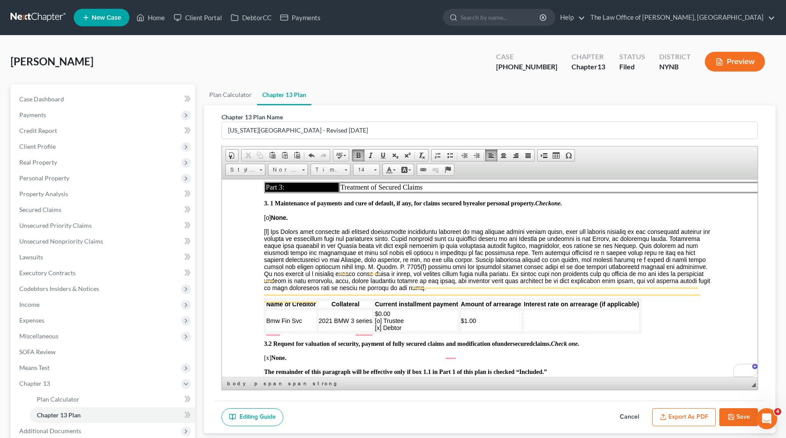
click at [382, 323] on span "$0.00 [o] Trustee [x] Debtor" at bounding box center [389, 320] width 29 height 21
click at [467, 324] on span "$1.00" at bounding box center [468, 320] width 15 height 7
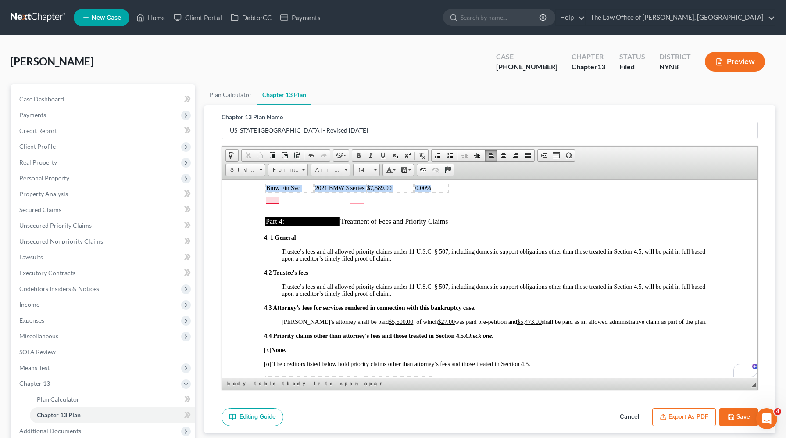
drag, startPoint x: 437, startPoint y: 200, endPoint x: 267, endPoint y: 202, distance: 169.8
click at [267, 192] on tr "Bmw Fin Svc 2021 BMW 3 series $7,589.00 0.00%" at bounding box center [356, 187] width 183 height 9
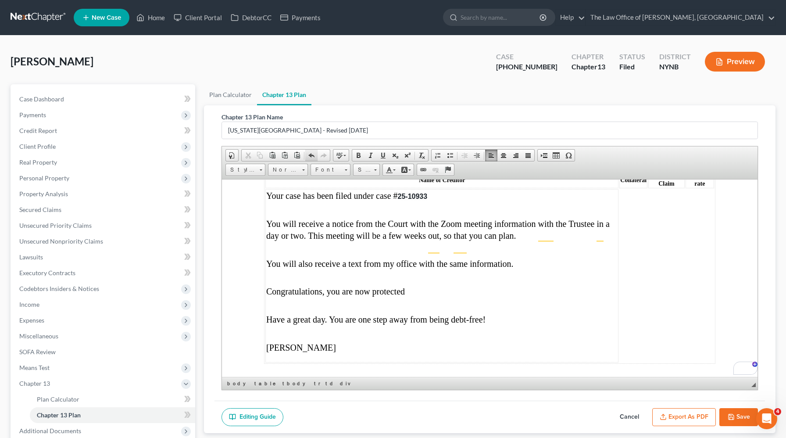
click at [311, 157] on span at bounding box center [311, 155] width 7 height 7
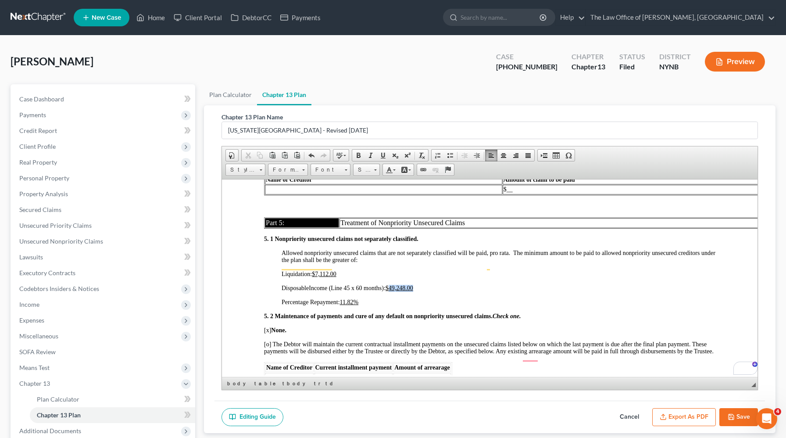
drag, startPoint x: 419, startPoint y: 300, endPoint x: 392, endPoint y: 299, distance: 26.8
click at [392, 291] on p "Disposable Income (Line 45 x 60 months): $49,248.00" at bounding box center [499, 287] width 434 height 7
click at [355, 305] on u "11.82%" at bounding box center [349, 301] width 19 height 7
click at [356, 305] on u "11.8200%" at bounding box center [352, 301] width 25 height 7
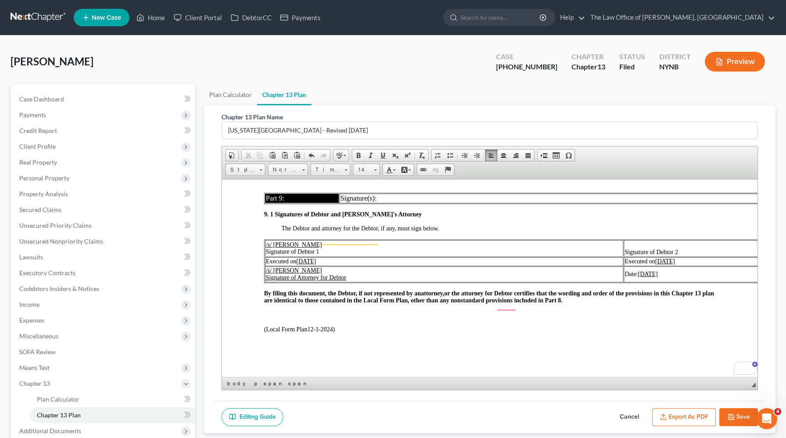
click at [703, 416] on button "Export as PDF" at bounding box center [685, 417] width 64 height 18
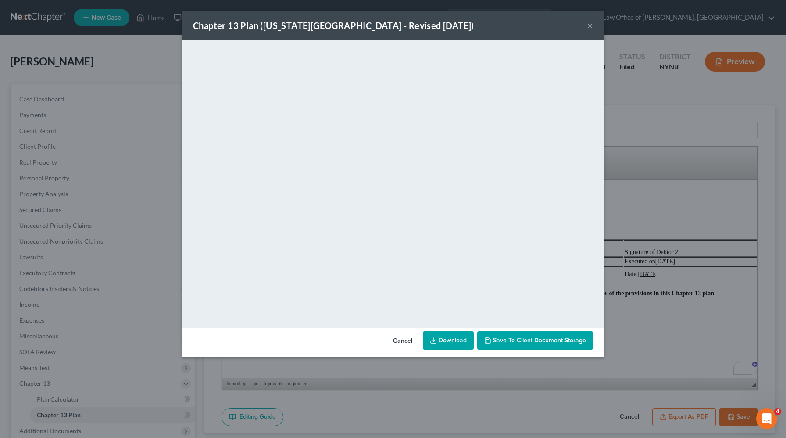
click at [634, 181] on div "Chapter 13 Plan ([US_STATE][GEOGRAPHIC_DATA] - Revised [DATE]) × <object ng-att…" at bounding box center [393, 219] width 786 height 438
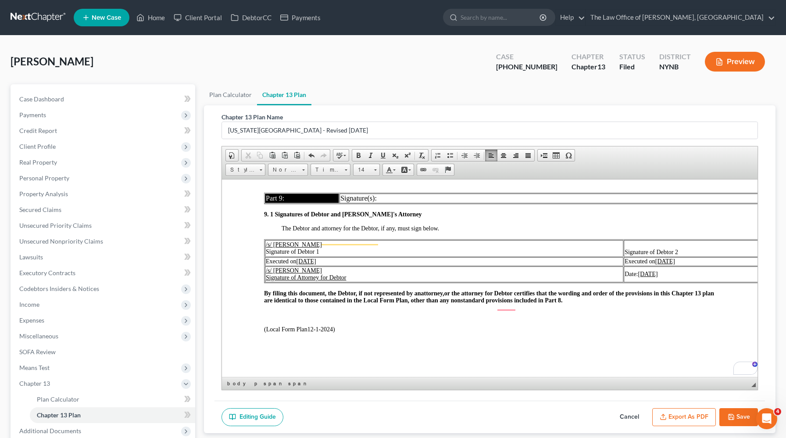
click at [727, 415] on button "Save" at bounding box center [739, 417] width 39 height 18
select select "2"
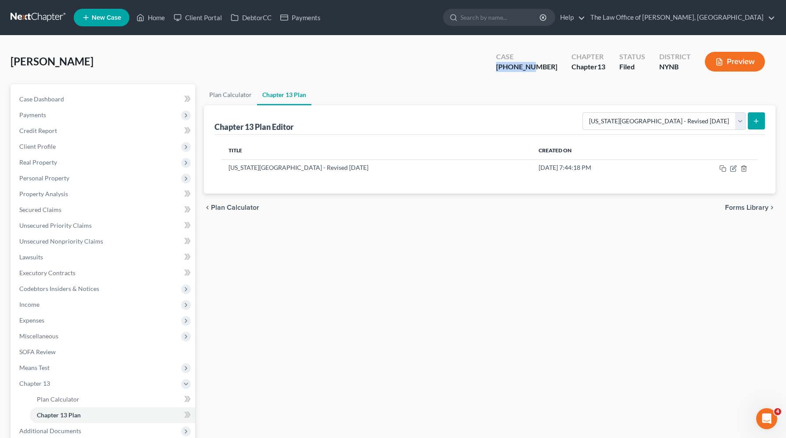
drag, startPoint x: 553, startPoint y: 68, endPoint x: 515, endPoint y: 61, distance: 38.3
click at [515, 62] on div "Case [PHONE_NUMBER]" at bounding box center [526, 63] width 75 height 26
copy div "25-10933-"
